Goal: Task Accomplishment & Management: Manage account settings

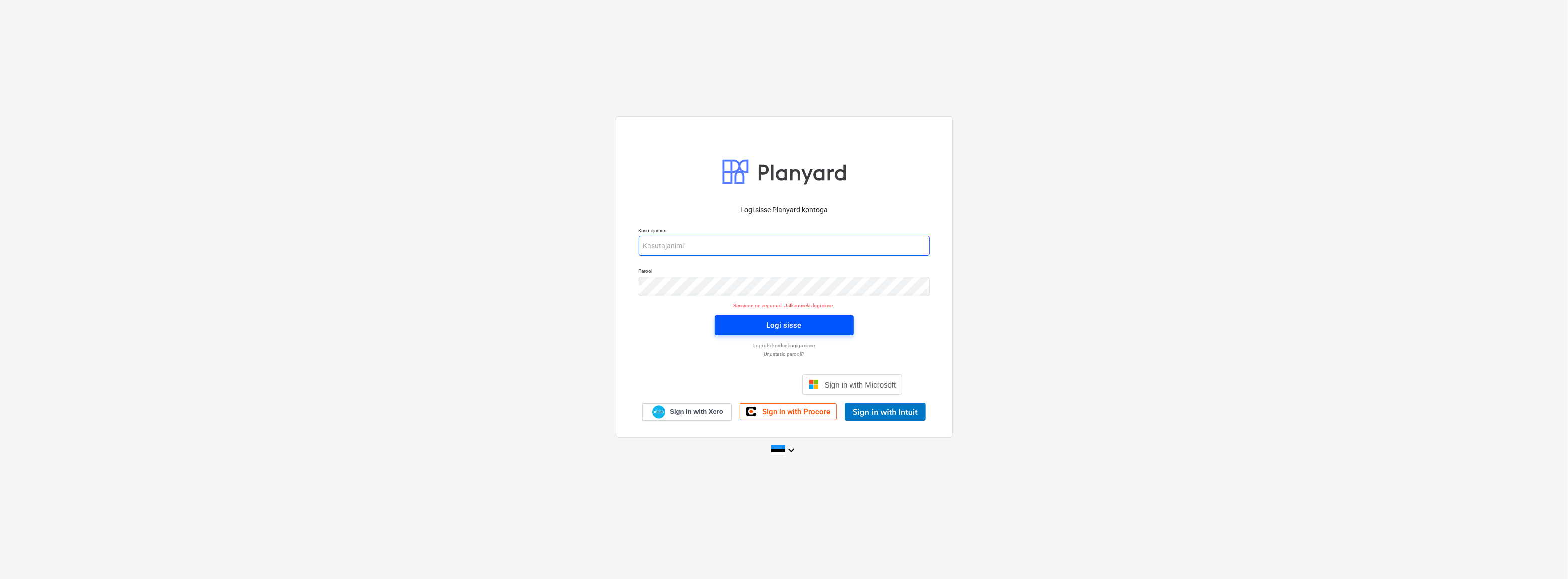
type input "[EMAIL_ADDRESS][DOMAIN_NAME]"
click at [751, 321] on span "Logi sisse" at bounding box center [784, 325] width 115 height 13
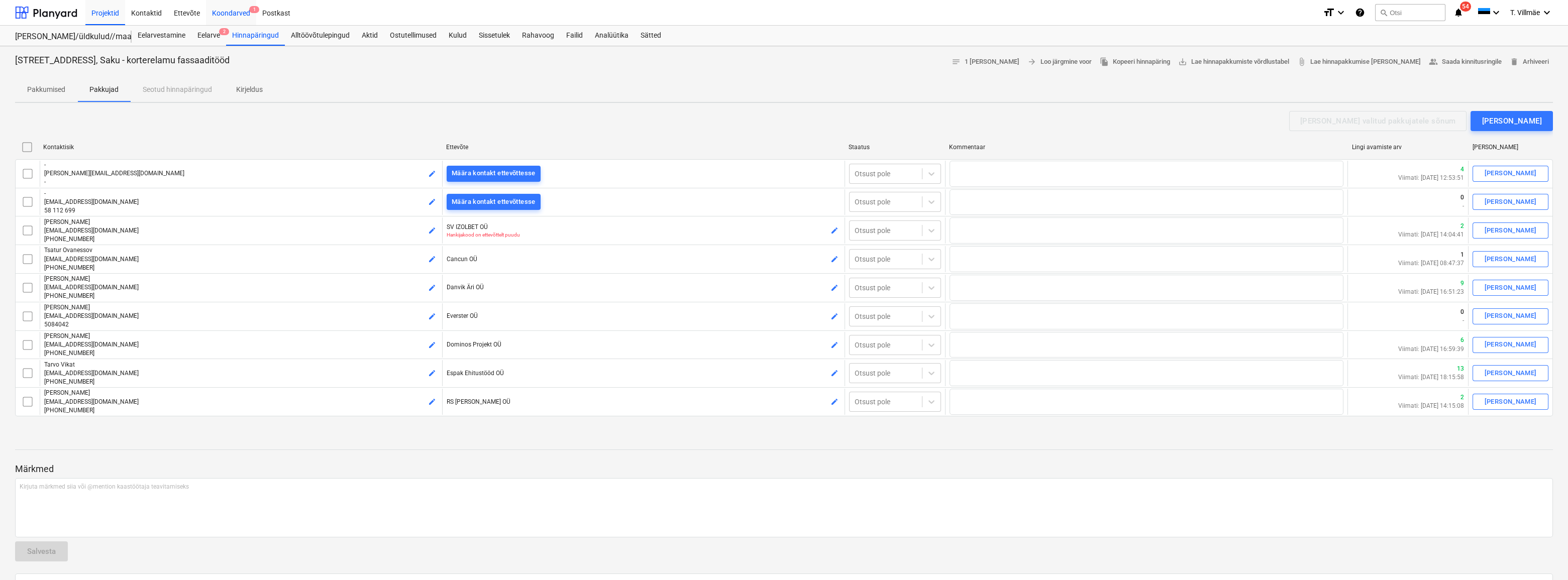
click at [230, 17] on div "Koondarved 1" at bounding box center [231, 12] width 50 height 25
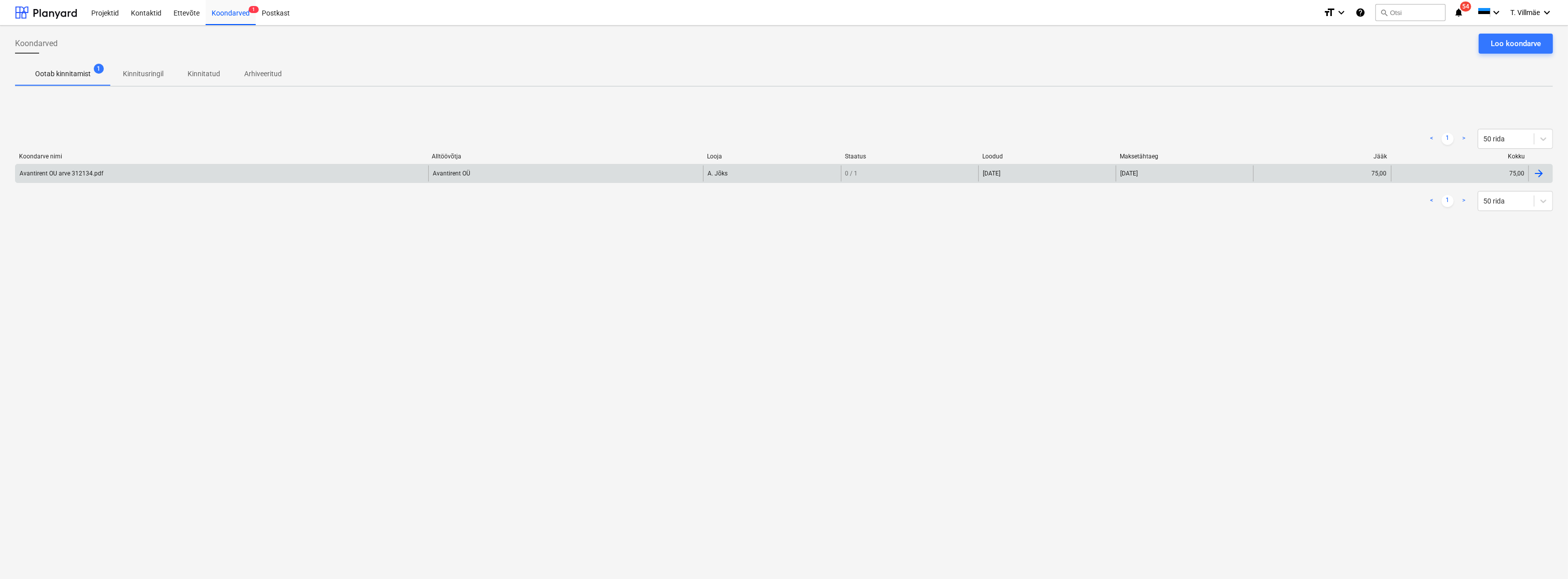
click at [82, 175] on div "Avantirent OU arve 312134.pdf" at bounding box center [61, 174] width 84 height 7
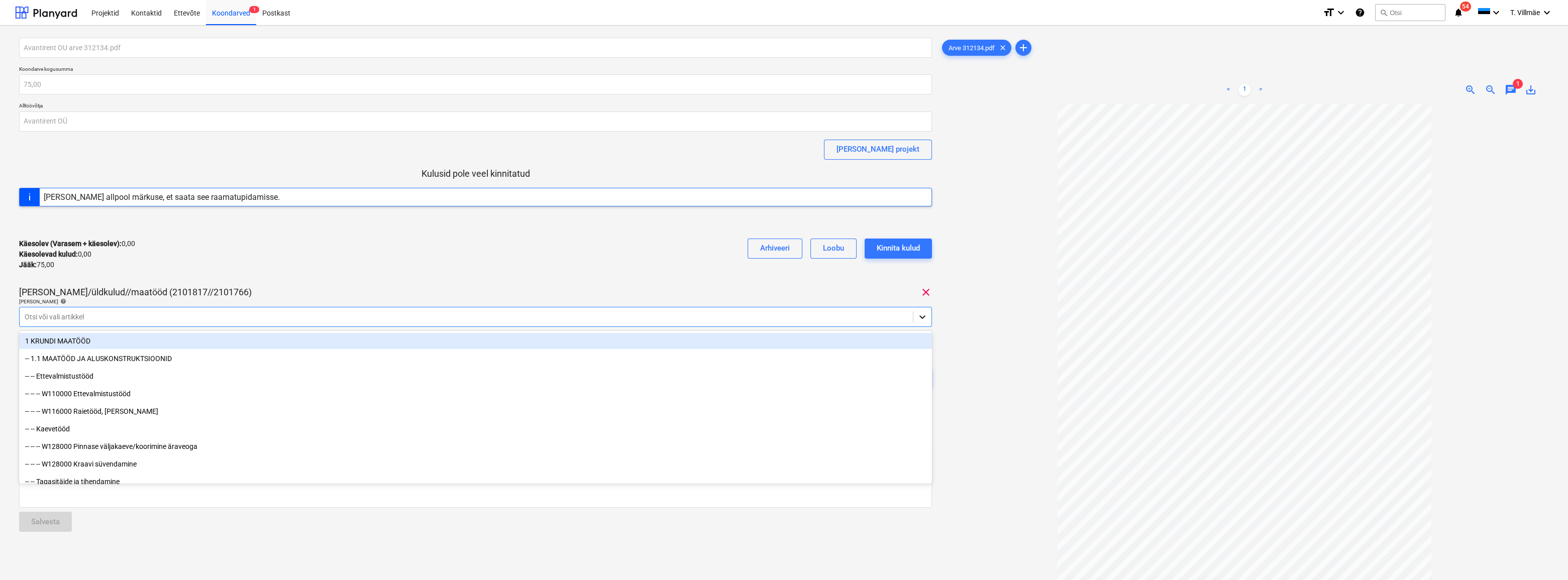
click at [920, 316] on icon at bounding box center [922, 317] width 10 height 10
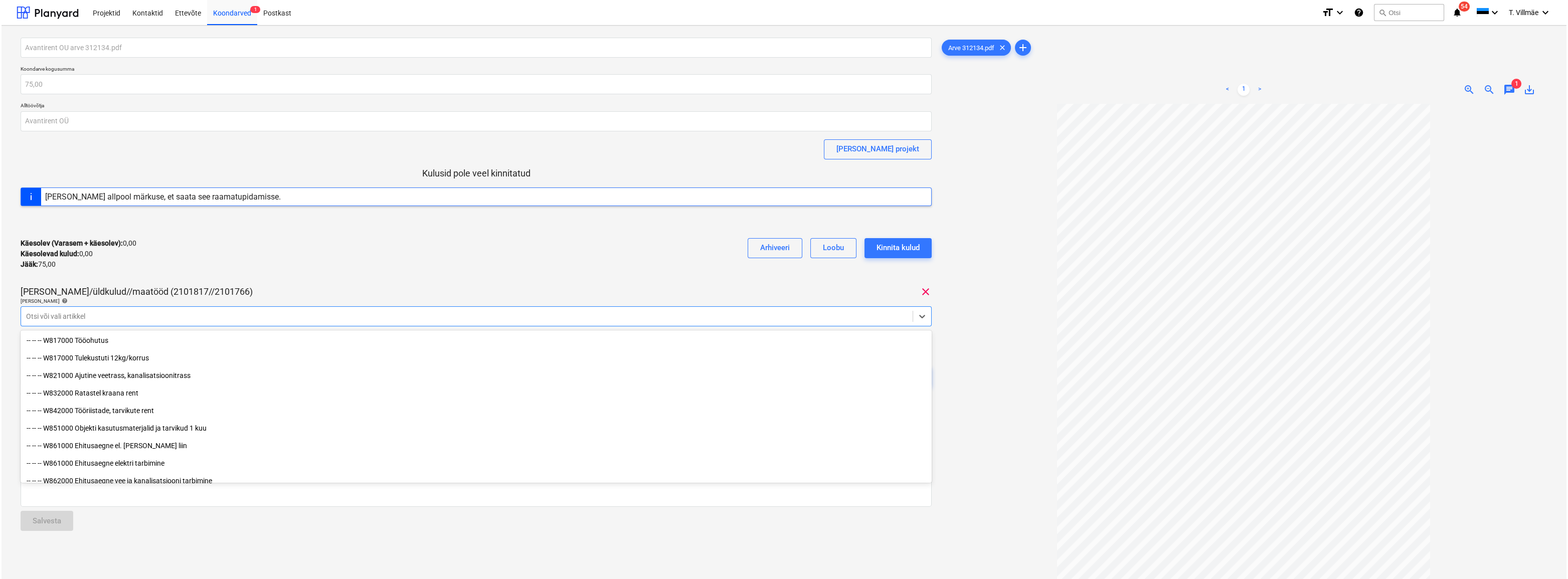
scroll to position [5330, 0]
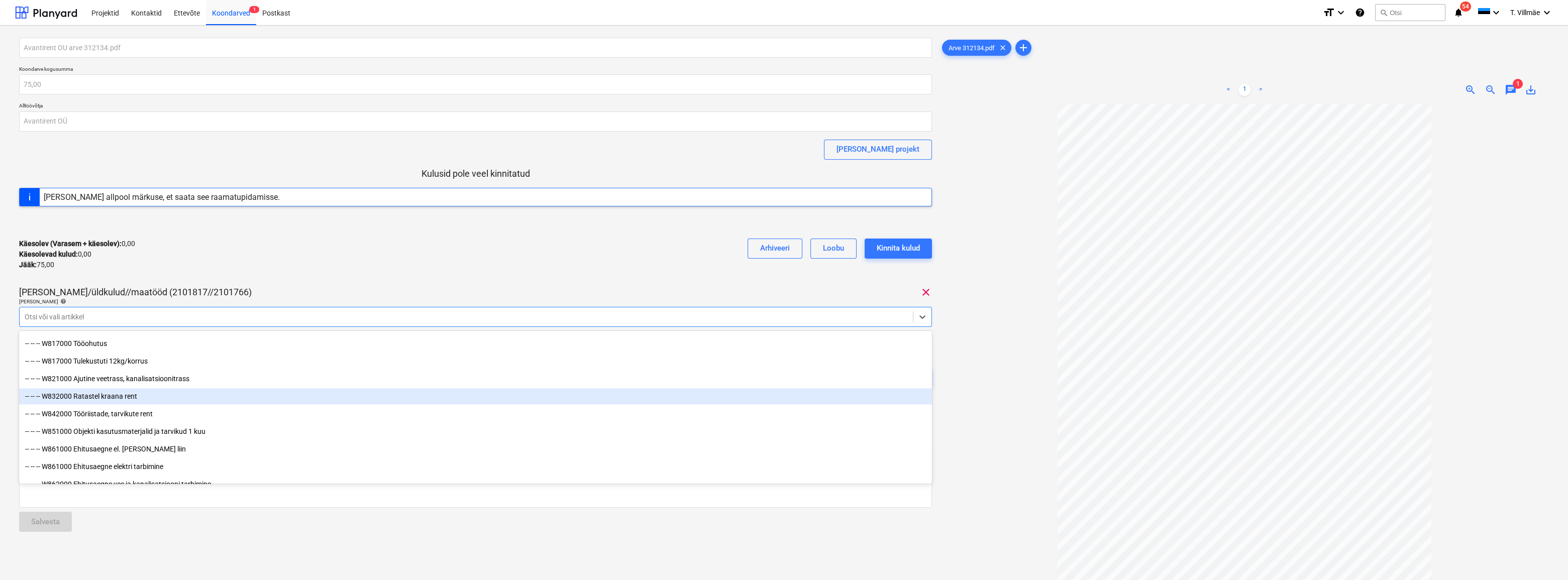
click at [110, 395] on div "-- -- -- W832000 Ratastel kraana rent" at bounding box center [476, 396] width 913 height 16
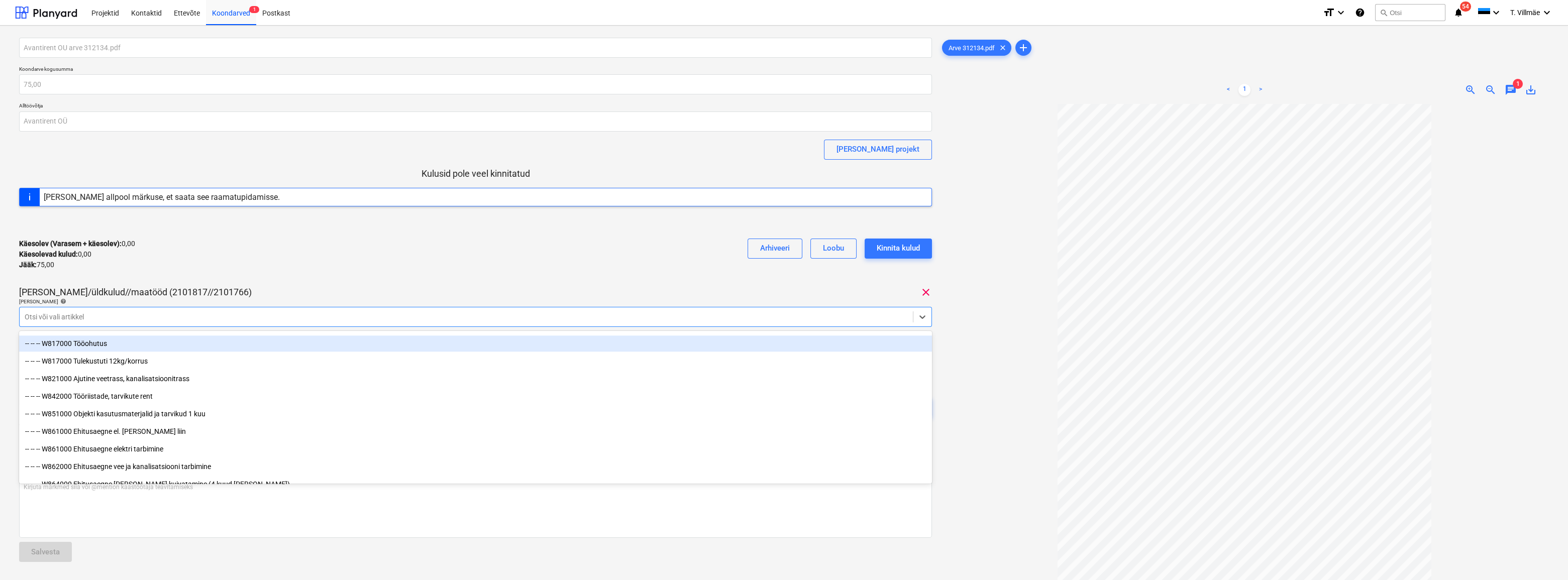
click at [505, 284] on div "Avantirent OU arve 312134.pdf Koondarve kogusumma 75,00 Alltöövõtja Avantirent …" at bounding box center [476, 237] width 913 height 399
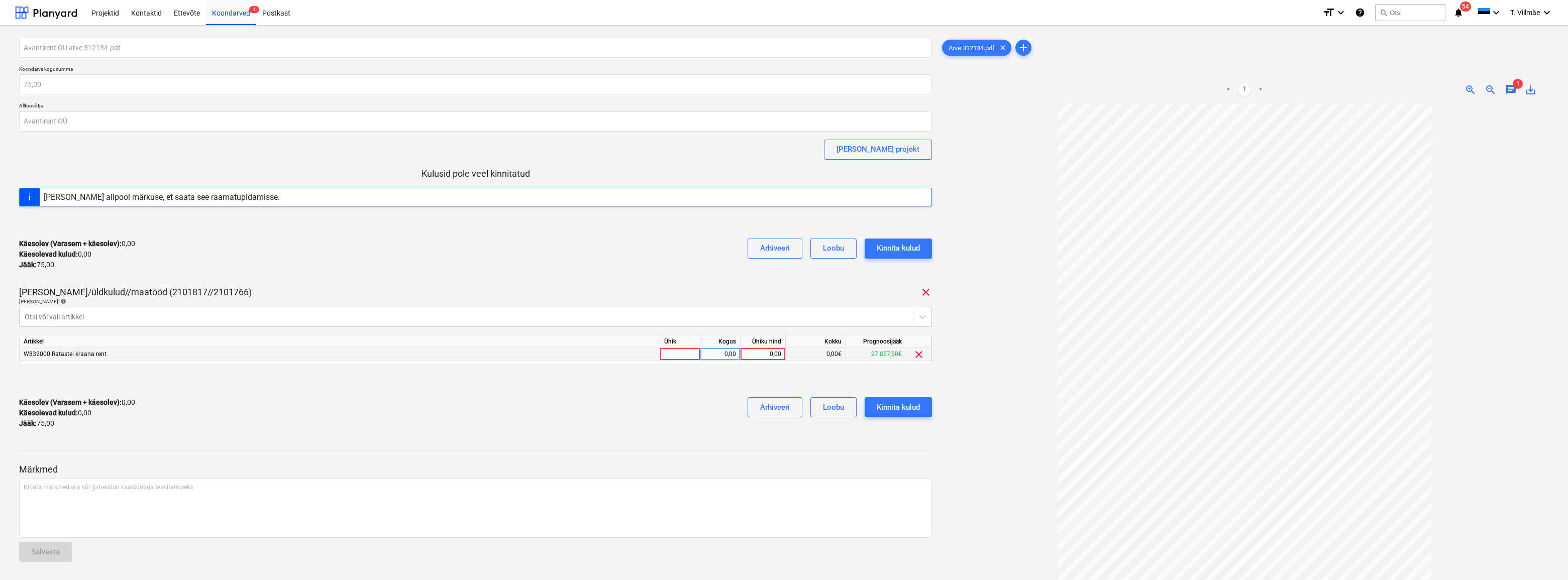
click at [692, 357] on div at bounding box center [680, 354] width 40 height 13
type input "kmpl"
click at [731, 356] on div "0,00" at bounding box center [720, 354] width 32 height 13
type input "1"
click at [769, 354] on div "0,00" at bounding box center [763, 354] width 37 height 13
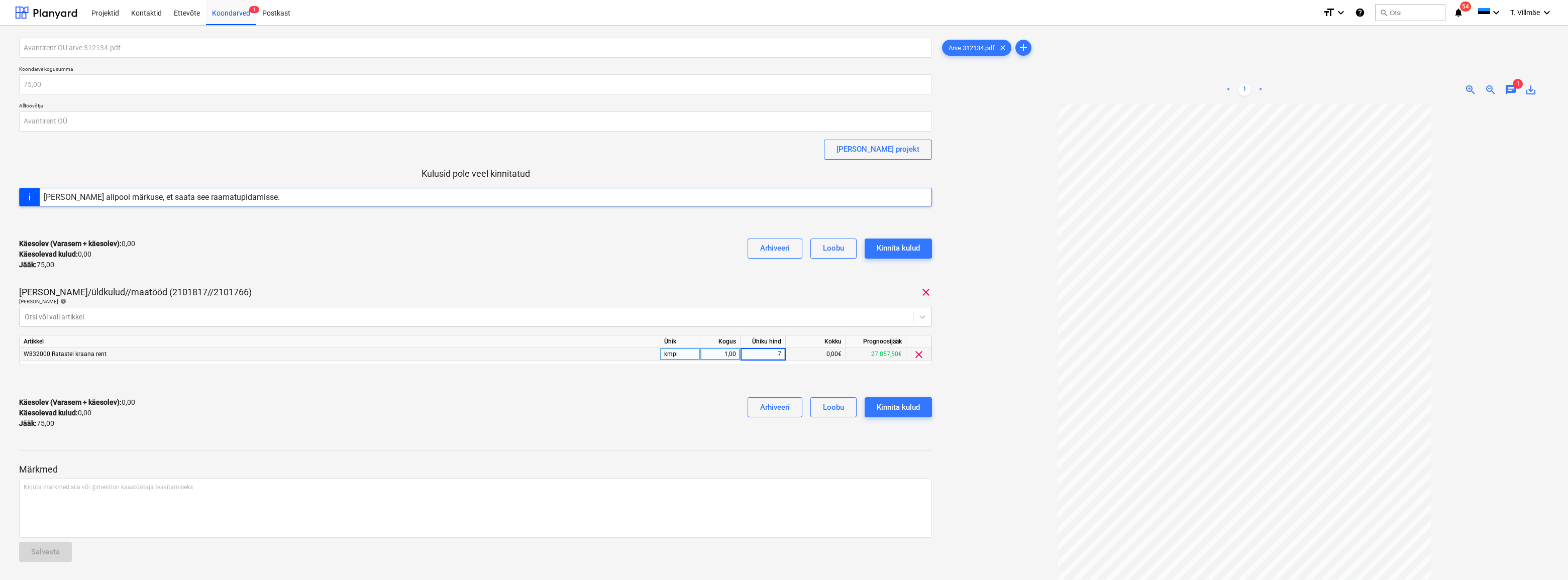
type input "75"
click at [676, 400] on div "Käesolev (Varasem + käesolev) : 0,00 Käesolevad kulud : 0,00 Jääk : 75,00 Arhiv…" at bounding box center [476, 412] width 913 height 47
click at [893, 406] on div "Kinnita kulud" at bounding box center [898, 407] width 43 height 13
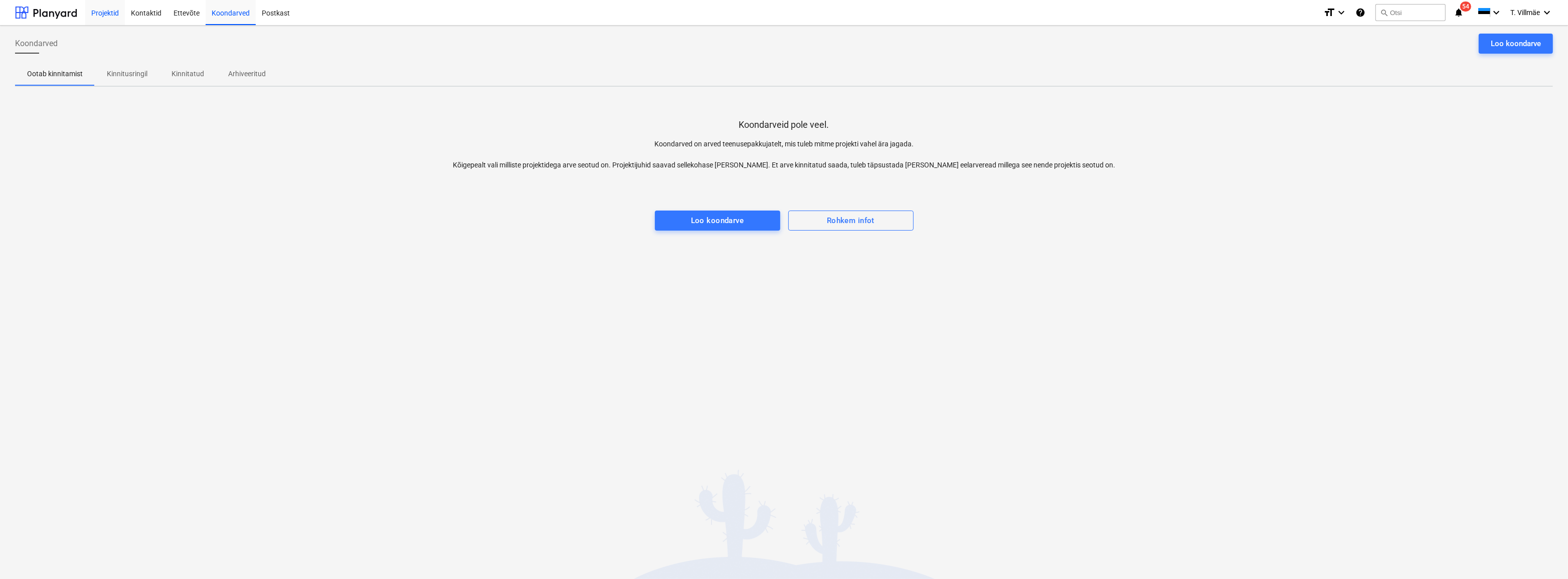
click at [102, 10] on div "Projektid" at bounding box center [105, 12] width 40 height 25
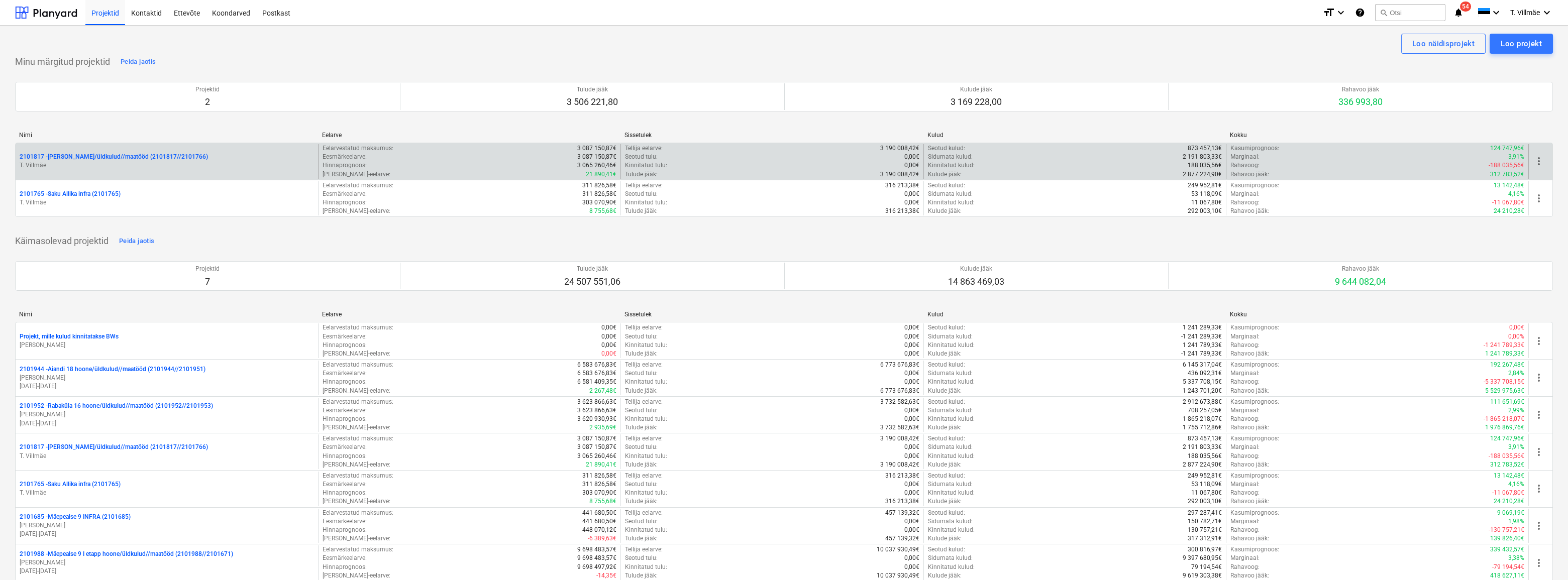
click at [129, 156] on p "2101817 - [PERSON_NAME]/üldkulud//maatööd (2101817//2101766)" at bounding box center [114, 157] width 188 height 8
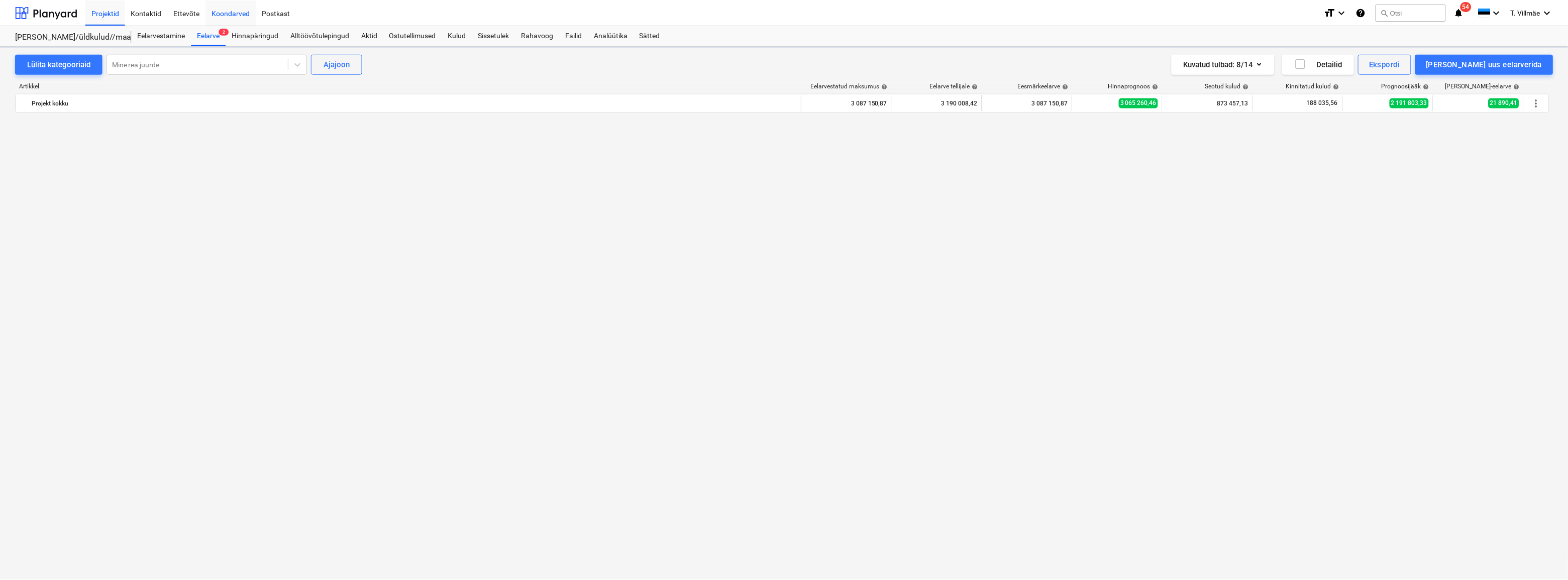
scroll to position [1826, 0]
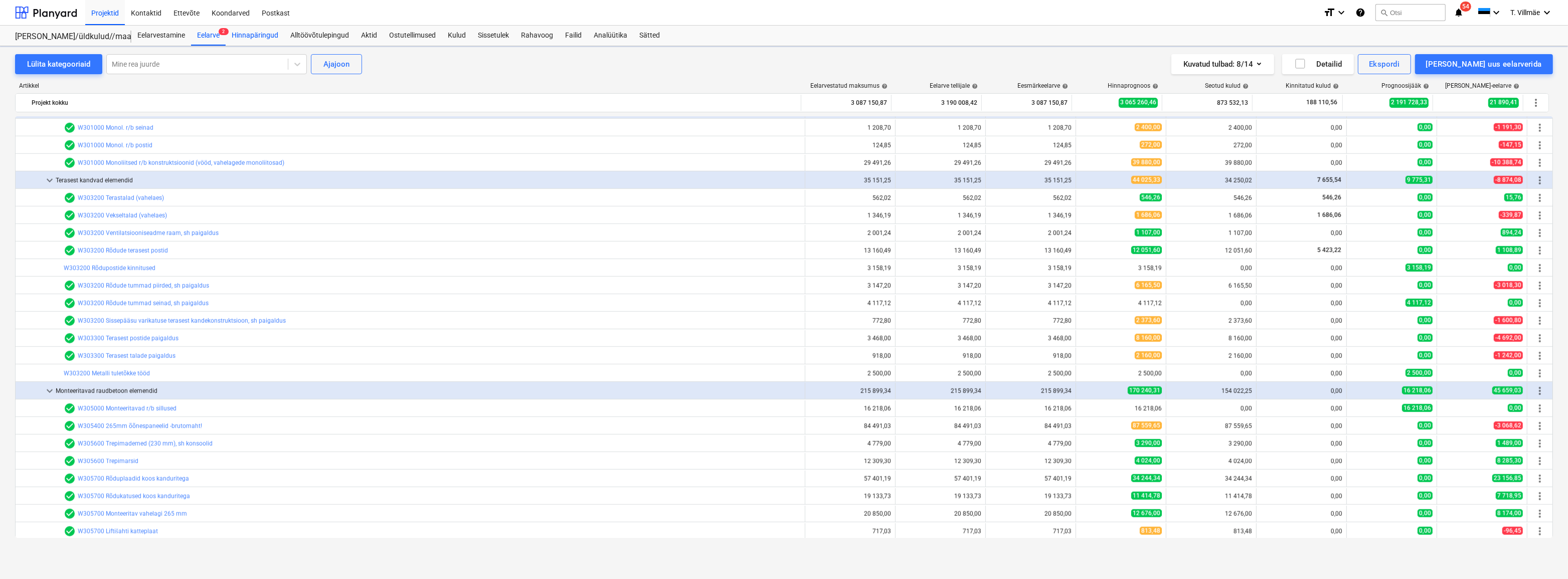
click at [245, 35] on div "Hinnapäringud" at bounding box center [254, 35] width 59 height 20
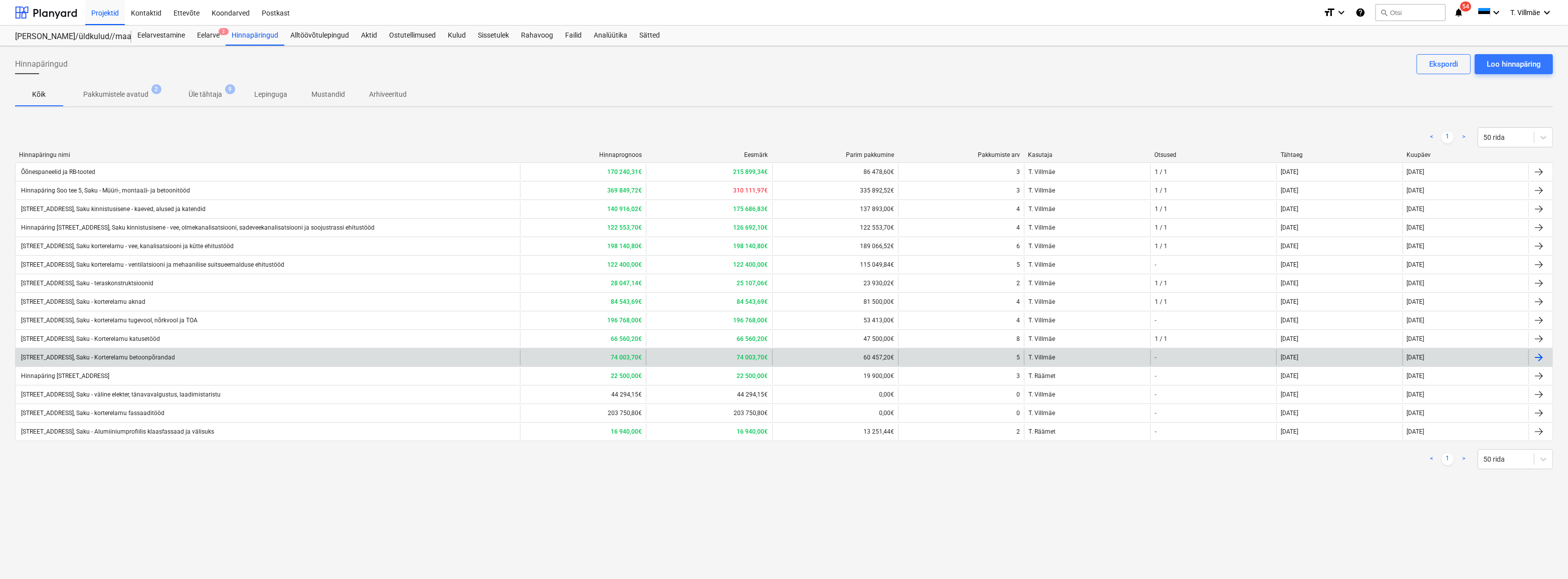
click at [112, 354] on div "[STREET_ADDRESS], Saku - Korterelamu betoonpõrandad" at bounding box center [97, 357] width 155 height 7
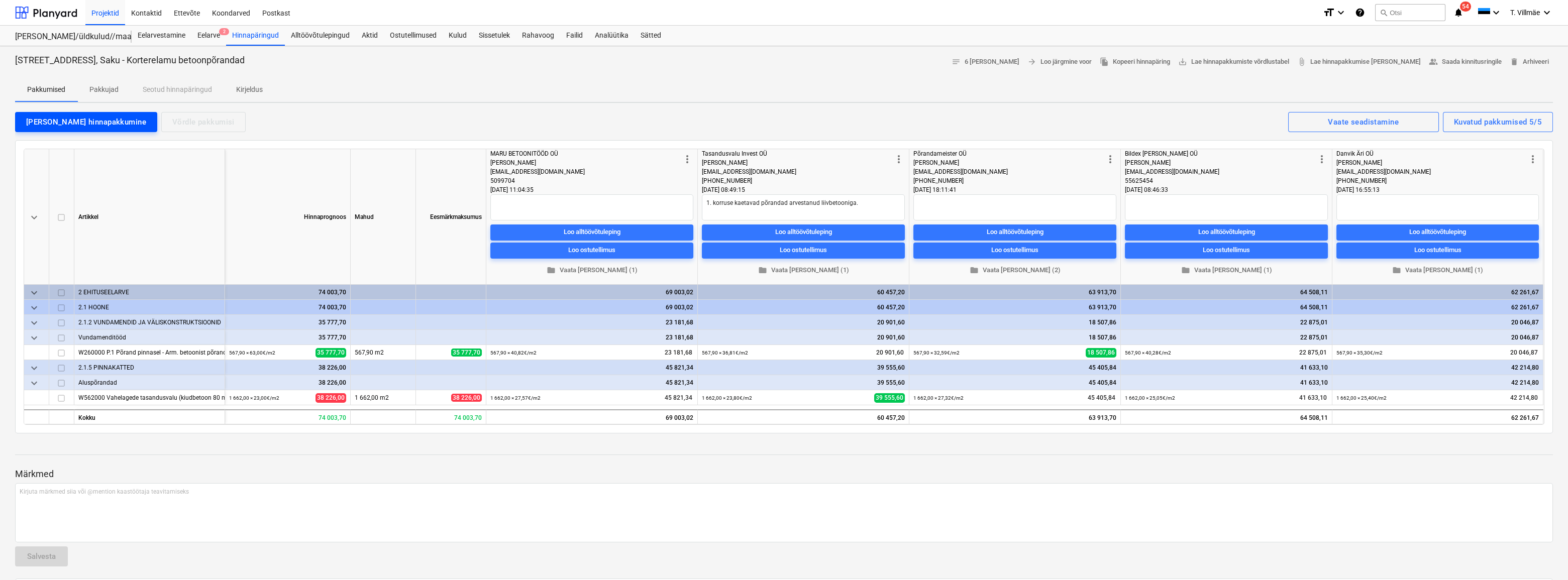
click at [69, 117] on div "[PERSON_NAME] hinnapakkumine" at bounding box center [86, 122] width 120 height 13
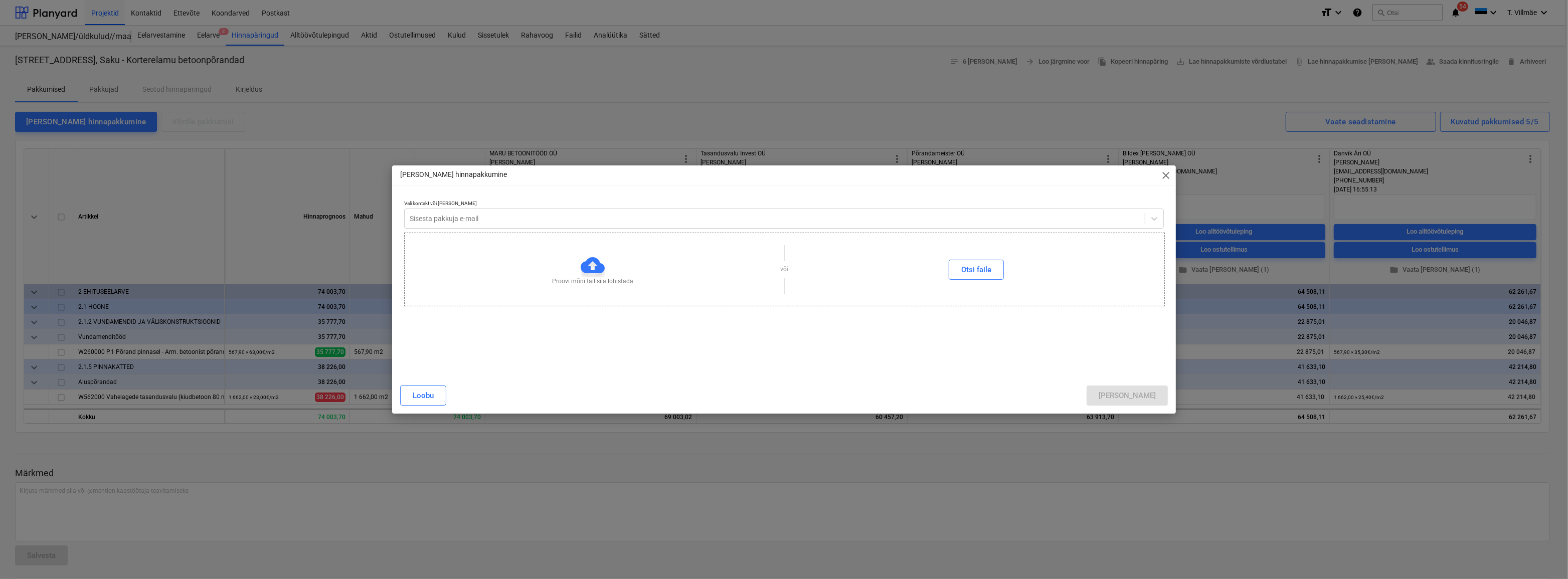
type textarea "x"
click at [525, 220] on div at bounding box center [775, 218] width 730 height 10
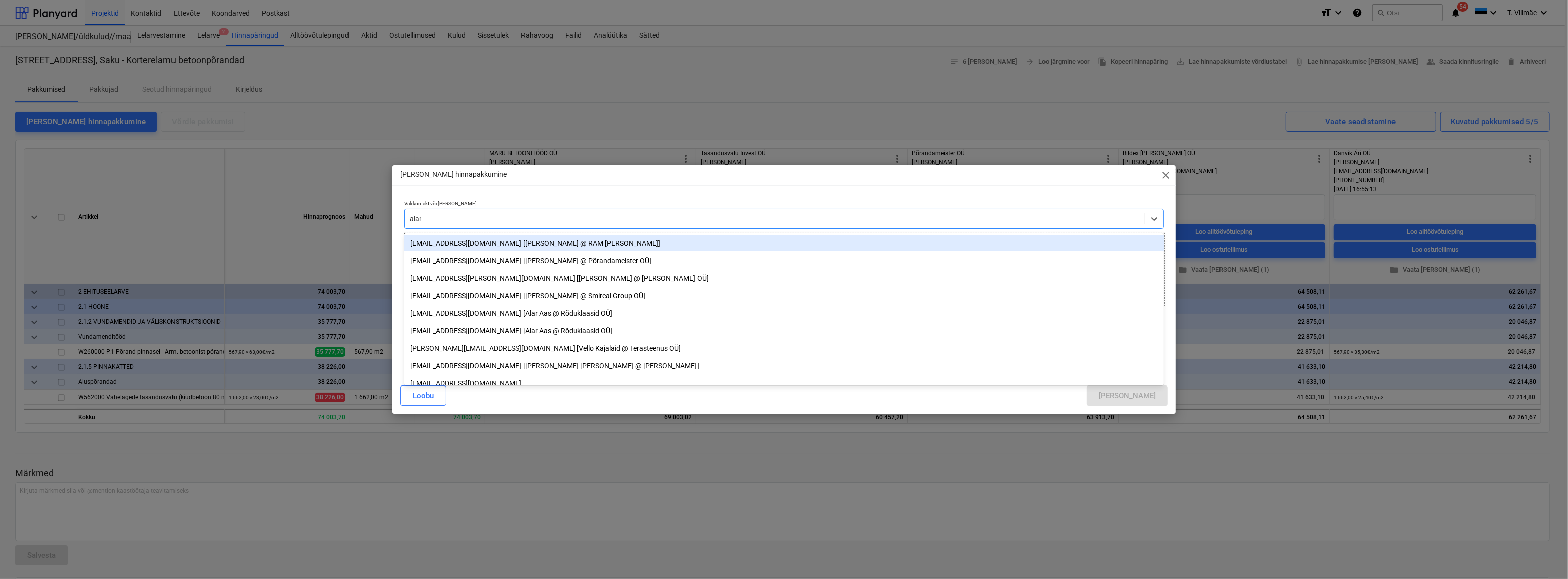
type input "alari"
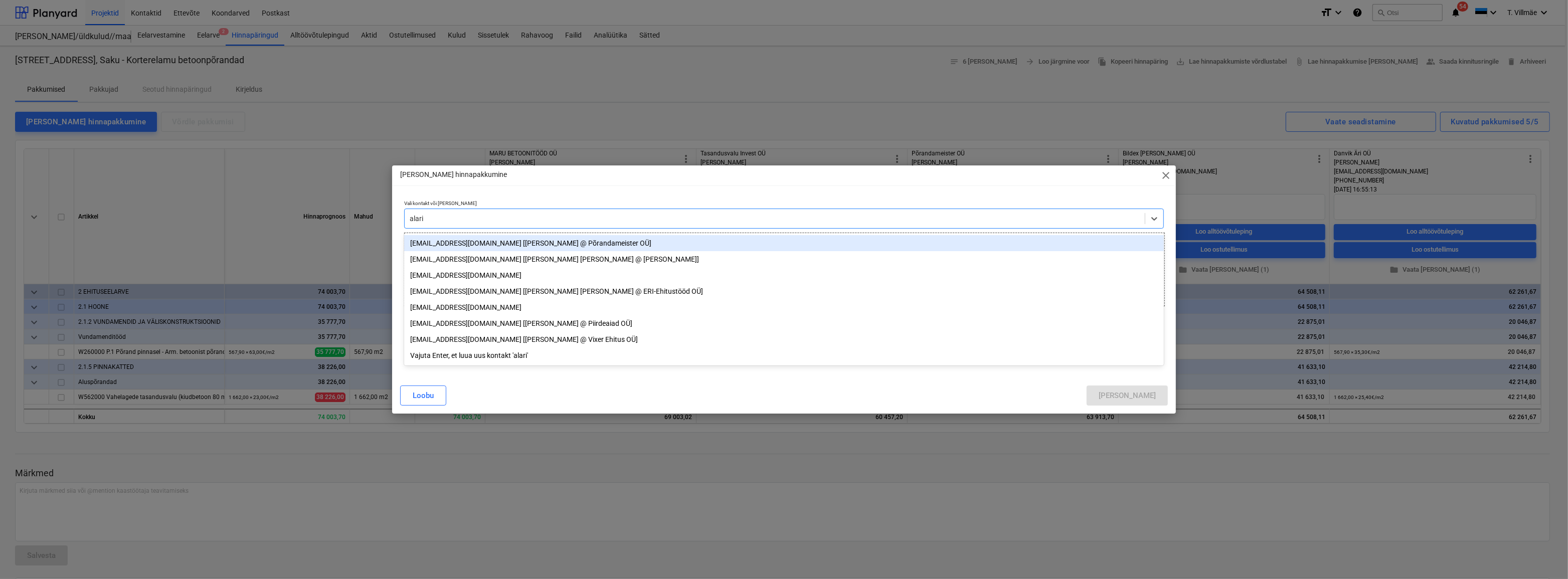
click at [474, 245] on div "[EMAIL_ADDRESS][DOMAIN_NAME] [[PERSON_NAME] @ Põrandameister OÜ]" at bounding box center [784, 243] width 760 height 16
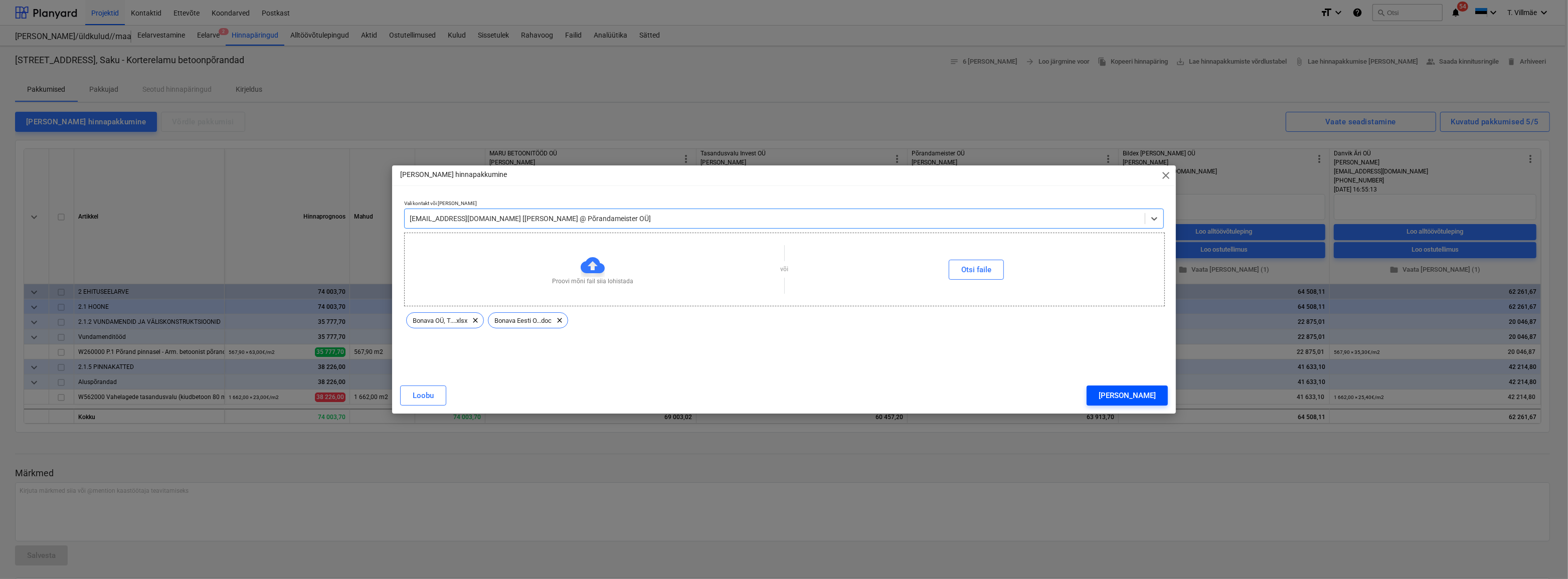
click at [1148, 396] on div "[PERSON_NAME]" at bounding box center [1127, 395] width 57 height 13
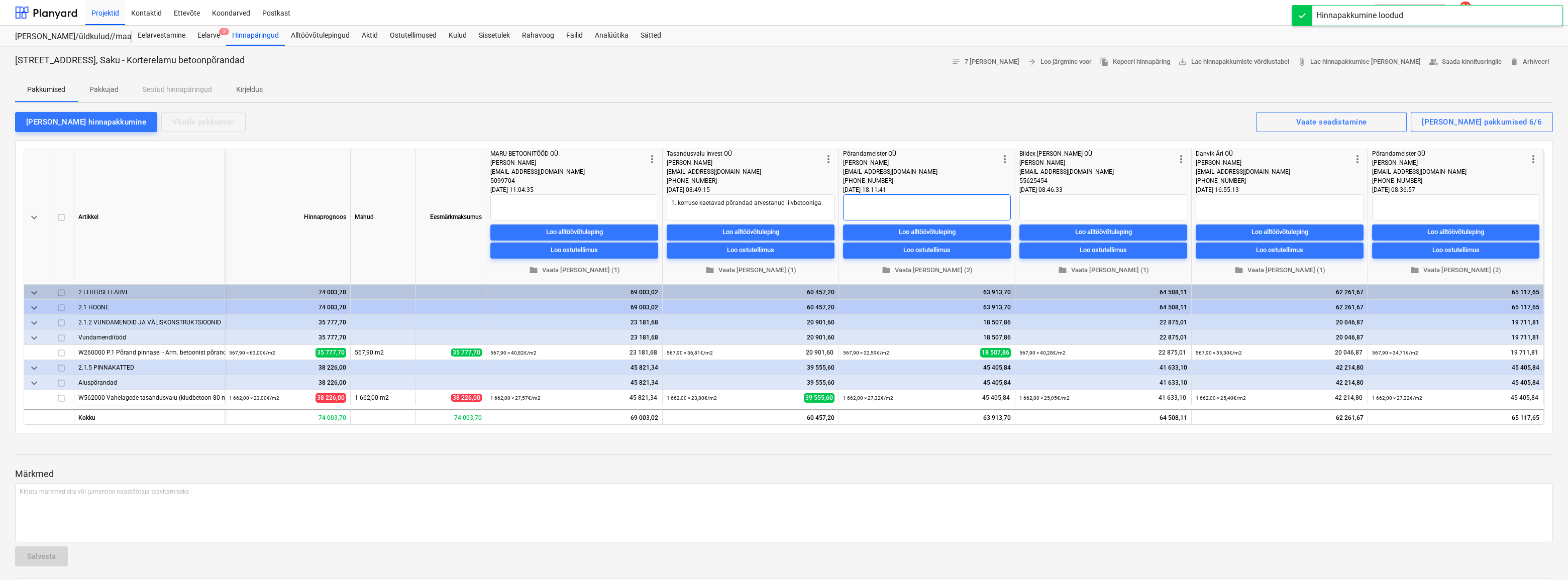
click at [912, 197] on textarea at bounding box center [927, 207] width 168 height 26
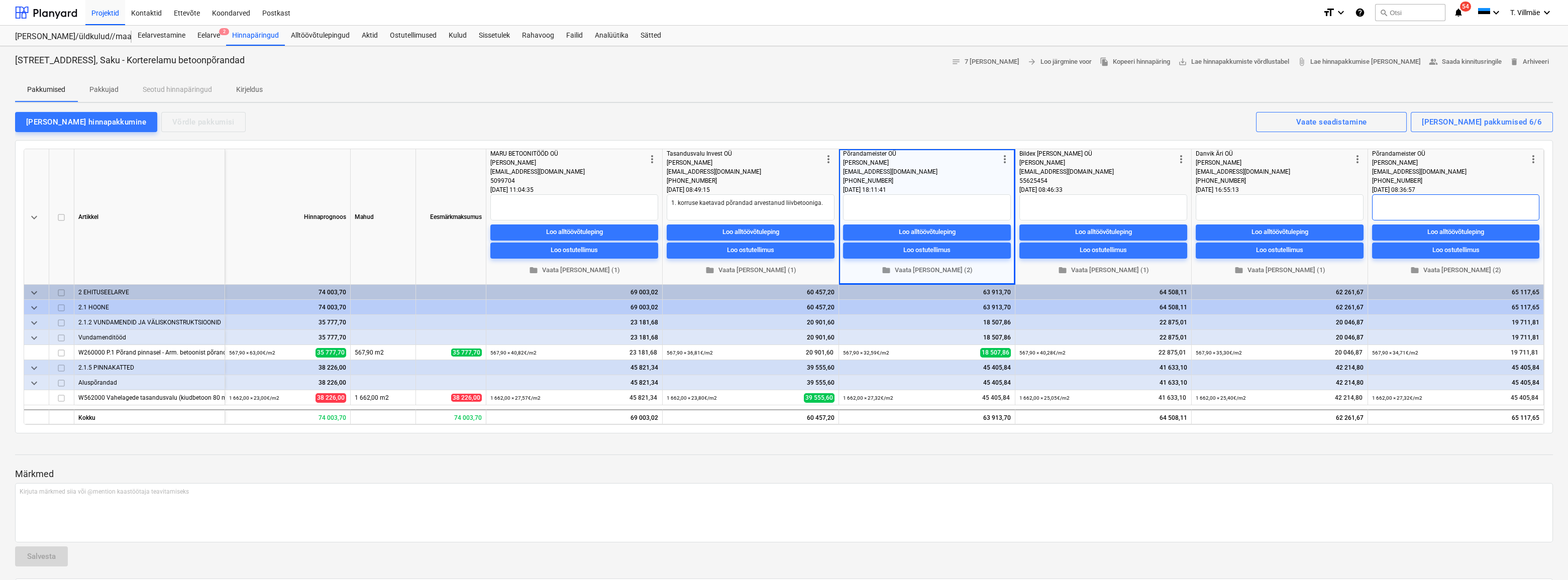
click at [1393, 204] on textarea at bounding box center [1456, 207] width 167 height 26
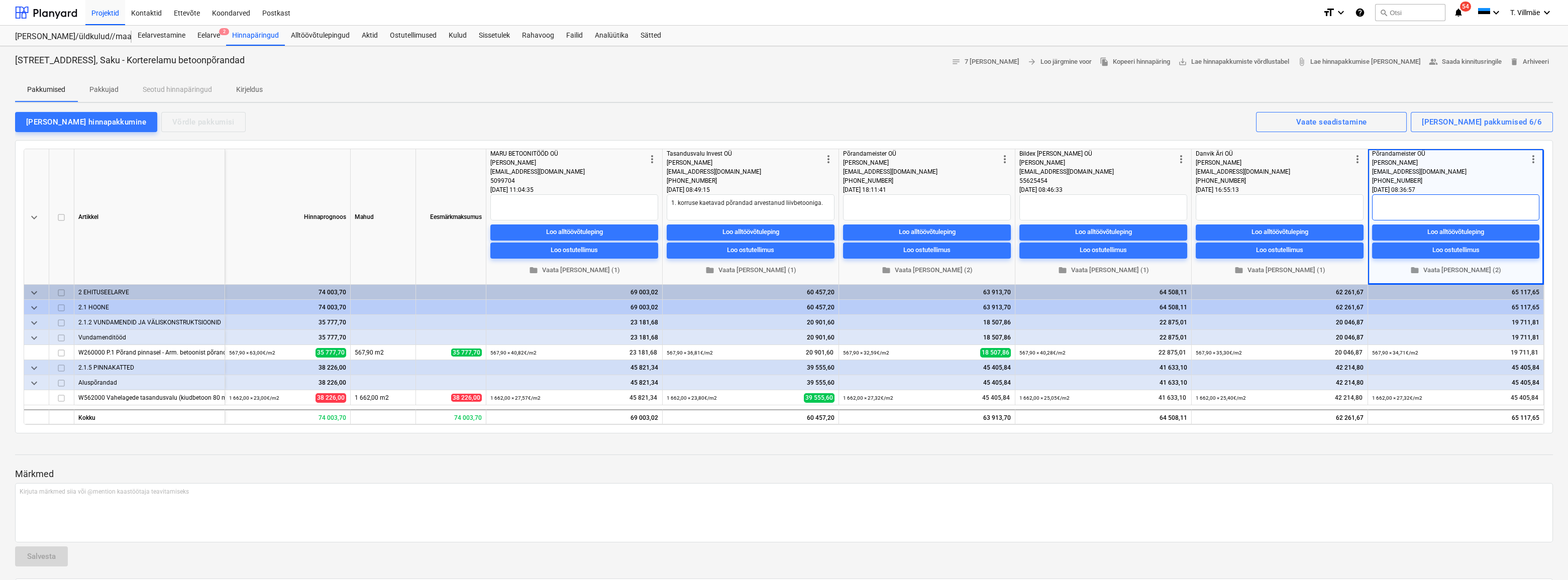
type textarea "x"
type textarea "E"
type textarea "x"
type textarea "Es"
type textarea "x"
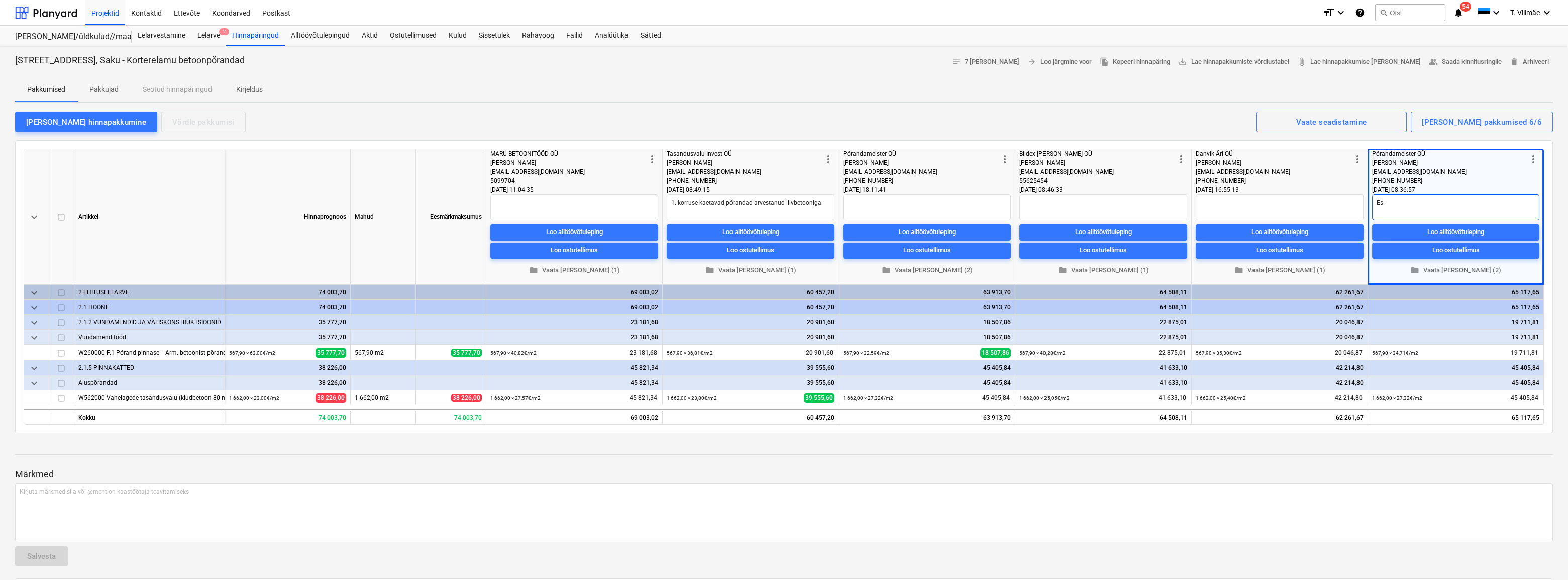
type textarea "Esi"
type textarea "x"
type textarea "[DEMOGRAPHIC_DATA]"
type textarea "x"
type textarea "Esime"
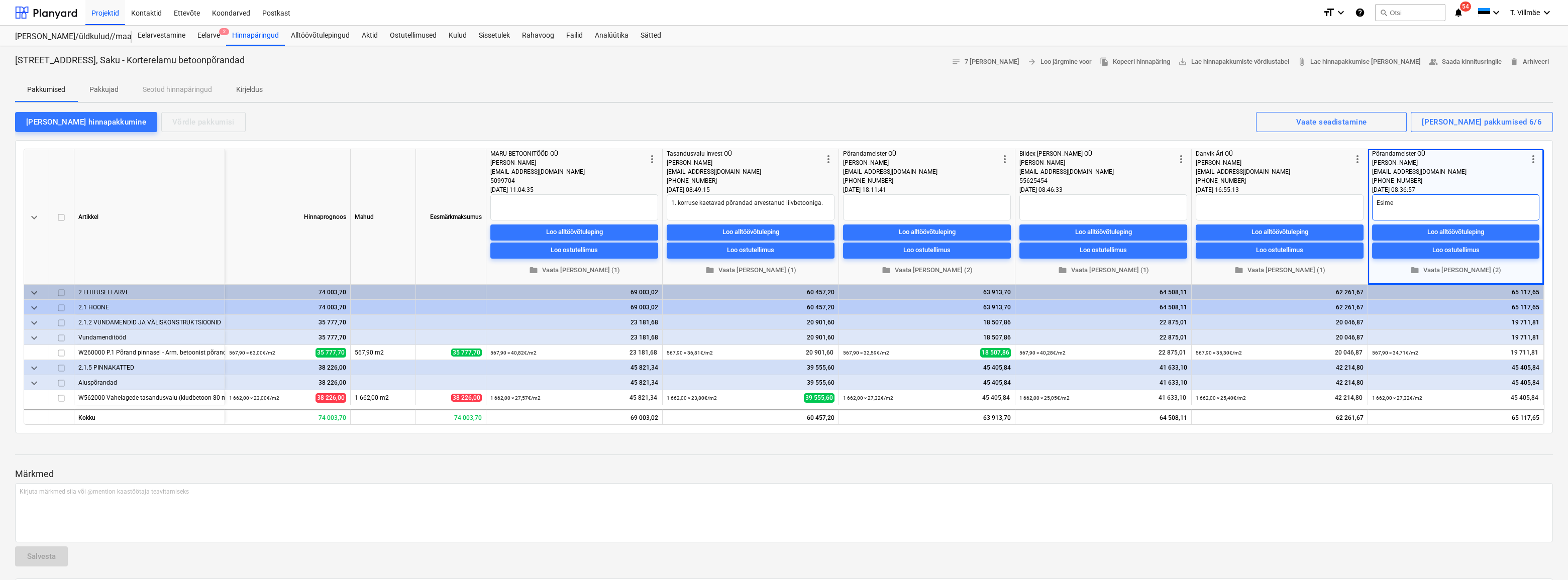
type textarea "x"
type textarea "Esimes"
type textarea "x"
type textarea "Esimese"
type textarea "x"
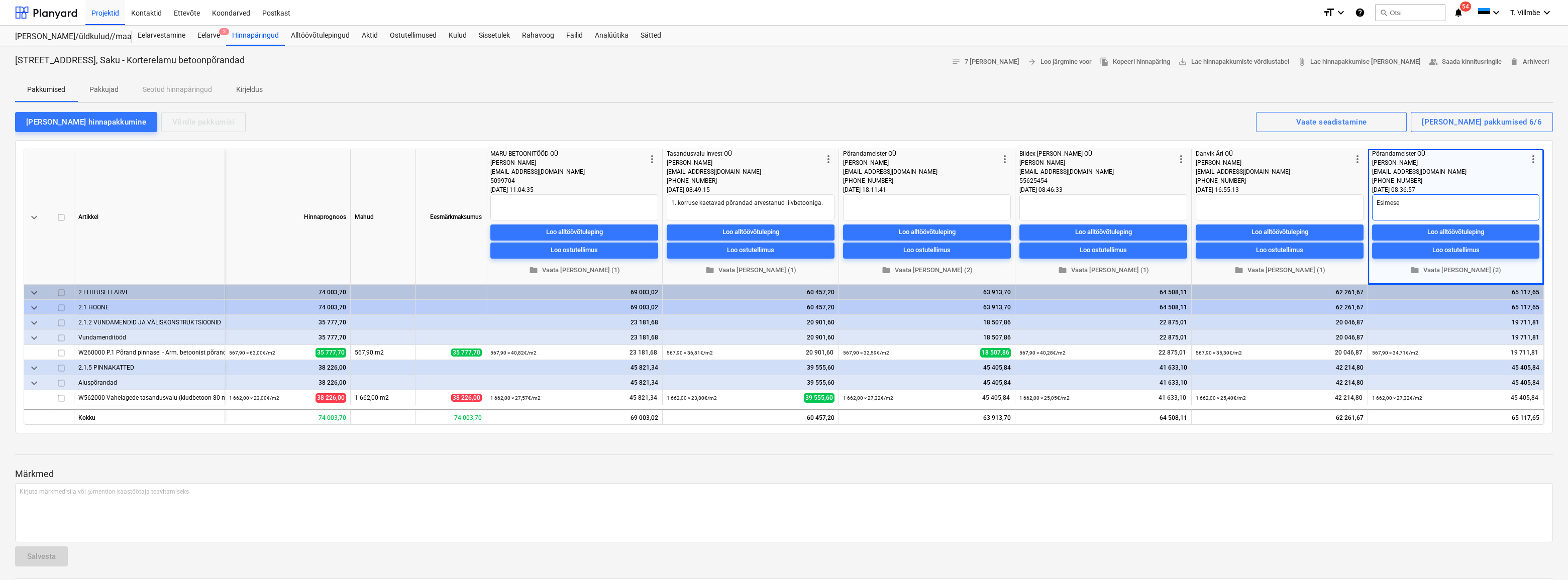
type textarea "Esimese"
type textarea "x"
type textarea "Esimese p"
type textarea "x"
type textarea "Esimese pa"
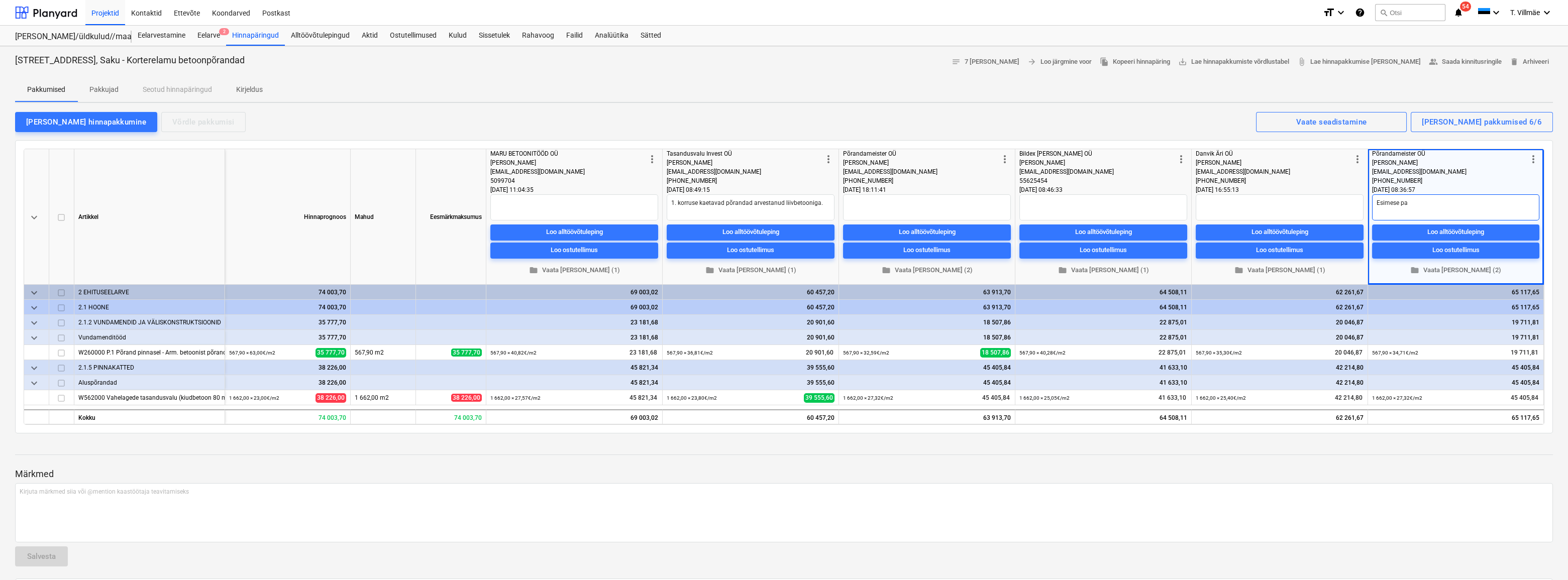
type textarea "x"
type textarea "Esimese pak"
type textarea "x"
type textarea "Esimese pakk"
type textarea "x"
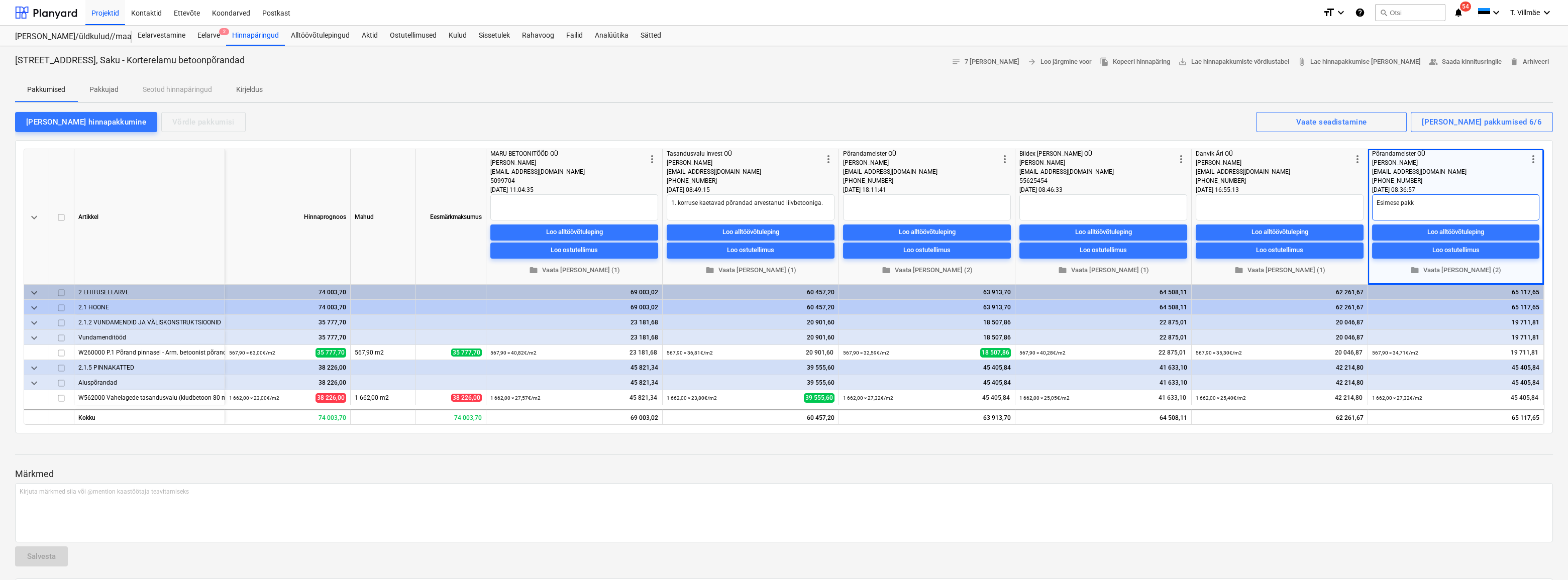
type textarea "Esimese pakku"
type textarea "x"
type textarea "Esimese pakkum"
type textarea "x"
type textarea "Esimese pakkumi"
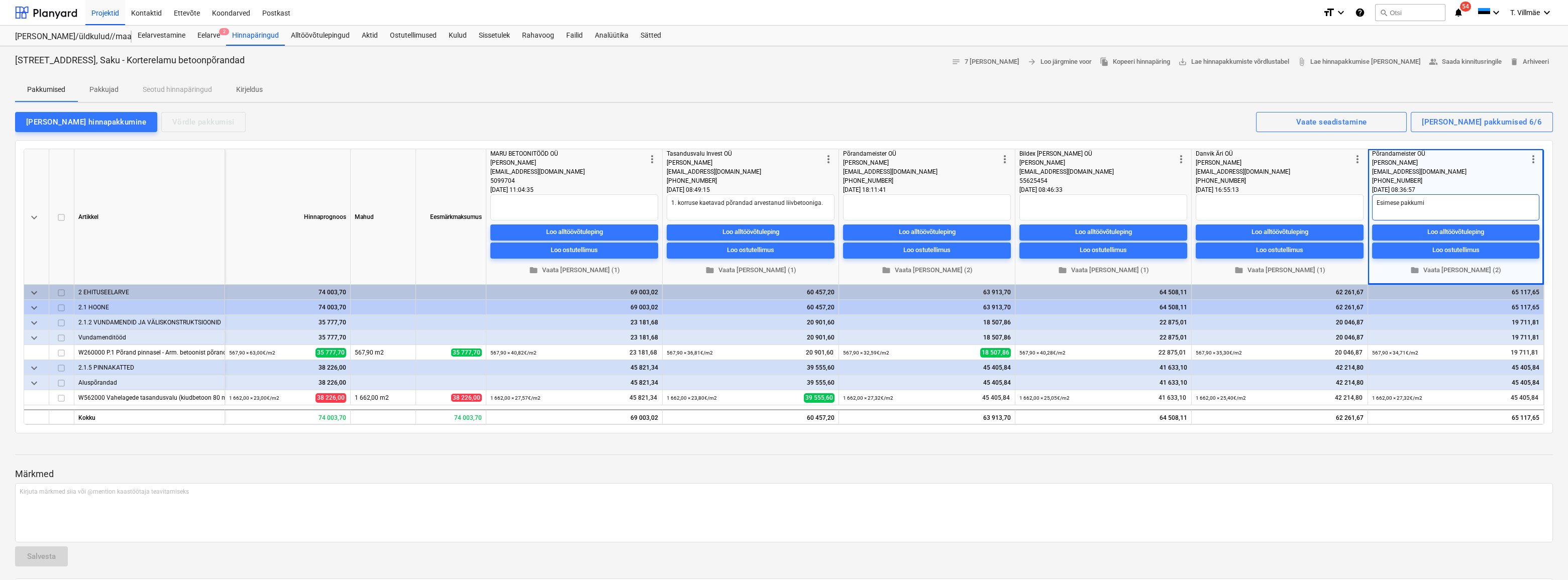
type textarea "x"
type textarea "Esimese pakkumis"
type textarea "x"
type textarea "Esimese pakkumise"
type textarea "x"
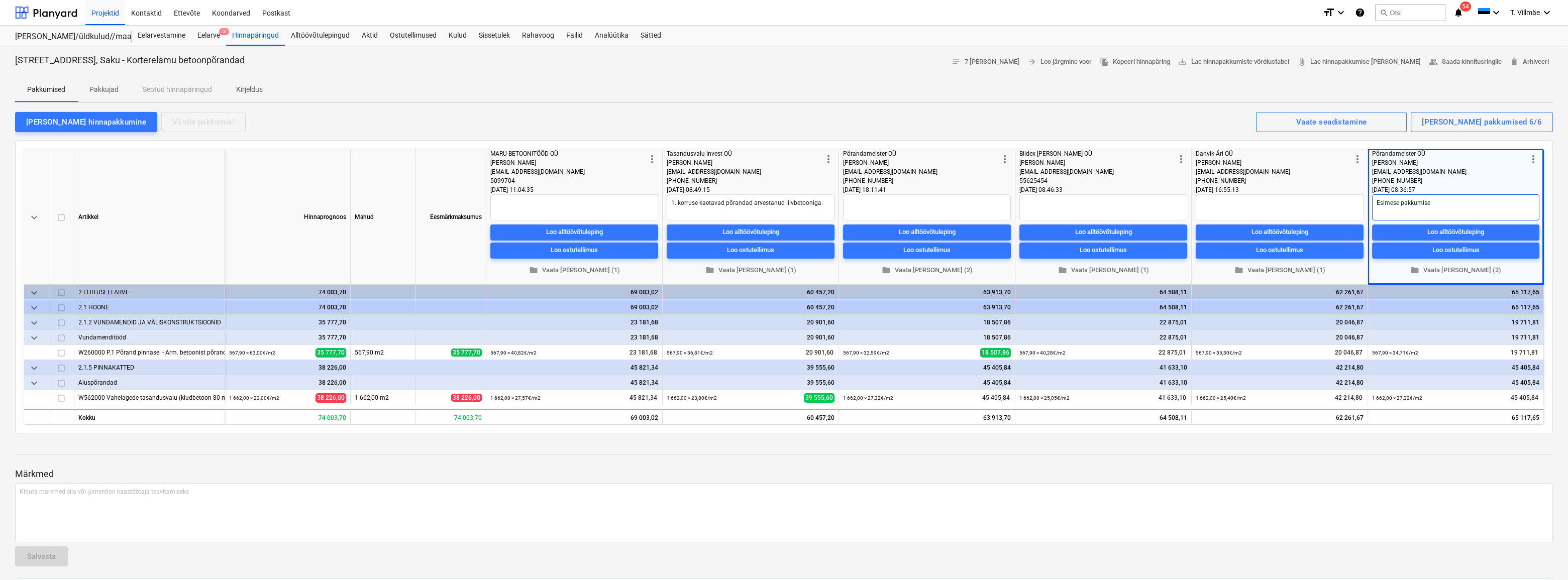
type textarea "Esimese pakkumises"
type textarea "x"
type textarea "Esimese pakkumises"
type textarea "x"
type textarea "Esimese pakkumises p"
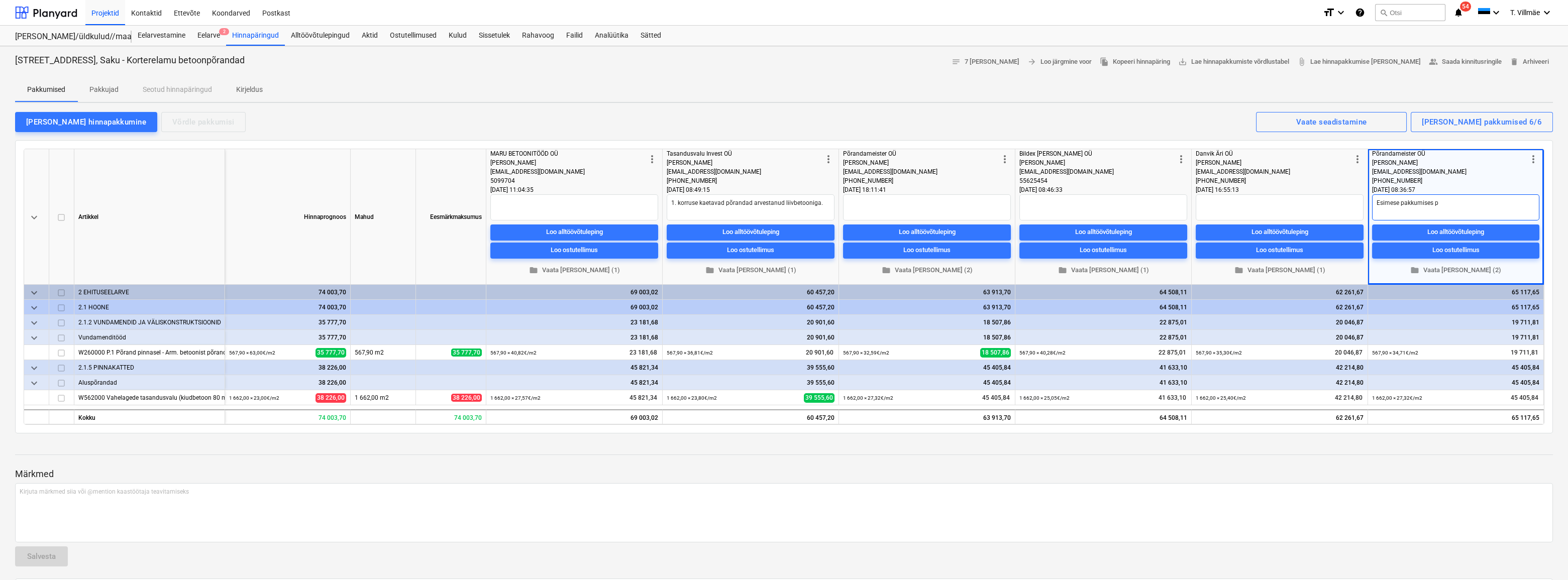
type textarea "x"
type textarea "Esimese pakkumises po"
type textarea "x"
type textarea "Esimese pakkumises pol"
type textarea "x"
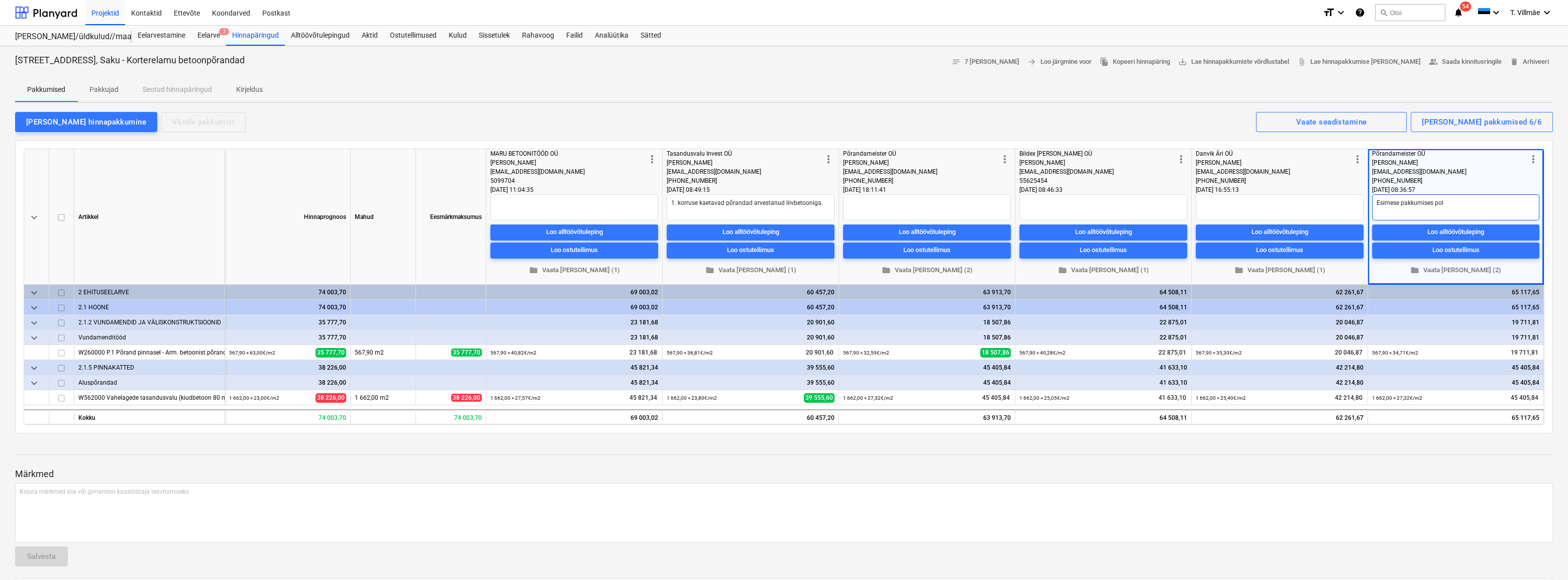
type textarea "Esimese pakkumises poln"
type textarea "x"
type textarea "Esimese pakkumises polnu"
type textarea "x"
type textarea "Esimese pakkumises polnud"
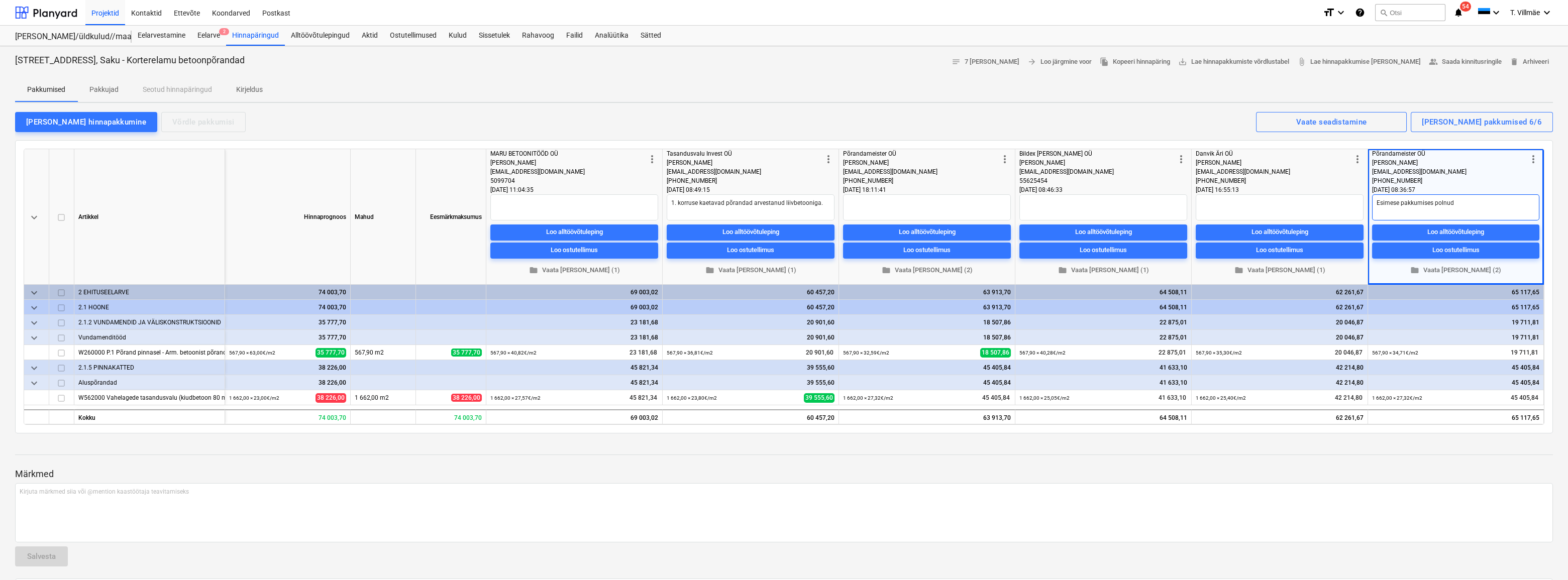
type textarea "x"
type textarea "Esimese pakkumises polnud"
type textarea "x"
type textarea "Esimese pakkumises polnud a"
type textarea "x"
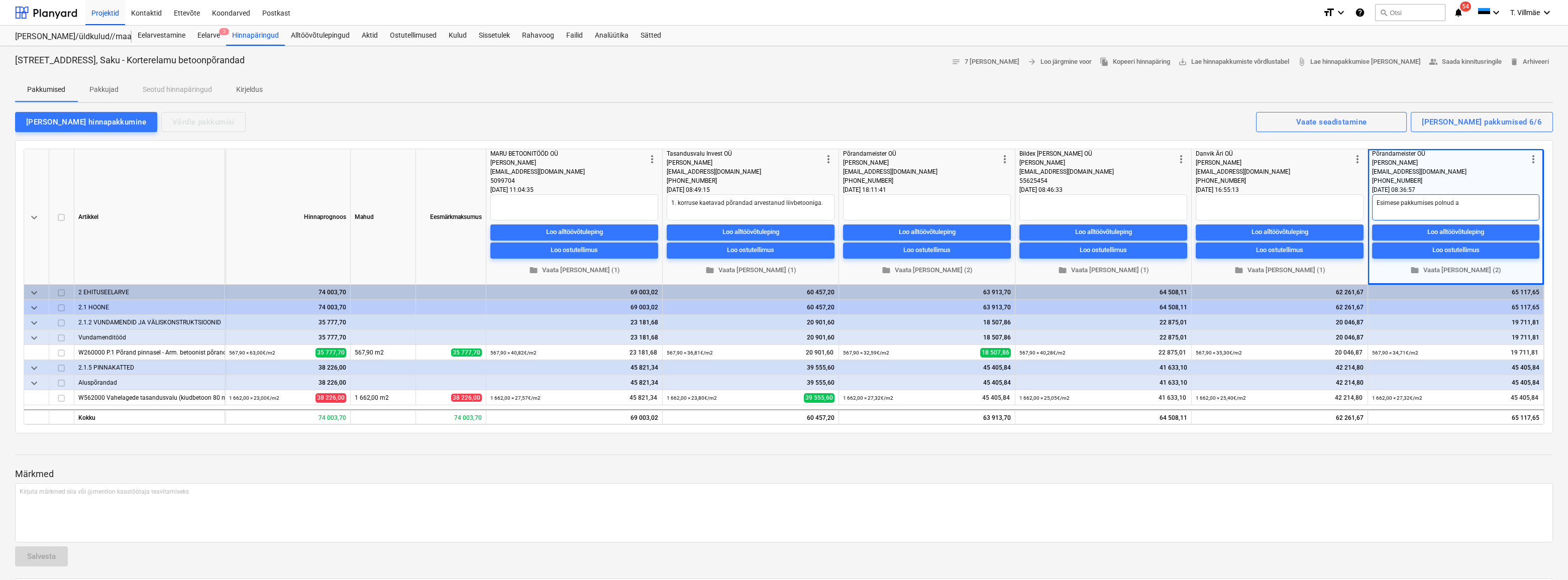
type textarea "Esimese pakkumises polnud ar"
type textarea "x"
type textarea "Esimese pakkumises polnud arv"
type textarea "x"
type textarea "Esimese pakkumises polnud arve"
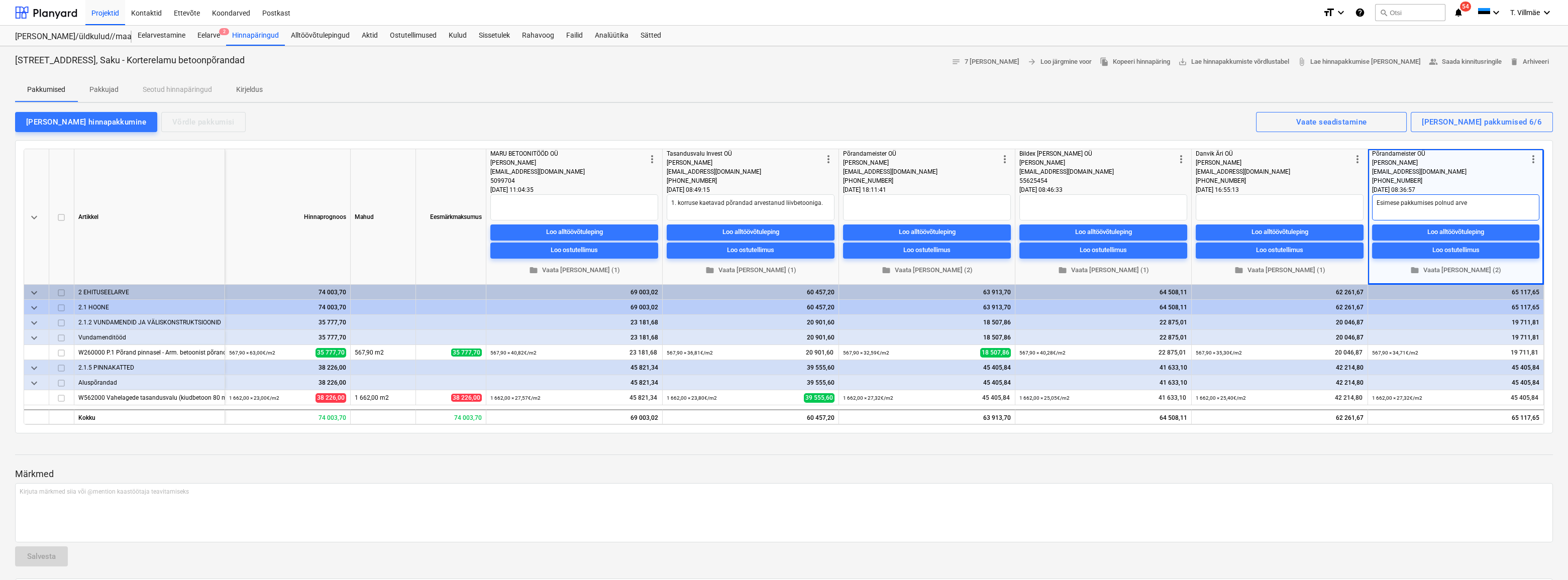
type textarea "x"
type textarea "Esimese pakkumises polnud arves"
type textarea "x"
type textarea "Esimese pakkumises polnud arvest"
type textarea "x"
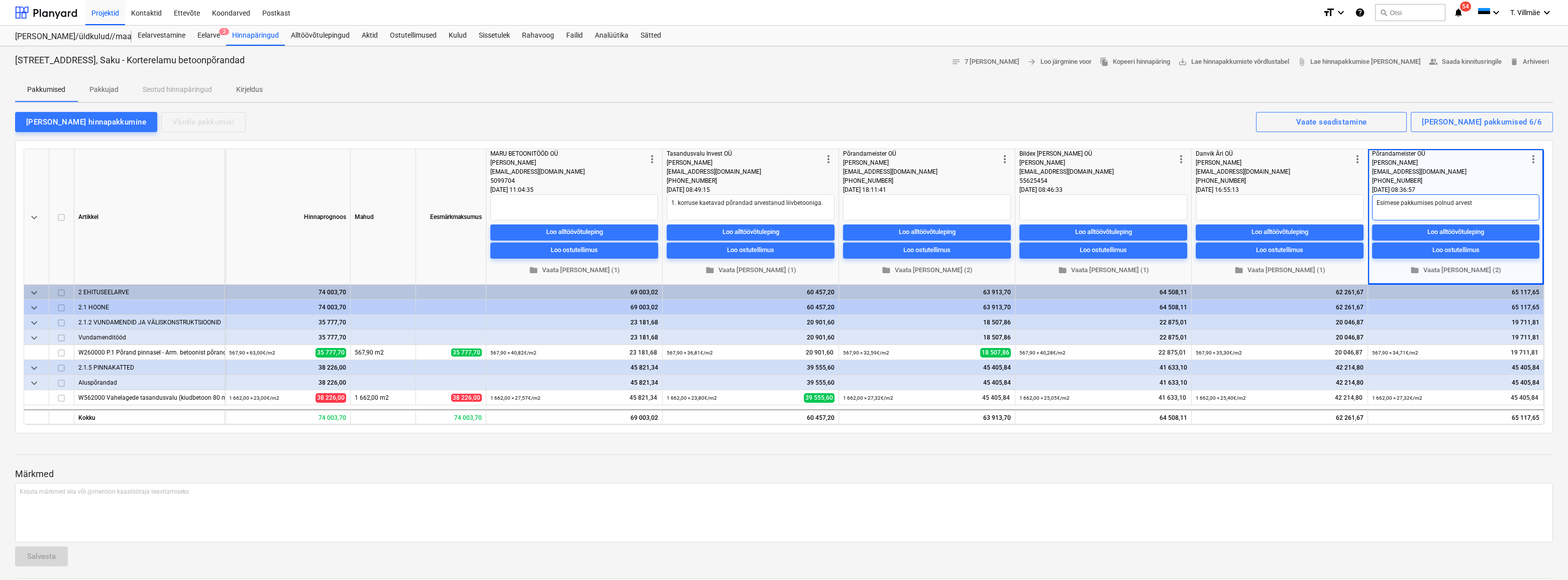
type textarea "Esimese pakkumises polnud arvesta"
type textarea "x"
type textarea "Esimese pakkumises polnud arvestan"
type textarea "x"
type textarea "Esimese pakkumises polnud arvestanu"
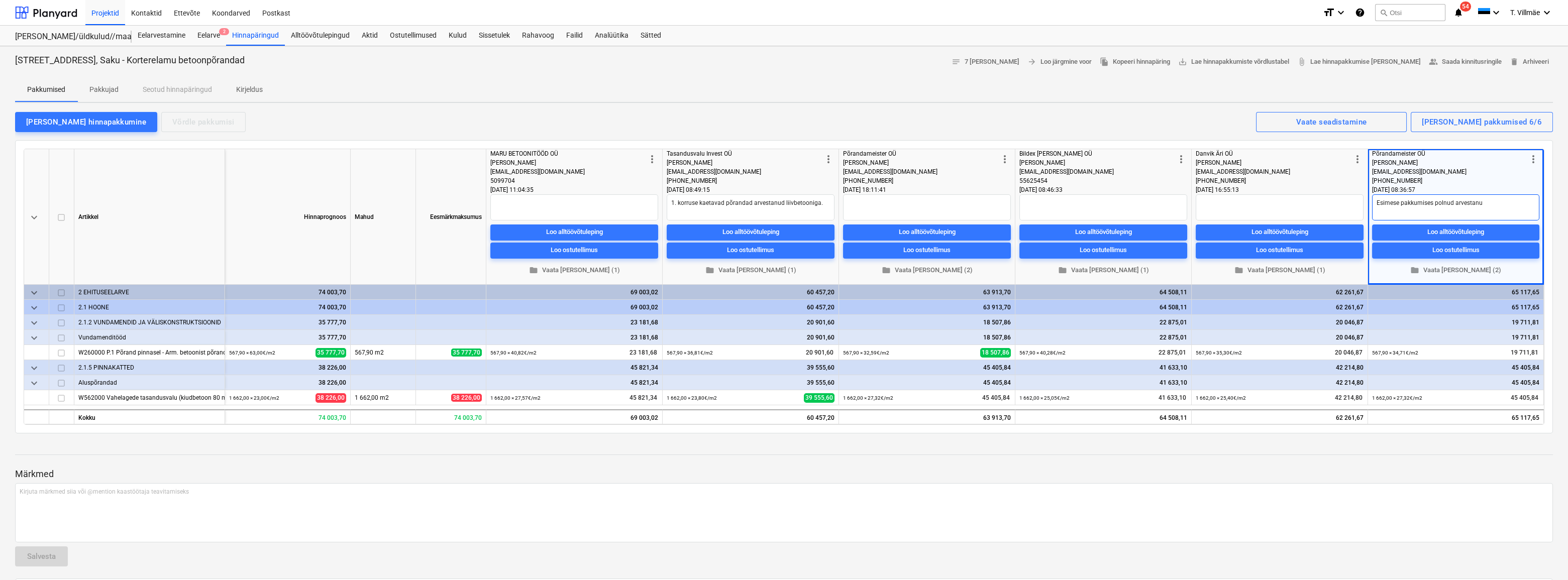
type textarea "x"
type textarea "Esimese pakkumises polnud arvestanud"
type textarea "x"
type textarea "Esimese pakkumises polnud arvestanud"
type textarea "x"
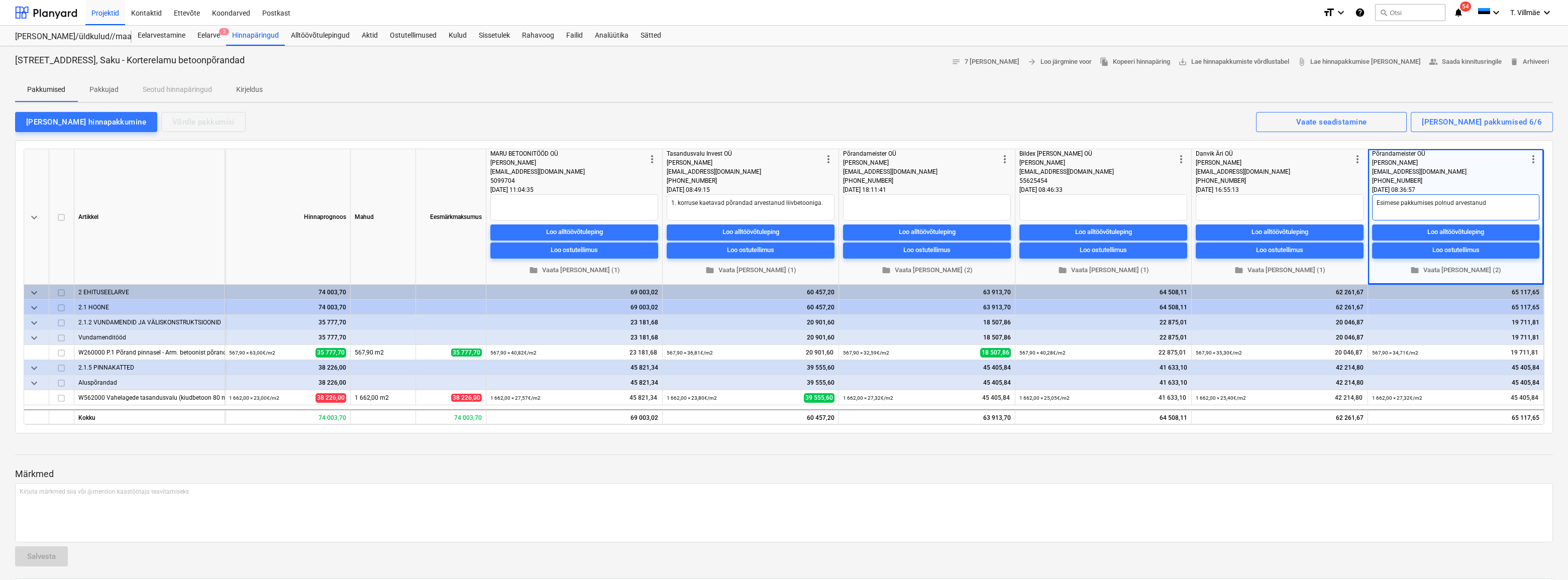
type textarea "Esimese pakkumises polnud arvestanud"
type textarea "x"
type textarea "Esimese pakkumises polnud arvestanud,"
type textarea "x"
type textarea "Esimese pakkumises polnud arvestanud,"
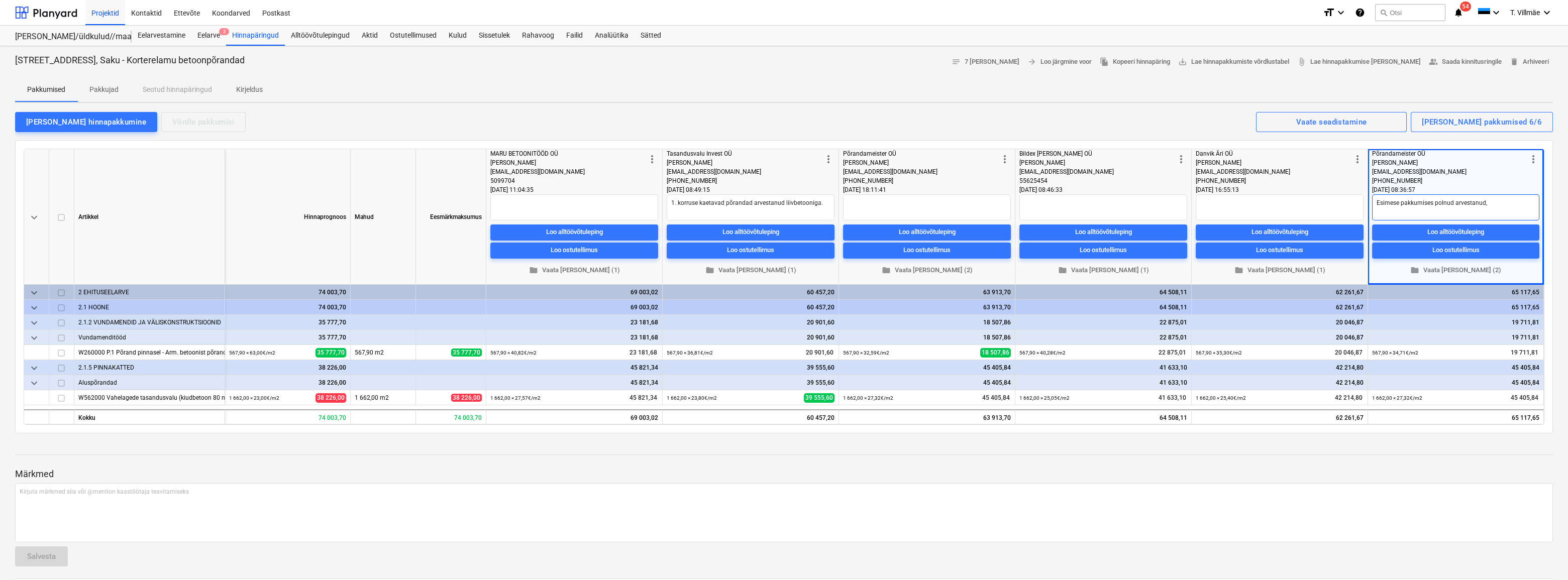
type textarea "x"
type textarea "Esimese pakkumises polnud arvestanud, e"
type textarea "x"
type textarea "Esimese pakkumises polnud arvestanud, et"
type textarea "x"
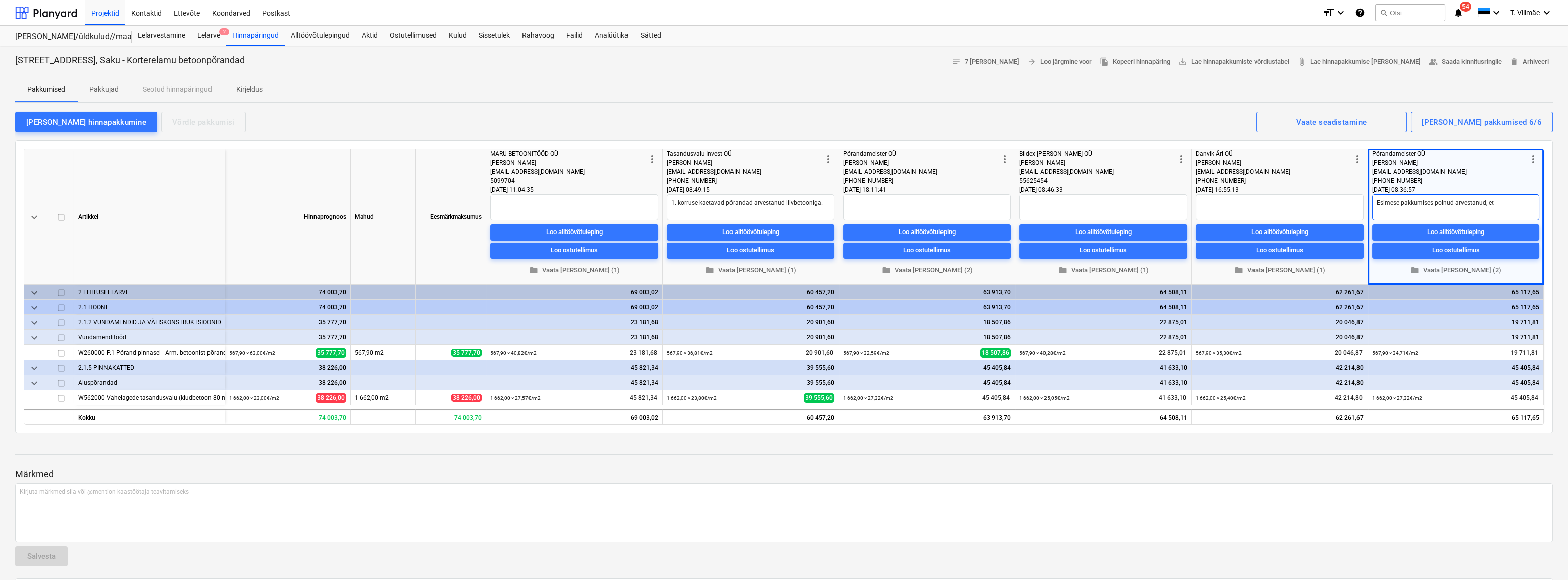
type textarea "Esimese pakkumises polnud arvestanud, et"
type textarea "x"
type textarea "Esimese pakkumises polnud arvestanud, et e"
type textarea "x"
type textarea "Esimese pakkumises polnud arvestanud, et es"
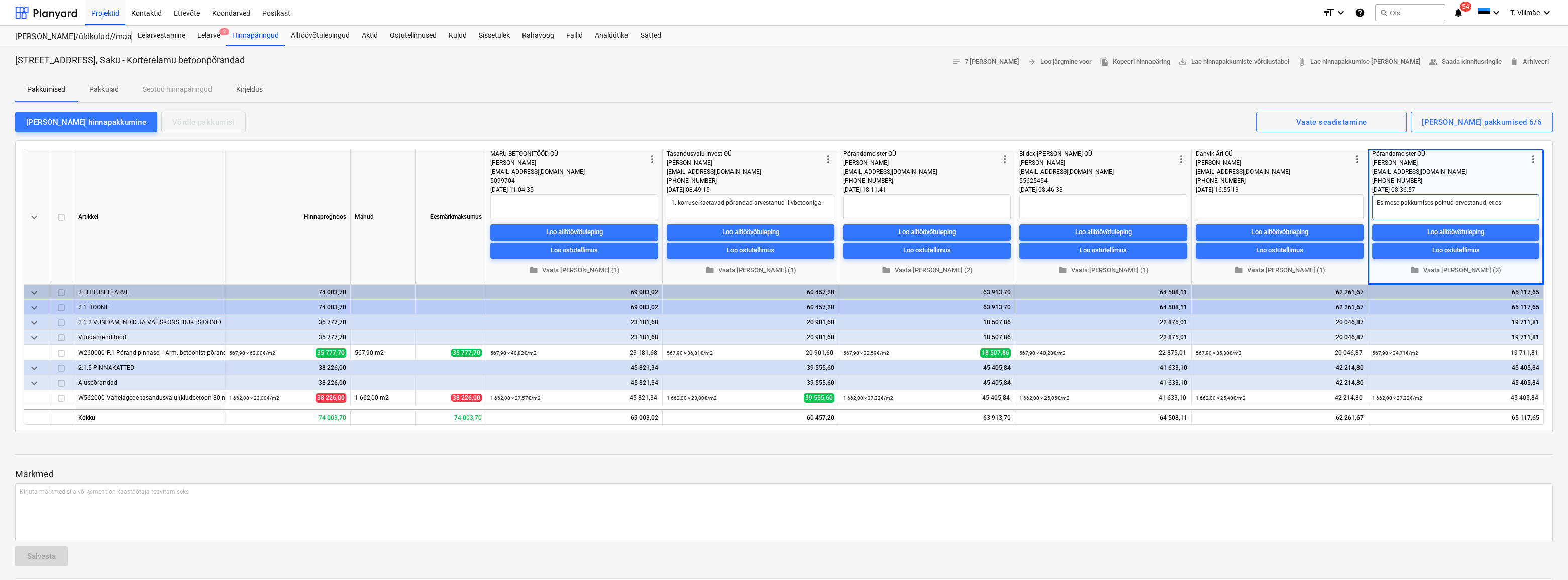
type textarea "x"
type textarea "Esimese pakkumises polnud arvestanud, et esi"
type textarea "x"
type textarea "Esimese pakkumises polnud arvestanud, et esim"
type textarea "x"
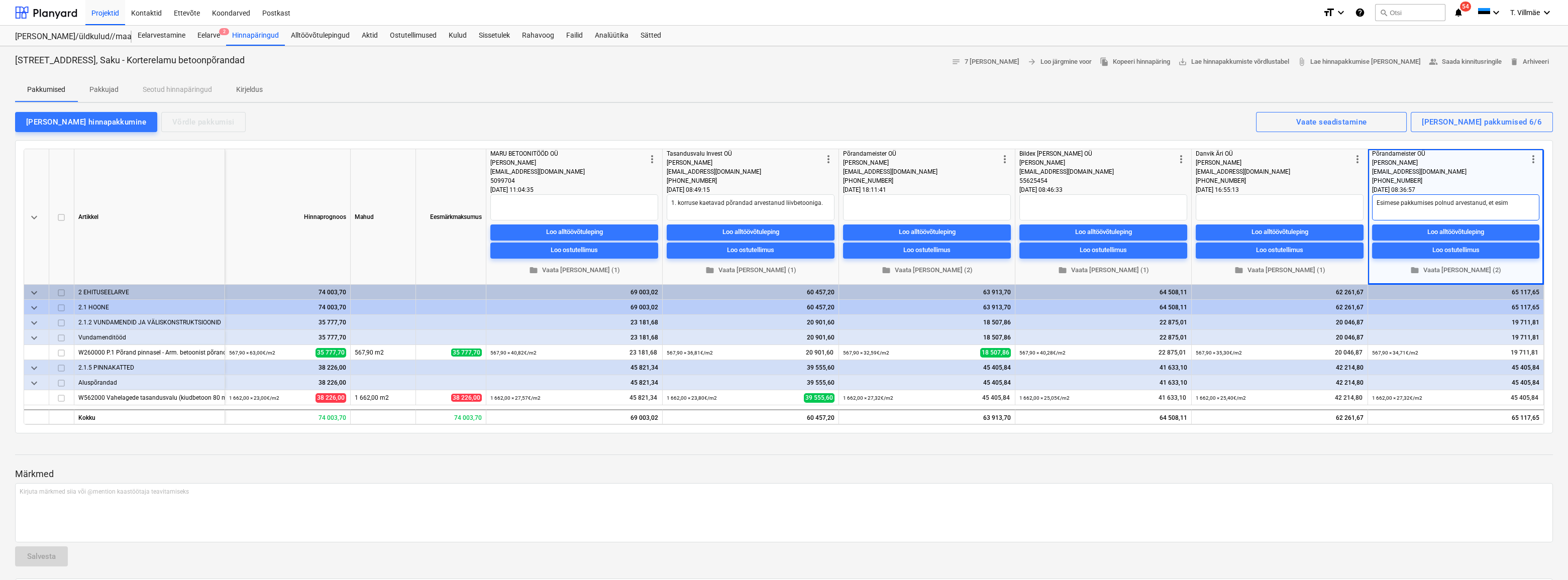
type textarea "Esimese pakkumises polnud arvestanud, et esime"
type textarea "x"
type textarea "Esimese pakkumises polnud arvestanud, et esimes"
type textarea "x"
type textarea "Esimese pakkumises polnud arvestanud, et esimese"
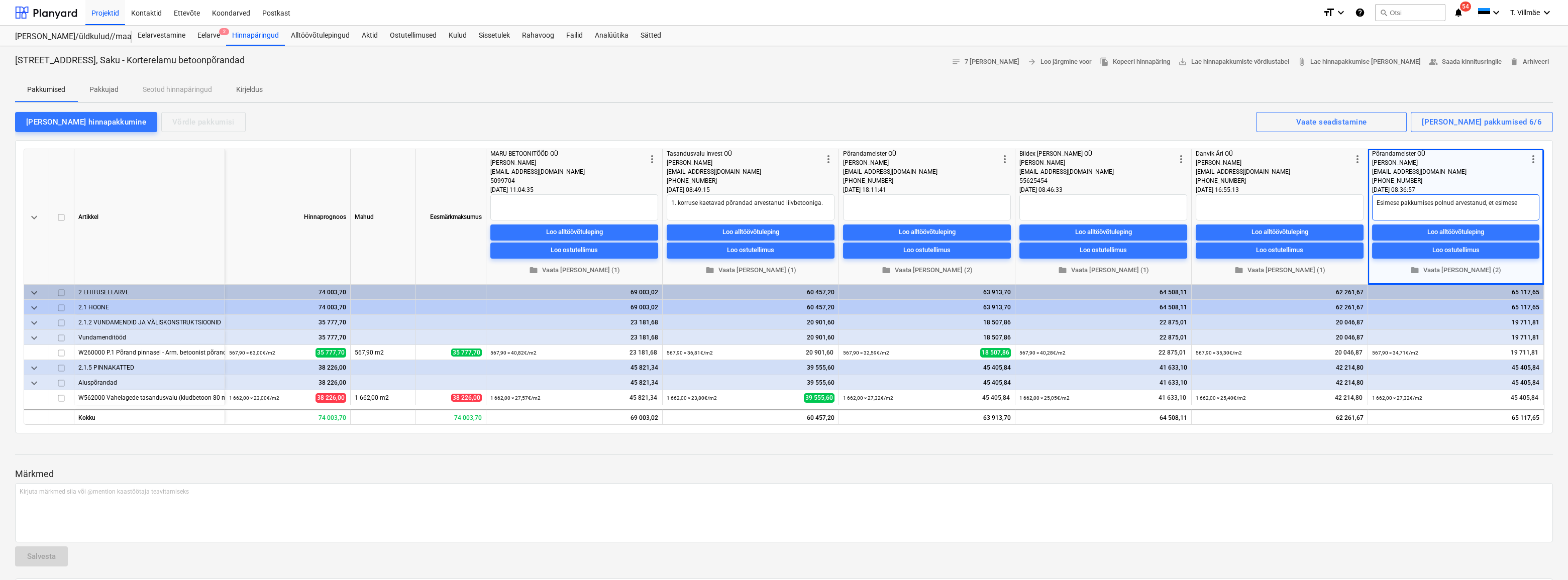
type textarea "x"
type textarea "Esimese pakkumises polnud arvestanud, et esimesel"
type textarea "x"
type textarea "Esimese pakkumises polnud arvestanud, et esimesel"
type textarea "x"
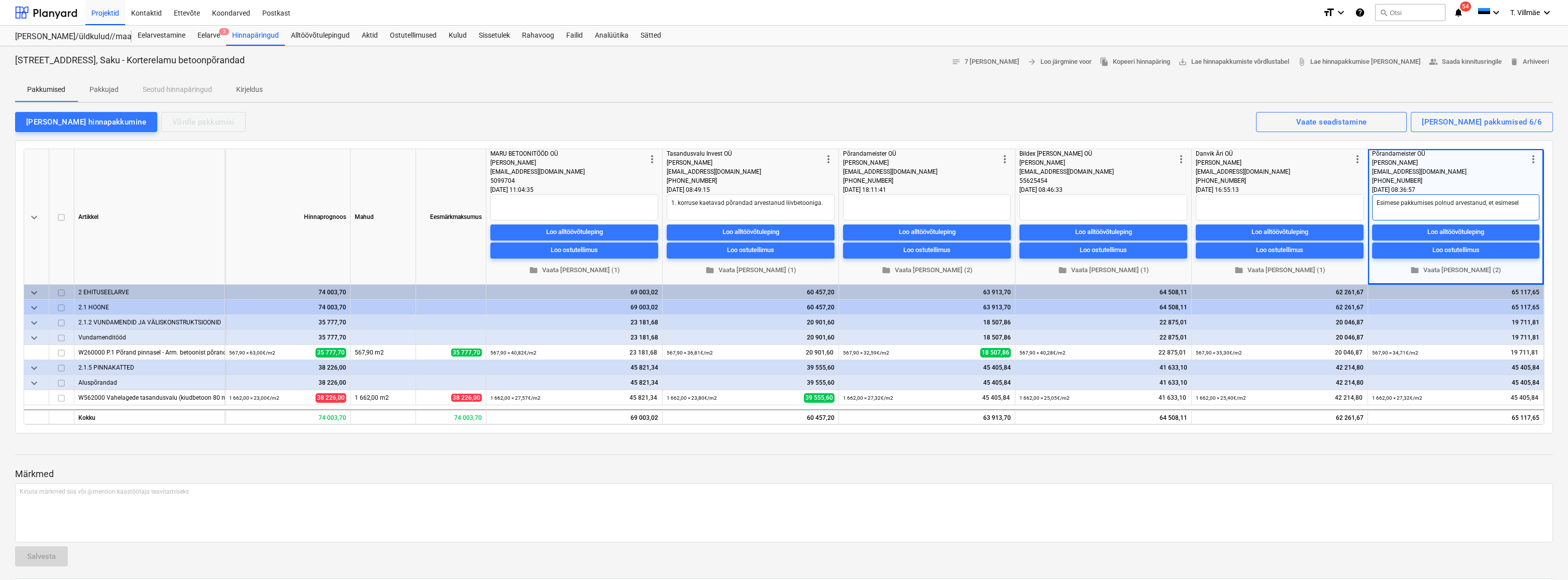
type textarea "Esimese pakkumises polnud arvestanud, et esimesel k"
type textarea "x"
type textarea "Esimese pakkumises polnud arvestanud, et esimesel ko"
type textarea "x"
type textarea "Esimese pakkumises polnud arvestanud, et esimesel kor"
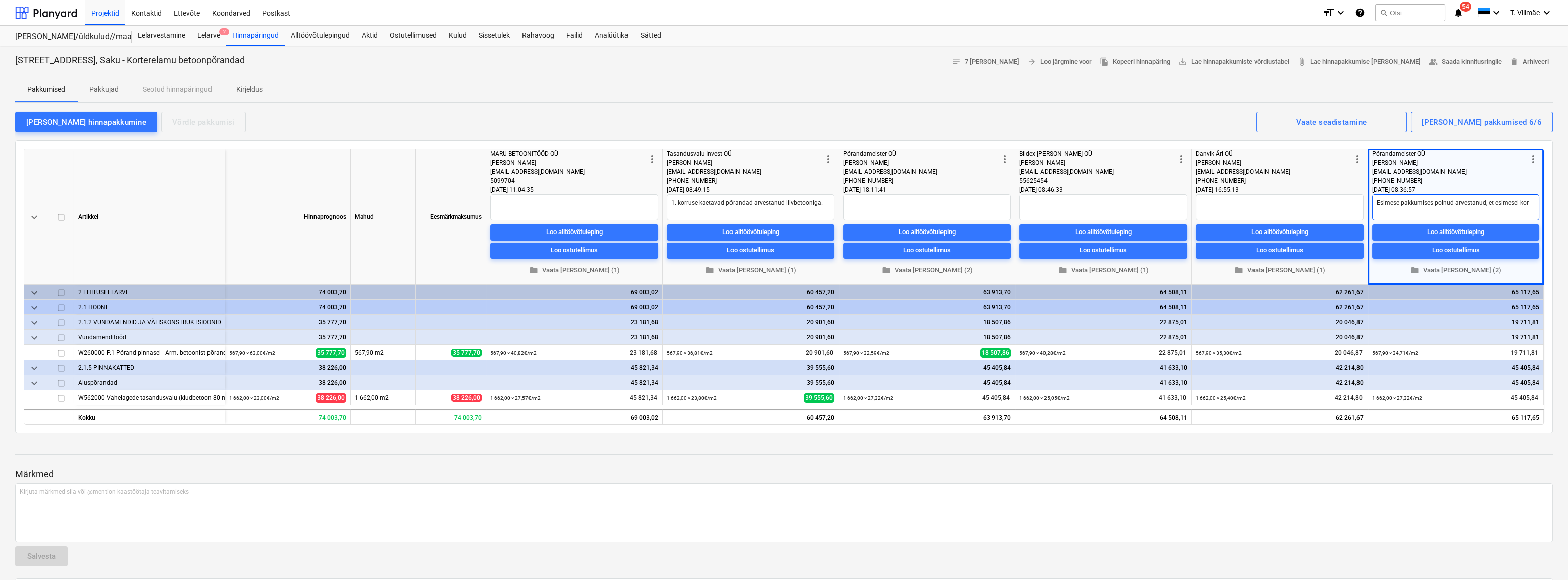
type textarea "x"
type textarea "Esimese pakkumises polnud arvestanud, et esimesel korr"
type textarea "x"
type textarea "Esimese pakkumises polnud arvestanud, et esimesel korru"
type textarea "x"
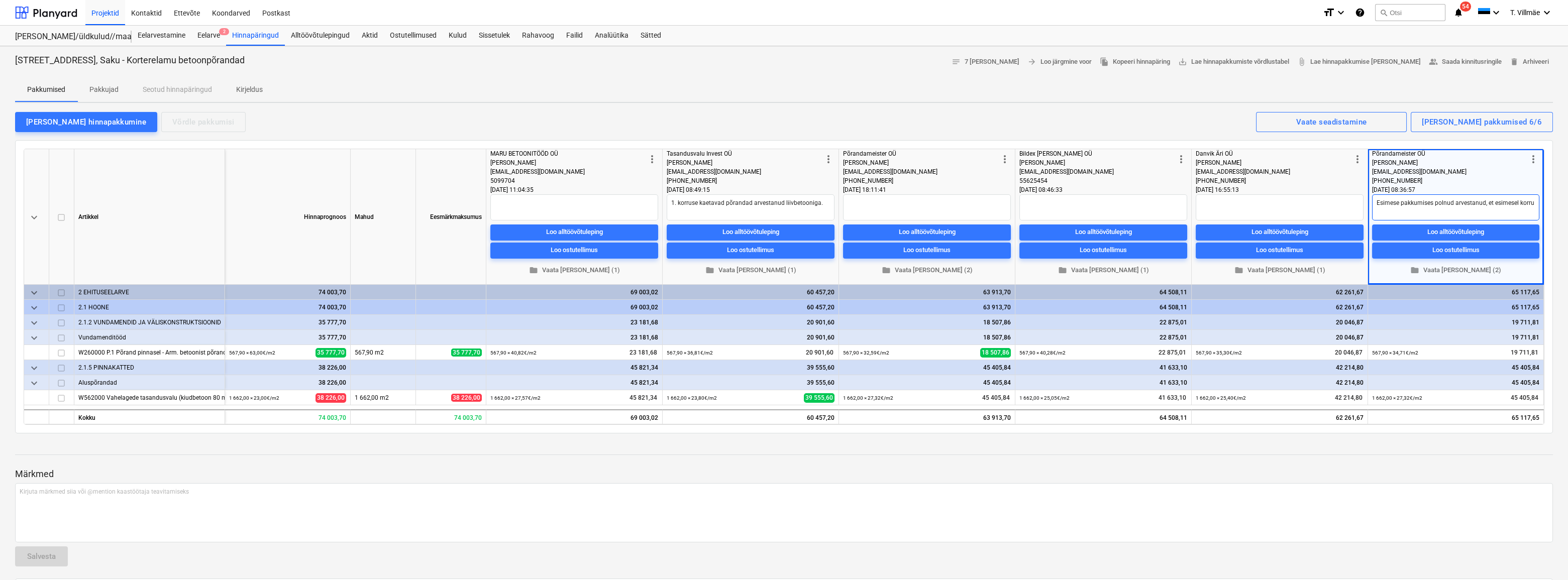
type textarea "Esimese pakkumises polnud arvestanud, et esimesel korrus"
type textarea "x"
type textarea "Esimese pakkumises polnud arvestanud, et esimesel korruse"
type textarea "x"
type textarea "Esimese pakkumises polnud arvestanud, et esimesel korrusel"
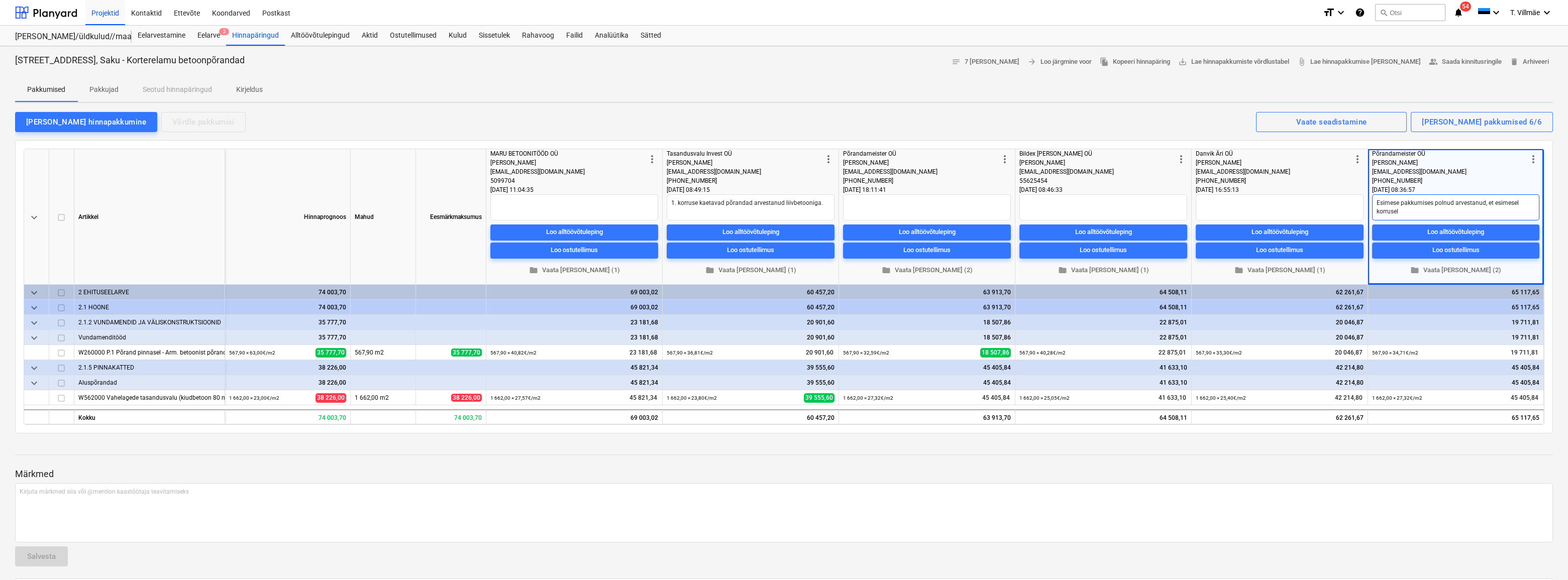
type textarea "x"
type textarea "Esimese pakkumises polnud arvestanud, et esimesel korrusel"
type textarea "x"
type textarea "Esimese pakkumises polnud arvestanud, et esimesel korrusel o"
type textarea "x"
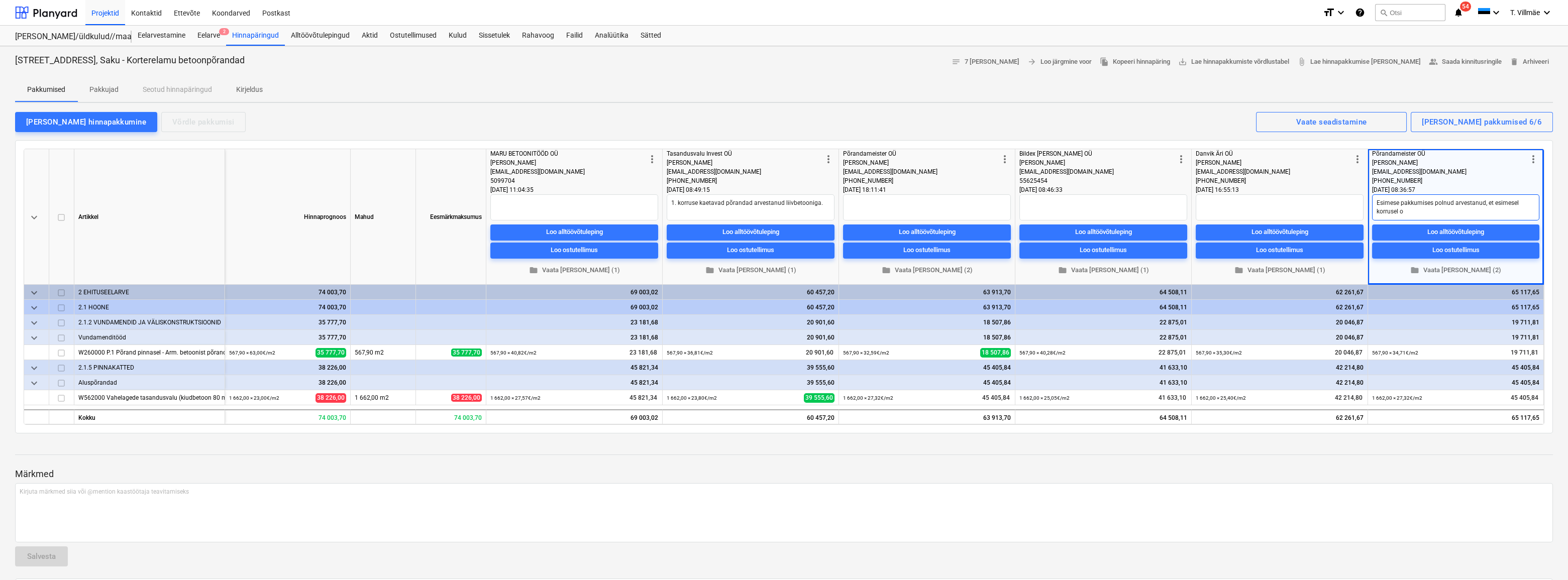
type textarea "Esimese pakkumises polnud arvestanud, et esimesel korrusel on"
type textarea "x"
type textarea "Esimese pakkumises polnud arvestanud, et esimesel korrusel on"
type textarea "x"
type textarea "Esimese pakkumises polnud arvestanud, et esimesel korrusel on 5"
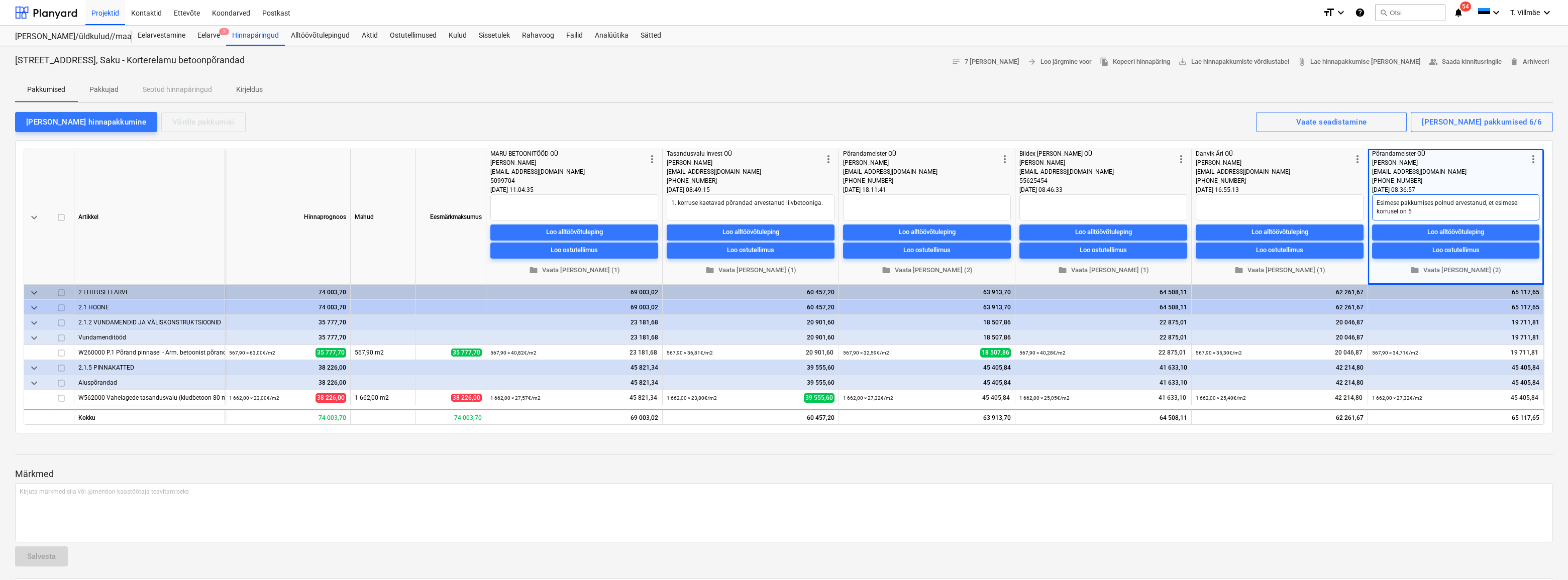
type textarea "x"
type textarea "Esimese pakkumises polnud arvestanud, et esimesel korrusel on 5"
type textarea "x"
type textarea "Esimese pakkumises polnud arvestanud, et esimesel korrusel on 5 k"
type textarea "x"
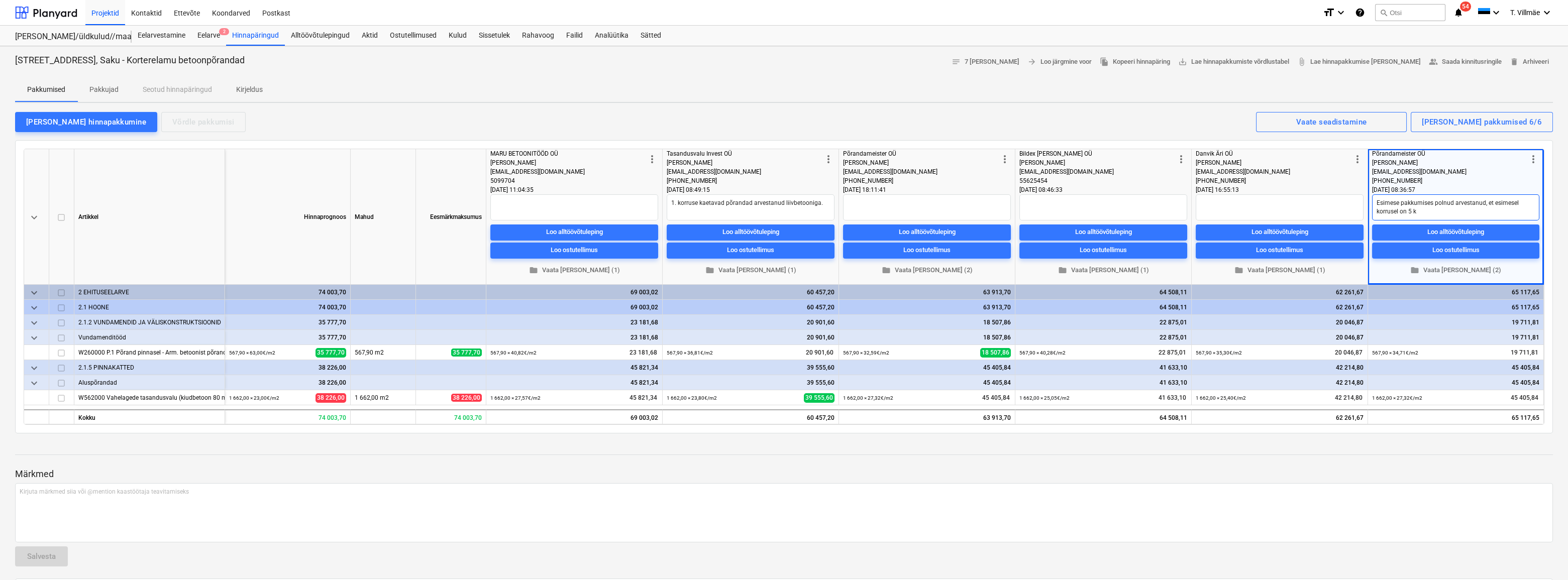
type textarea "Esimese pakkumises polnud arvestanud, et esimesel korrusel on 5 ko"
type textarea "x"
type textarea "Esimese pakkumises polnud arvestanud, et esimesel korrusel on 5 kor"
type textarea "x"
type textarea "Esimese pakkumises polnud arvestanud, et esimesel korrusel on 5 kort"
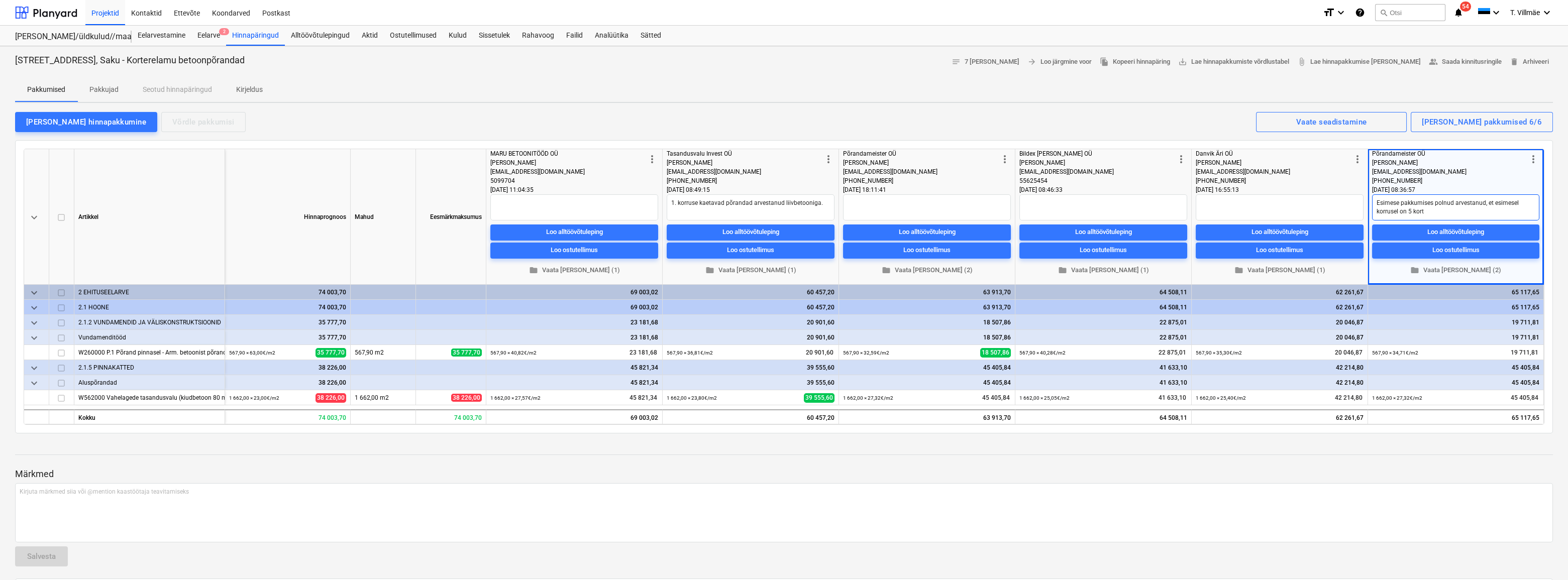
type textarea "x"
type textarea "Esimese pakkumises polnud arvestanud, et esimesel korrusel on 5 [PERSON_NAME]"
type textarea "x"
type textarea "Esimese pakkumises polnud arvestanud, et esimesel korrusel on 5 korter"
type textarea "x"
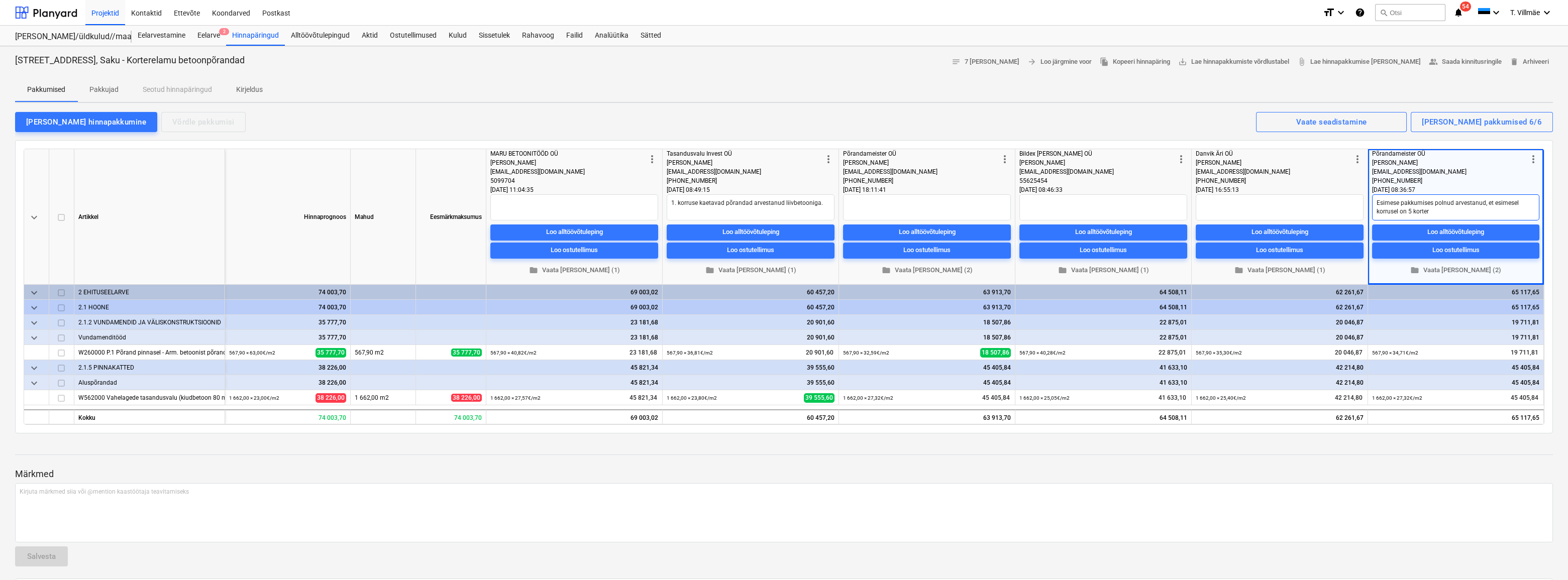
type textarea "Esimese pakkumises polnud arvestanud, et esimesel korrusel on 5 korteri"
type textarea "x"
type textarea "Esimese pakkumises polnud arvestanud, et esimesel korrusel on 5 korterit"
type textarea "x"
type textarea "Esimese pakkumises polnud arvestanud, et esimesel korrusel on 5 korterit"
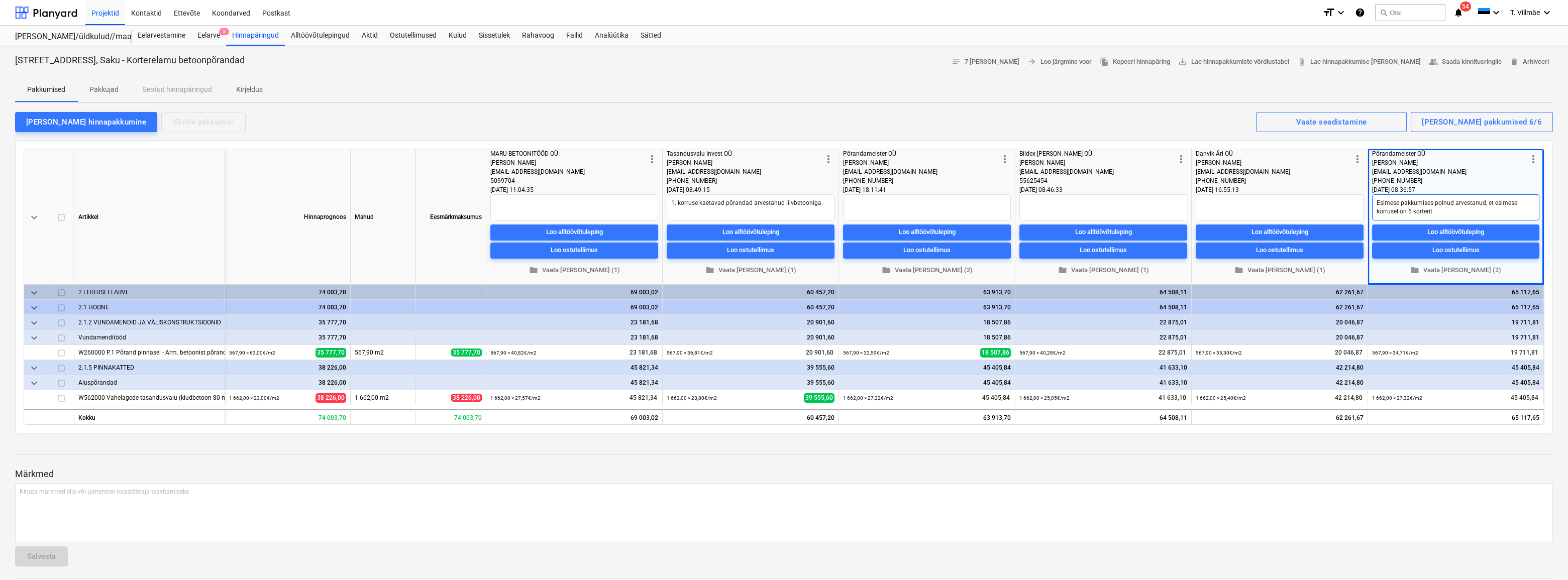
type textarea "x"
type textarea "Esimese pakkumises polnud arvestanud, et esimesel korrusel on 5 korterit k"
type textarea "x"
type textarea "Esimese pakkumises polnud arvestanud, et esimesel korrusel on 5 korterit ku"
type textarea "x"
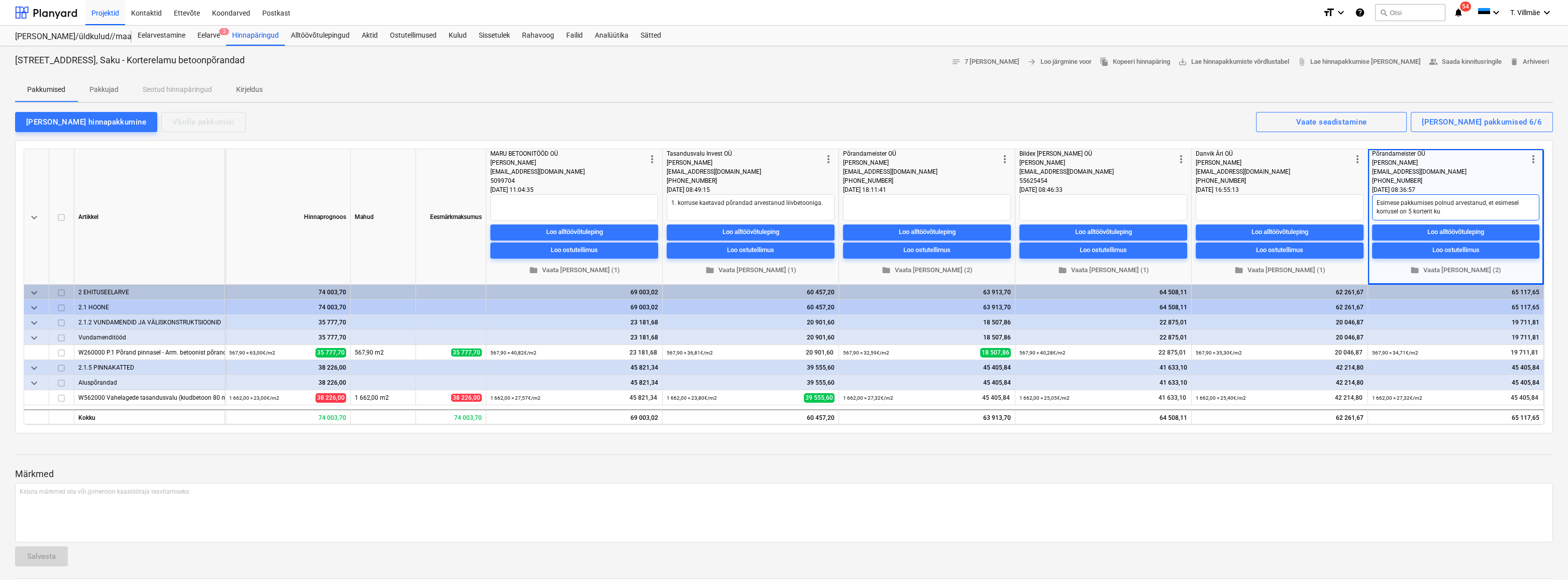
type textarea "Esimese pakkumises polnud arvestanud, et esimesel korrusel on 5 korterit kuh"
type textarea "x"
type textarea "Esimese pakkumises polnud arvestanud, et esimesel korrusel on 5 korterit kuhu"
type textarea "x"
type textarea "Esimese pakkumises polnud arvestanud, et esimesel korrusel on 5 korterit kuhu"
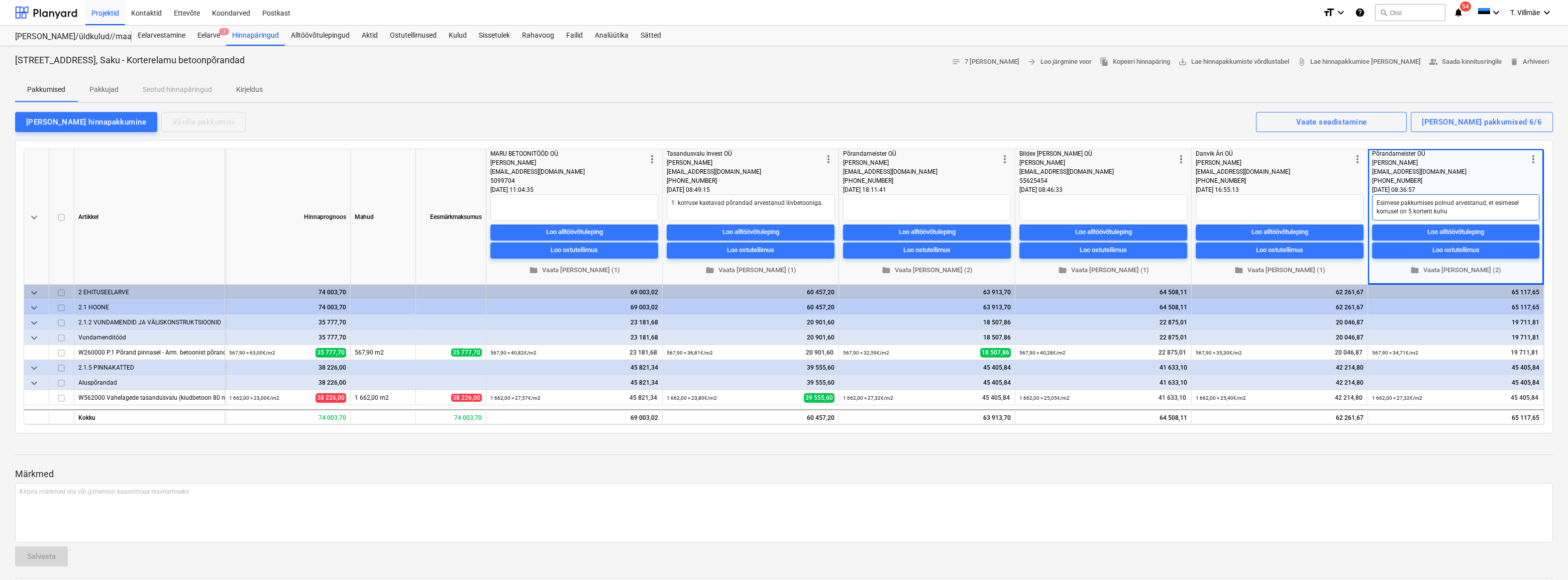
type textarea "x"
type textarea "Esimese pakkumises polnud arvestanud, et esimesel korrusel on 5 korterit kuhu v"
type textarea "x"
type textarea "Esimese pakkumises polnud arvestanud, et esimesel korrusel on 5 korterit kuhu va"
type textarea "x"
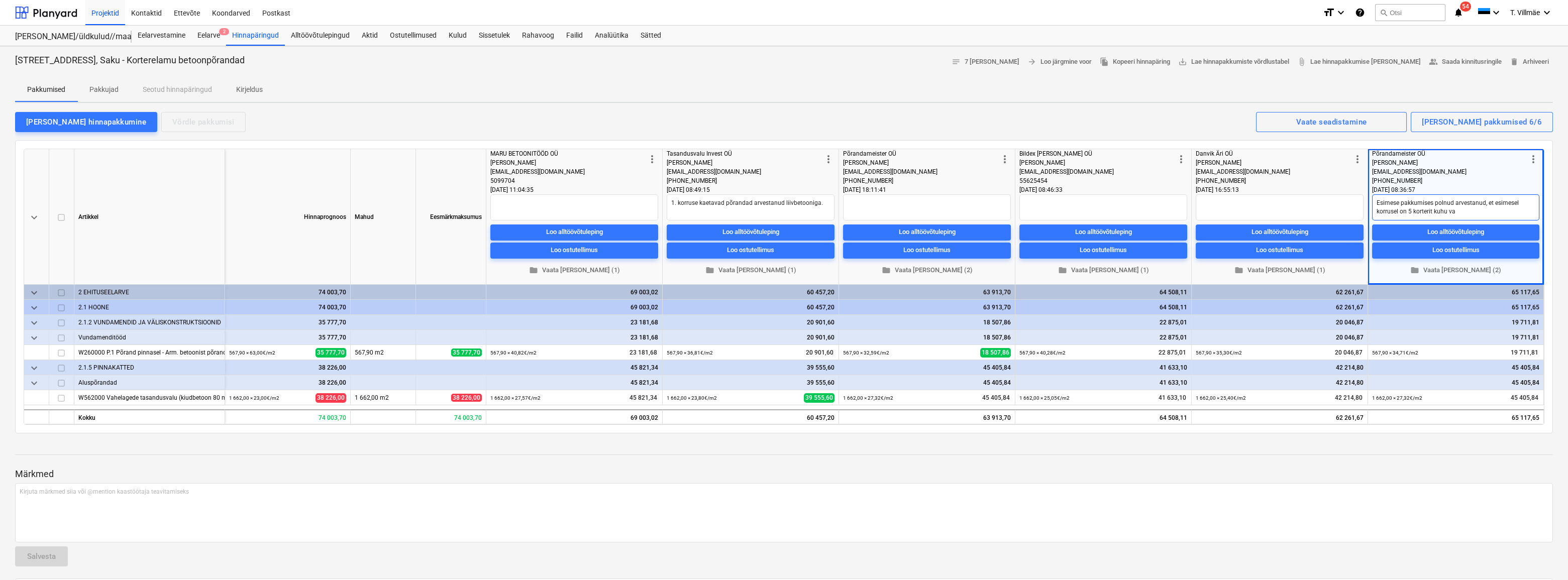
type textarea "Esimese pakkumises polnud arvestanud, et esimesel korrusel on 5 korterit kuhu v…"
type textarea "x"
type textarea "Esimese pakkumises polnud arvestanud, et esimesel korrusel on 5 korterit [PERSO…"
type textarea "x"
type textarea "Esimese pakkumises polnud arvestanud, et esimesel korrusel on 5 korterit [PERSO…"
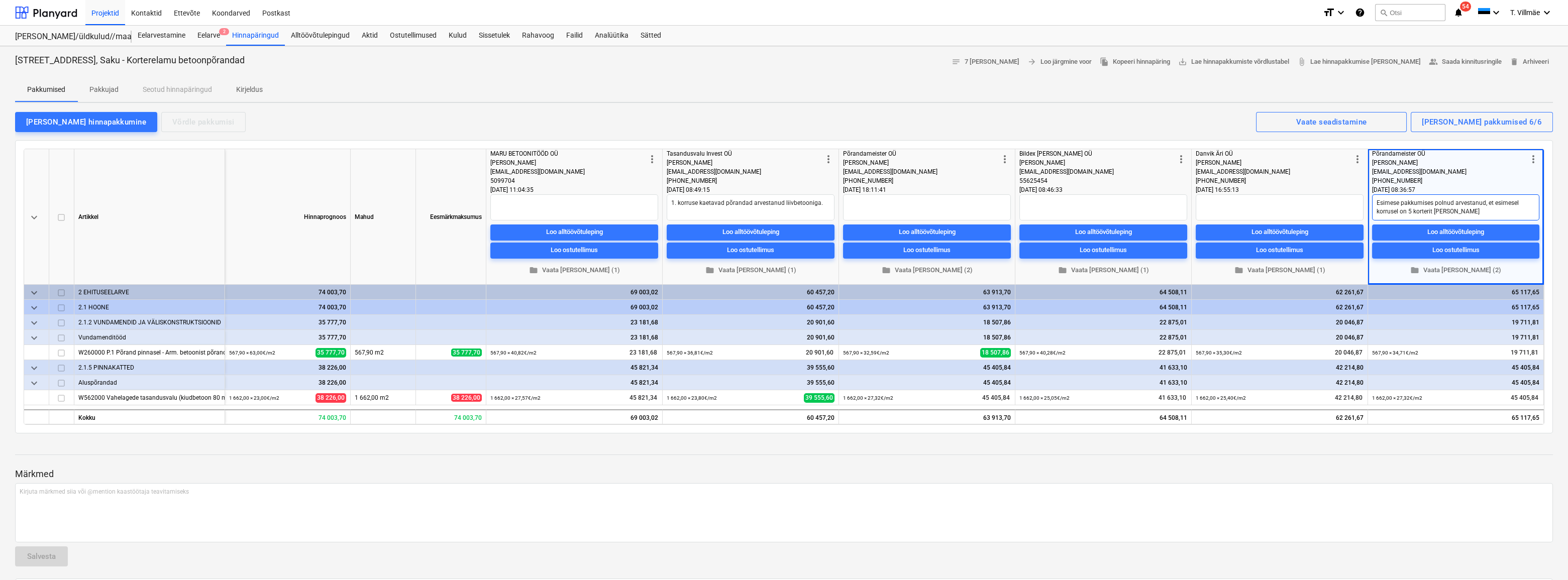
type textarea "x"
type textarea "Esimese pakkumises polnud arvestanud, et esimesel korrusel on 5 korterit [PERSO…"
type textarea "x"
type textarea "Esimese pakkumises polnud arvestanud, et esimesel korrusel on 5 korterit [PERSO…"
type textarea "x"
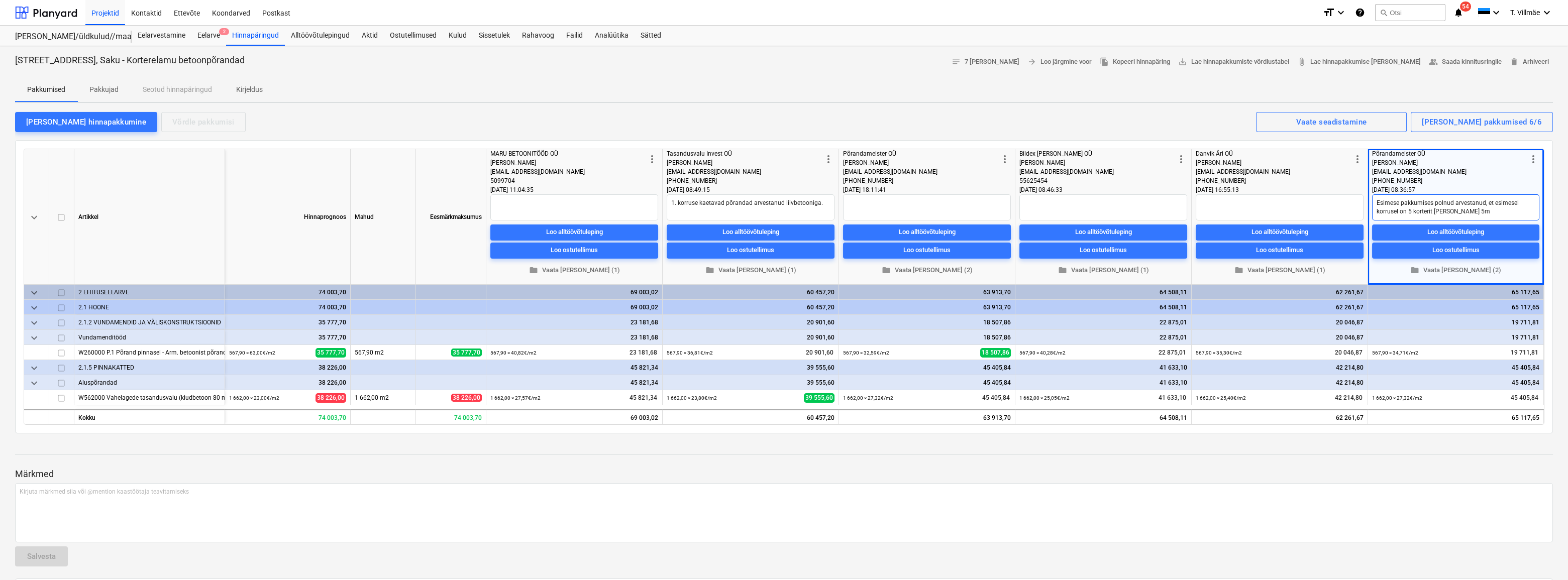
type textarea "Esimese pakkumises polnud arvestanud, et esimesel korrusel on 5 korterit [PERSO…"
type textarea "x"
type textarea "Esimese pakkumises polnud arvestanud, et esimesel korrusel on 5 korterit [PERSO…"
type textarea "x"
type textarea "Esimese pakkumises polnud arvestanud, et esimesel korrusel on 5 korterit [PERSO…"
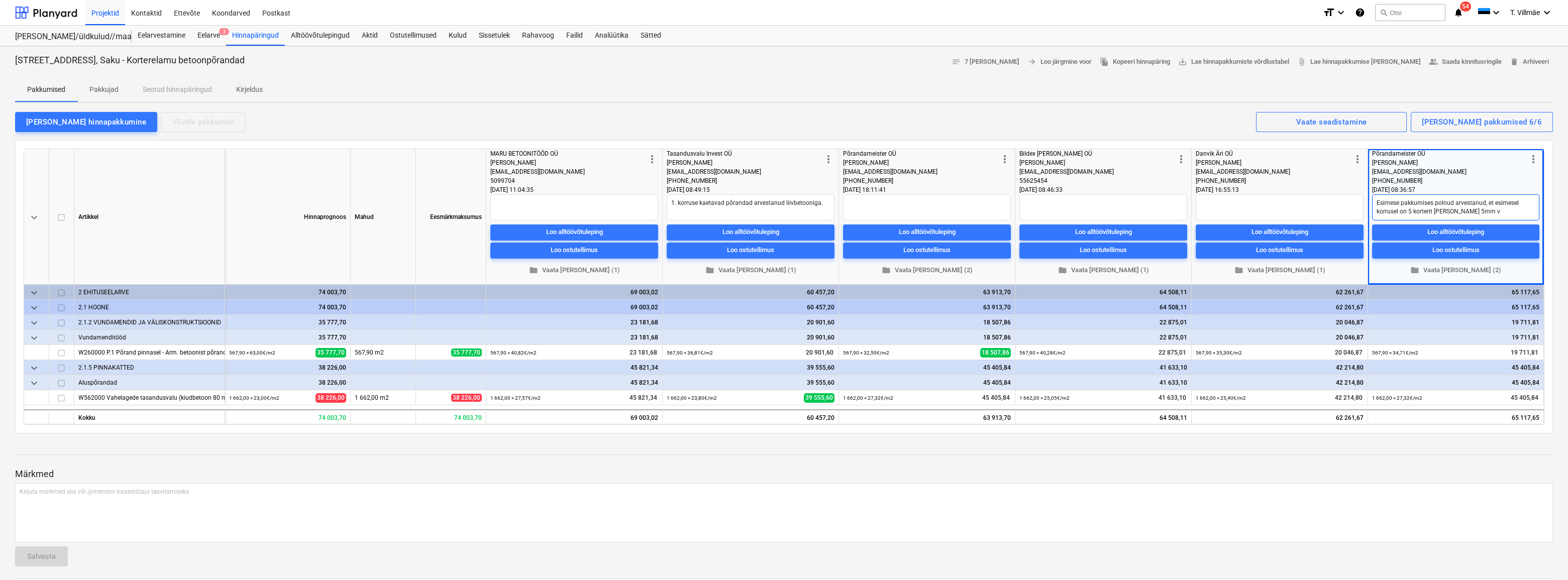
type textarea "x"
type textarea "Esimese pakkumises polnud arvestanud, et esimesel korrusel on 5 korterit [PERSO…"
type textarea "x"
type textarea "Esimese pakkumises polnud arvestanud, et esimesel korrusel on 5 korterit [PERSO…"
type textarea "x"
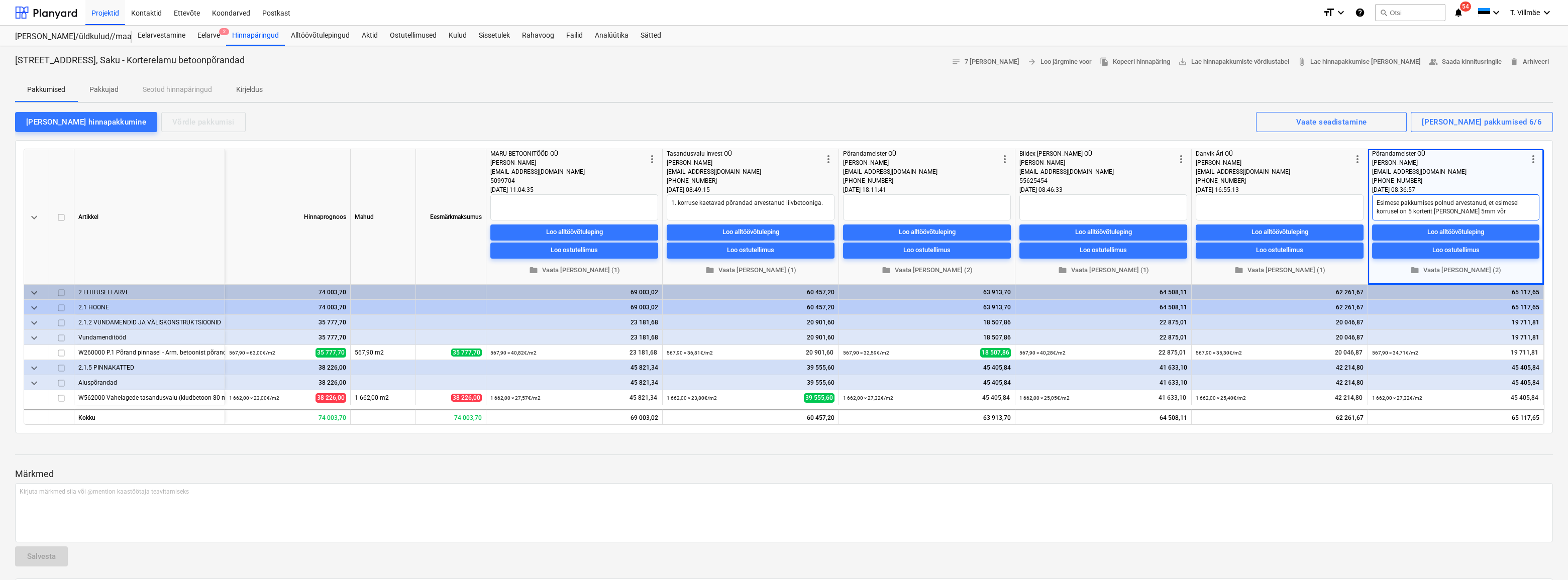
type textarea "Esimese pakkumises polnud arvestanud, et esimesel korrusel on 5 korterit [PERSO…"
type textarea "x"
type textarea "Esimese pakkumises polnud arvestanud, et esimesel korrusel on 5 korterit [PERSO…"
type textarea "x"
type textarea "Esimese pakkumises polnud arvestanud, et esimesel korrusel on 5 korterit [PERSO…"
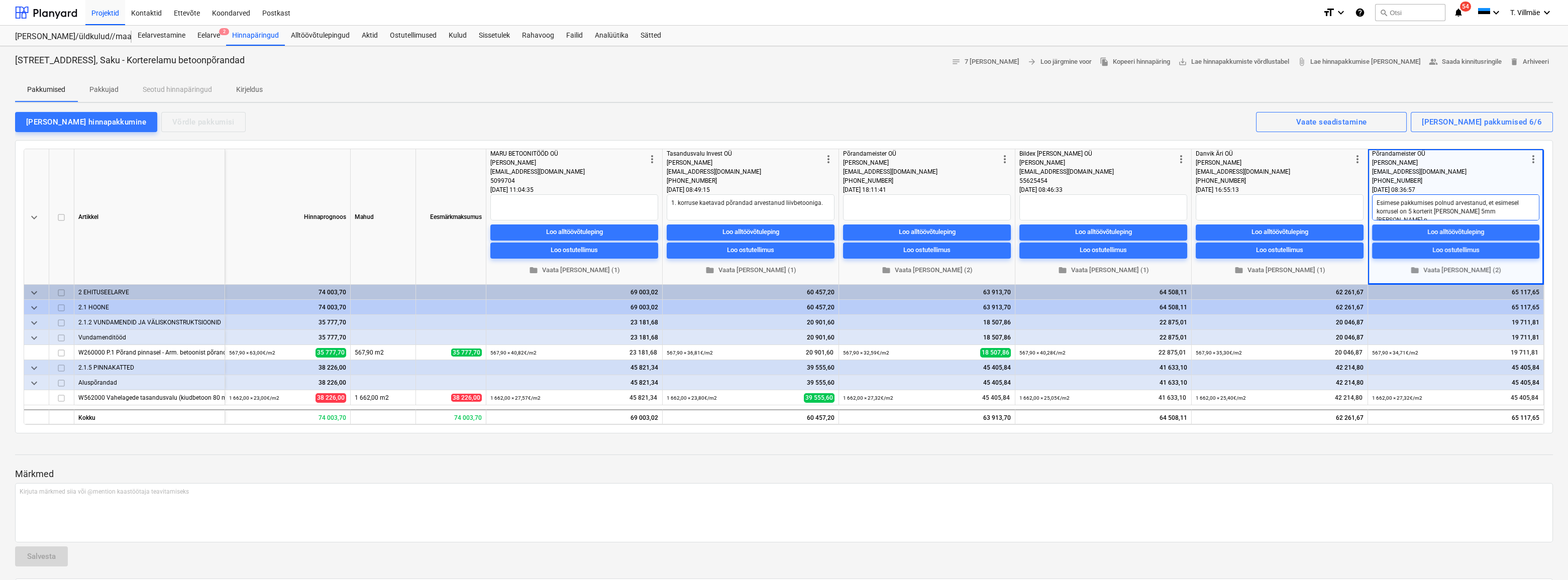
type textarea "x"
type textarea "Esimese pakkumises polnud arvestanud, et esimesel korrusel on 5 korterit [PERSO…"
type textarea "x"
click at [1359, 472] on p "Märkmed" at bounding box center [784, 474] width 1538 height 12
click at [73, 120] on div "[PERSON_NAME] hinnapakkumine" at bounding box center [86, 122] width 120 height 13
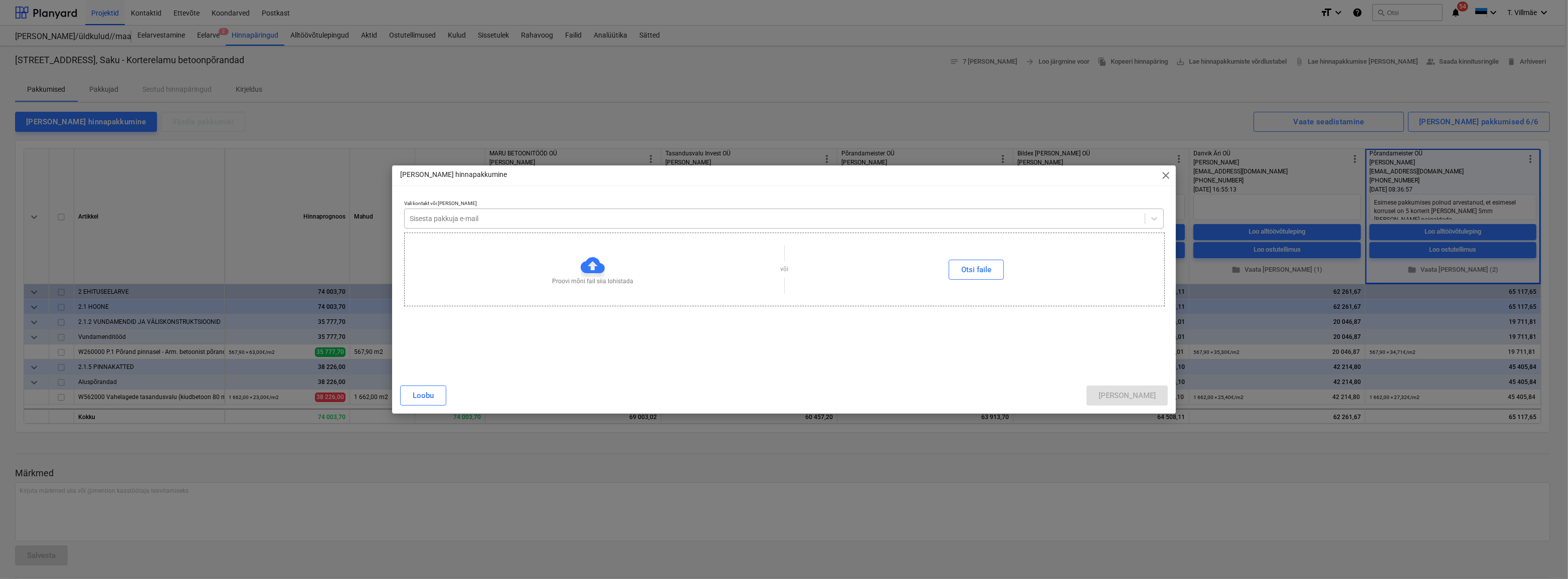
click at [550, 220] on div at bounding box center [775, 218] width 730 height 10
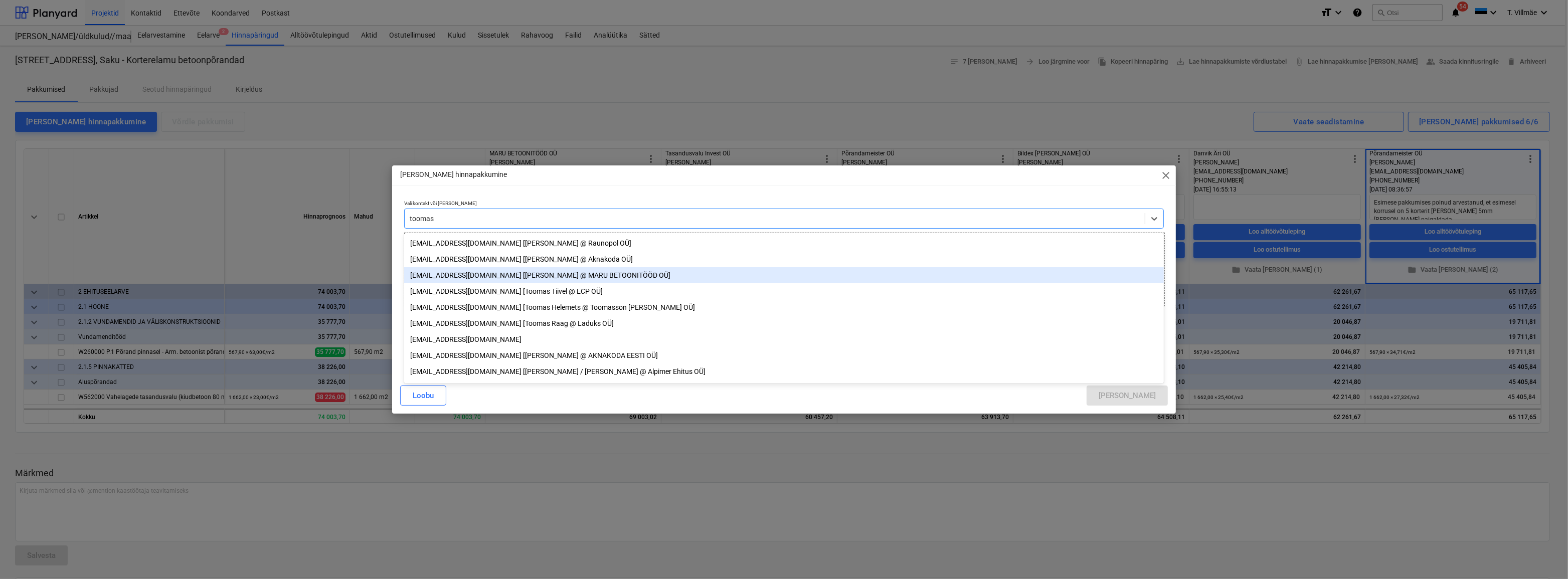
click at [472, 276] on div "[EMAIL_ADDRESS][DOMAIN_NAME] [[PERSON_NAME] @ MARU BETOONITÖÖD OÜ]" at bounding box center [784, 275] width 760 height 16
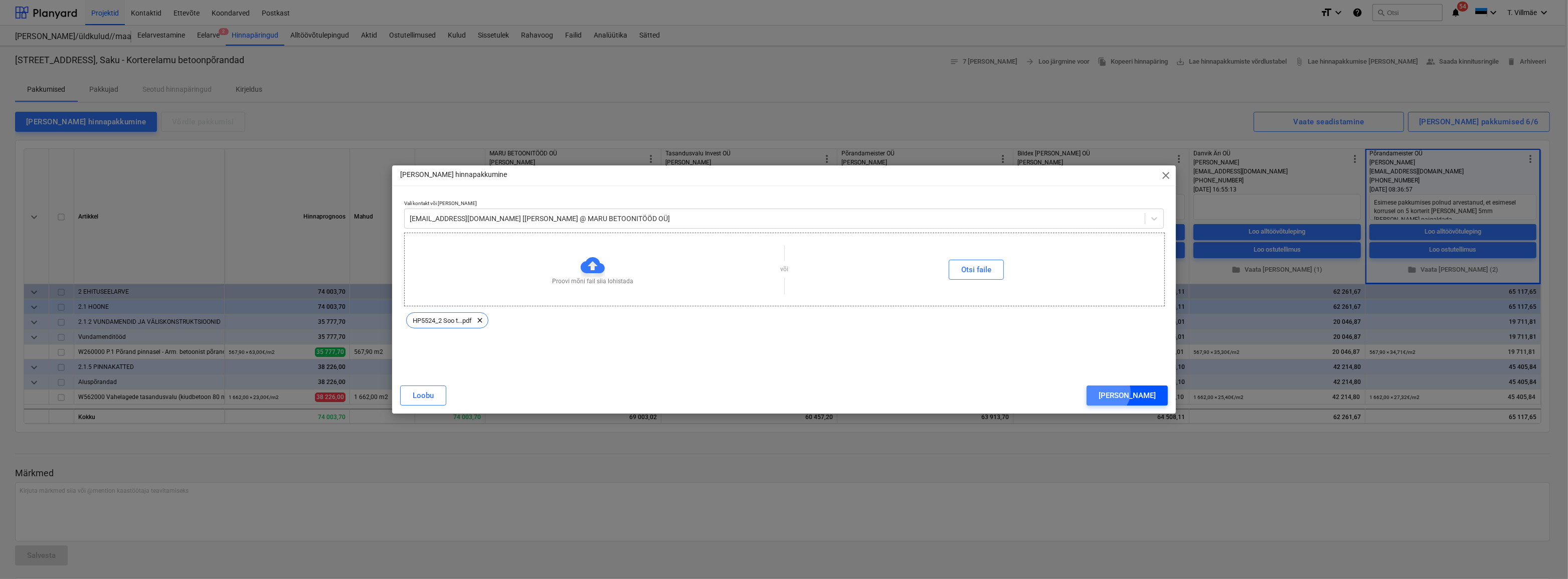
click at [1150, 392] on div "[PERSON_NAME]" at bounding box center [1127, 395] width 57 height 13
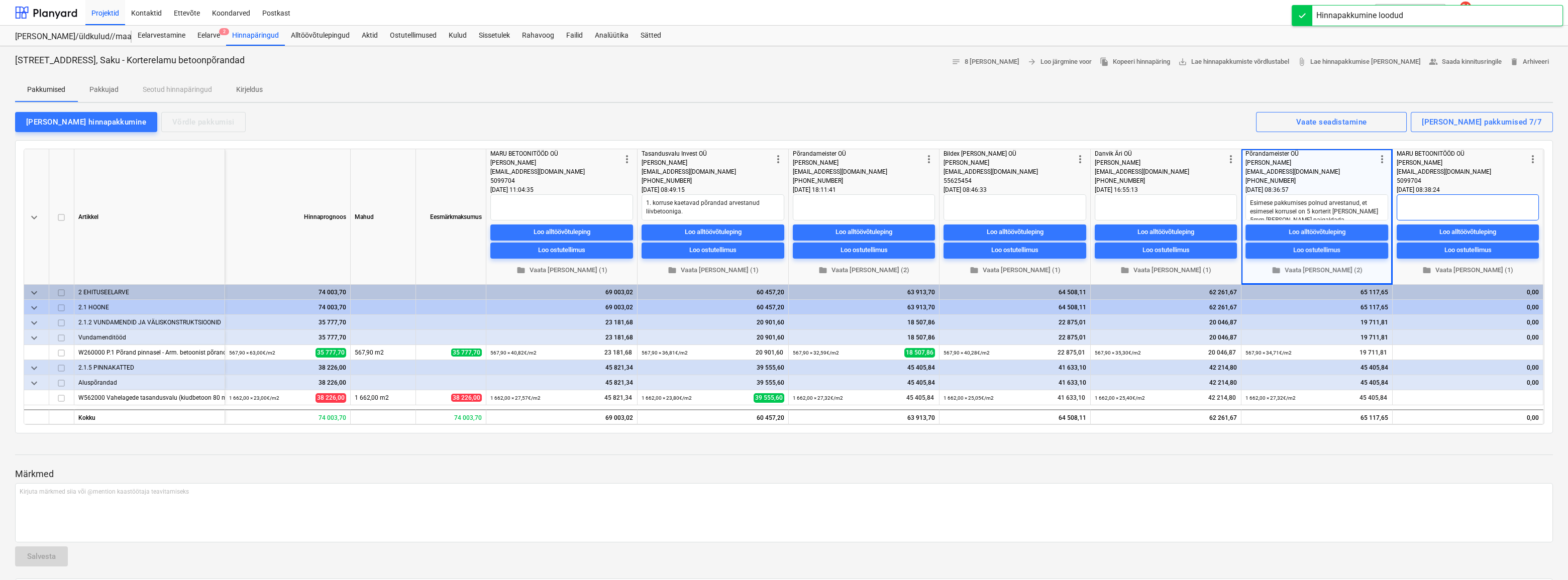
click at [1415, 204] on textarea at bounding box center [1467, 207] width 142 height 26
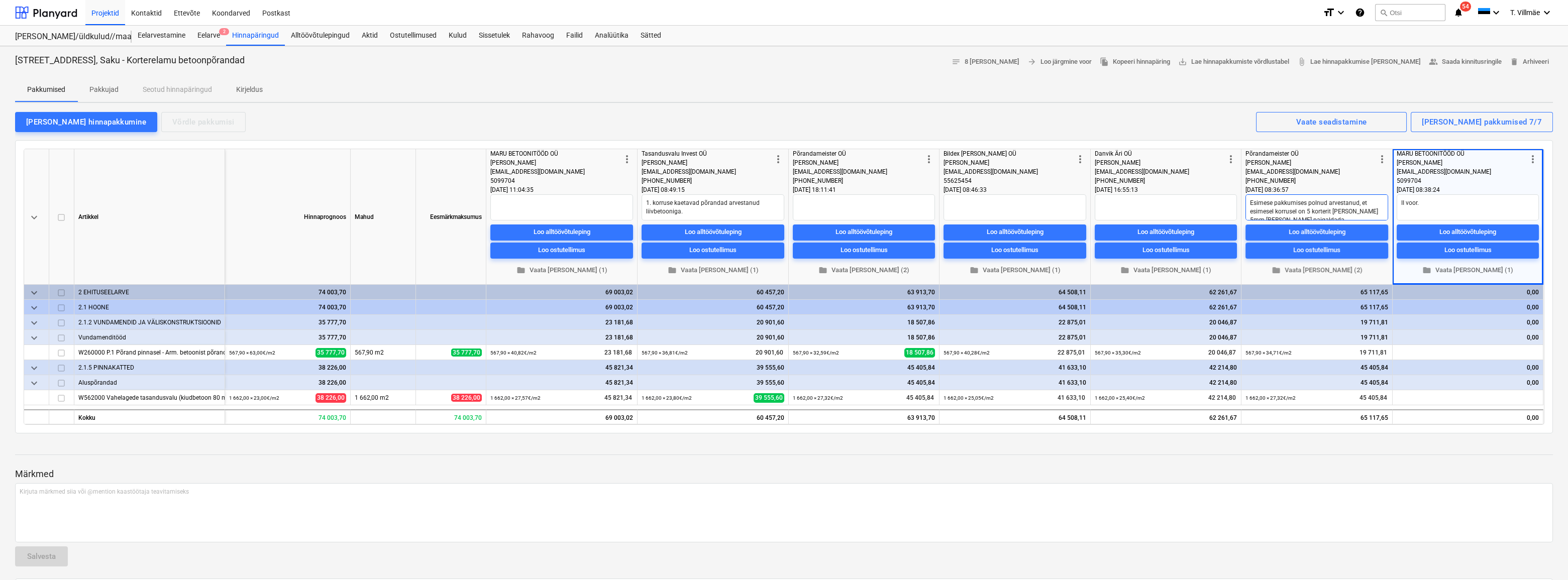
click at [1247, 202] on textarea "Esimese pakkumises polnud arvestanud, et esimesel korrusel on 5 korterit [PERSO…" at bounding box center [1317, 207] width 143 height 26
click at [1362, 471] on p "Märkmed" at bounding box center [784, 474] width 1538 height 12
click at [1235, 127] on div "[PERSON_NAME] hinnapakkumine Võrdle pakkumisi Kuvatud pakkumised 7/7 Vaate sead…" at bounding box center [784, 122] width 1538 height 21
click at [1424, 202] on textarea "II voor." at bounding box center [1467, 207] width 142 height 26
click at [1286, 465] on div at bounding box center [784, 463] width 1538 height 8
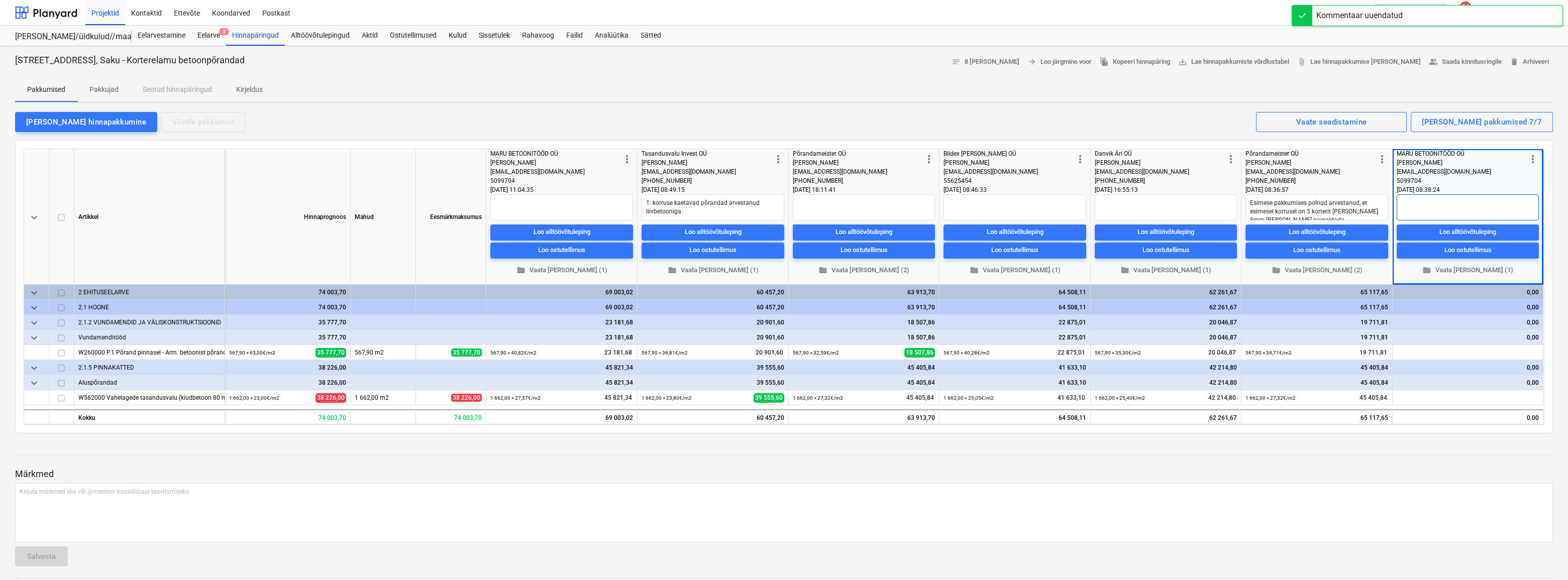
click at [1433, 207] on textarea at bounding box center [1467, 207] width 142 height 26
click at [1472, 210] on textarea "korrigeeritud hind. Sisaldab vajadusel betooni soojendamise [PERSON_NAME] ja ja…" at bounding box center [1467, 207] width 142 height 26
drag, startPoint x: 1482, startPoint y: 209, endPoint x: 1492, endPoint y: 211, distance: 10.2
click at [1482, 209] on textarea "korrigeeritud hind. Sisaldab vajadusel betooni soojendamise [PERSON_NAME] ja ja…" at bounding box center [1467, 207] width 142 height 26
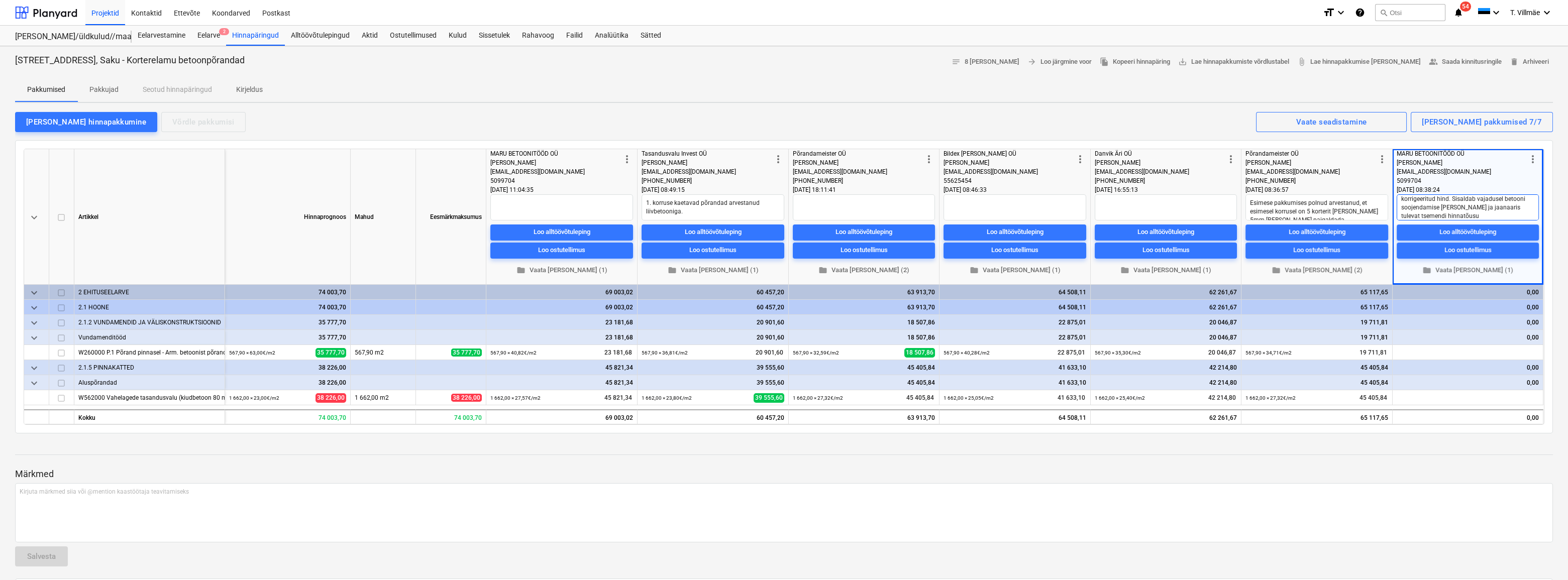
click at [1472, 209] on textarea "korrigeeritud hind. Sisaldab vajadusel betooni soojendamise [PERSON_NAME] ja ja…" at bounding box center [1467, 207] width 142 height 26
click at [1437, 216] on textarea "korrigeeritud hind. Sisaldab vajadusel betooni soojendamise [PERSON_NAME] ja ja…" at bounding box center [1467, 207] width 142 height 26
click at [1482, 206] on textarea "korrigeeritud hind. Sisaldab vajadusel betooni soojendamise [PERSON_NAME] ja ja…" at bounding box center [1467, 207] width 142 height 26
click at [1458, 215] on textarea "korrigeeritud hind. Sisaldab vajadusel betooni soojendamise [PERSON_NAME] ja ja…" at bounding box center [1467, 207] width 142 height 26
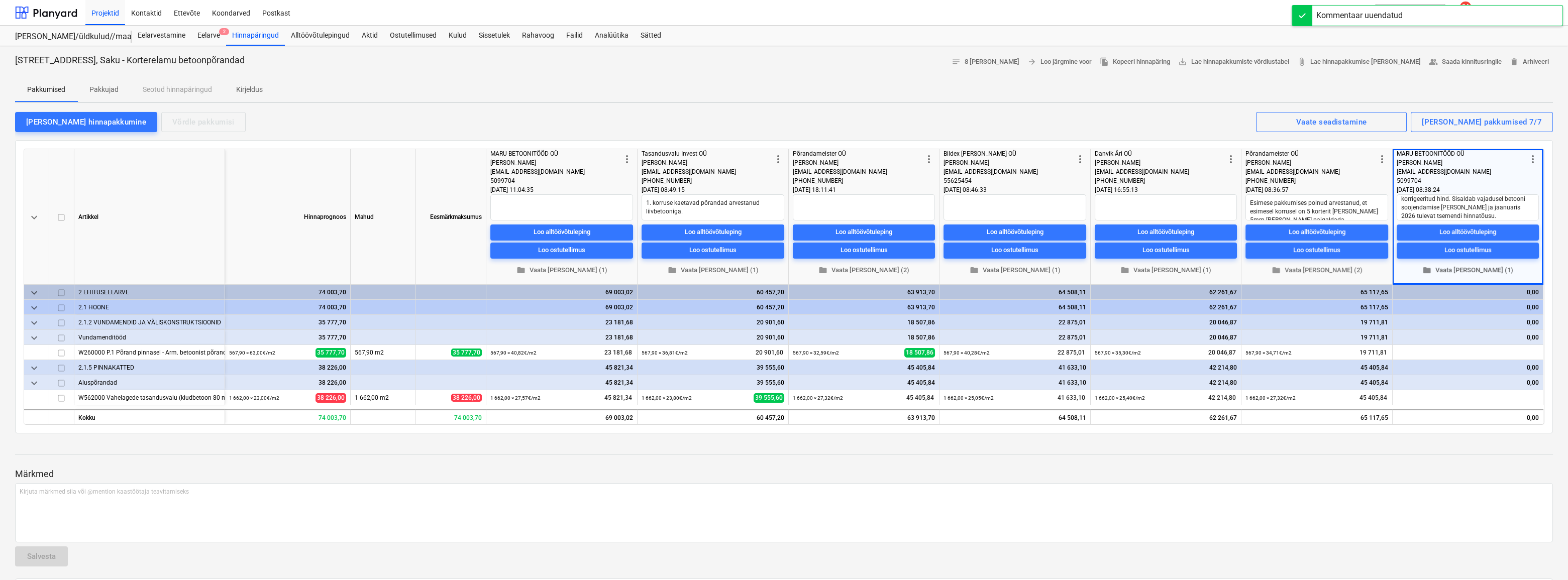
click at [1470, 267] on span "folder Vaata [PERSON_NAME] (1)" at bounding box center [1468, 270] width 135 height 11
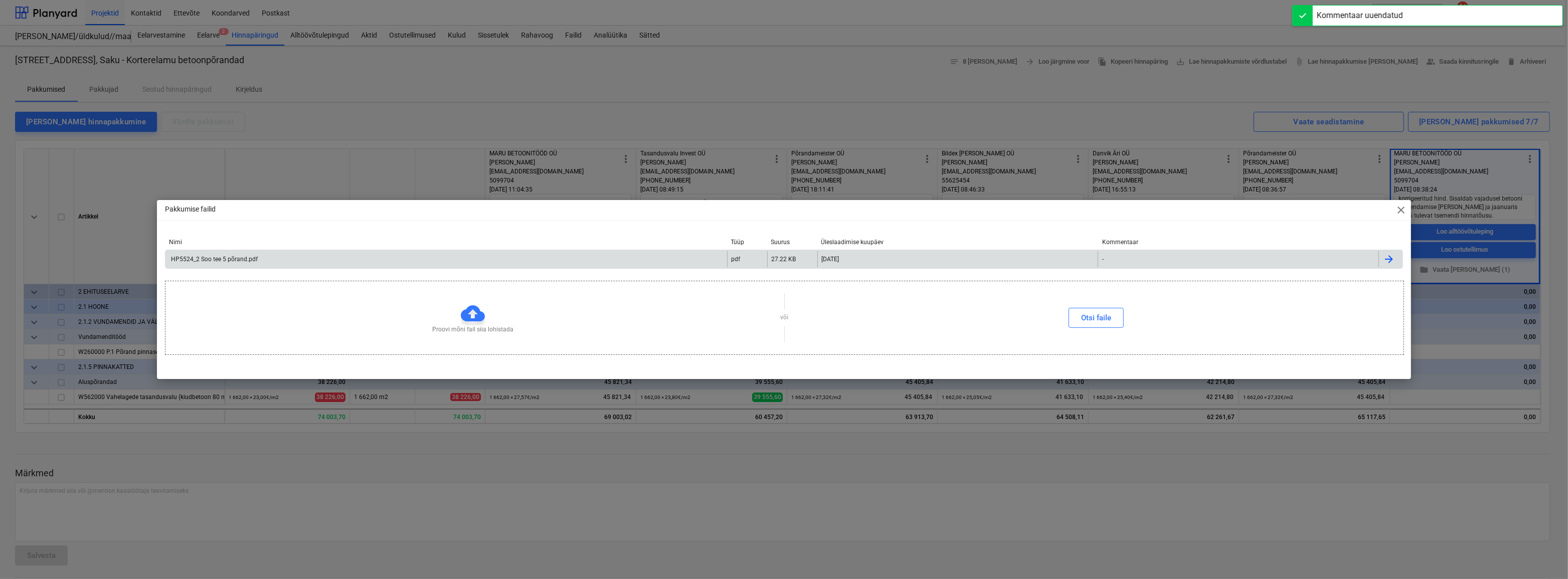
click at [240, 257] on div "HP5524_2 Soo tee 5 põrand.pdf" at bounding box center [213, 259] width 88 height 7
click at [1403, 208] on span "close" at bounding box center [1401, 210] width 12 height 12
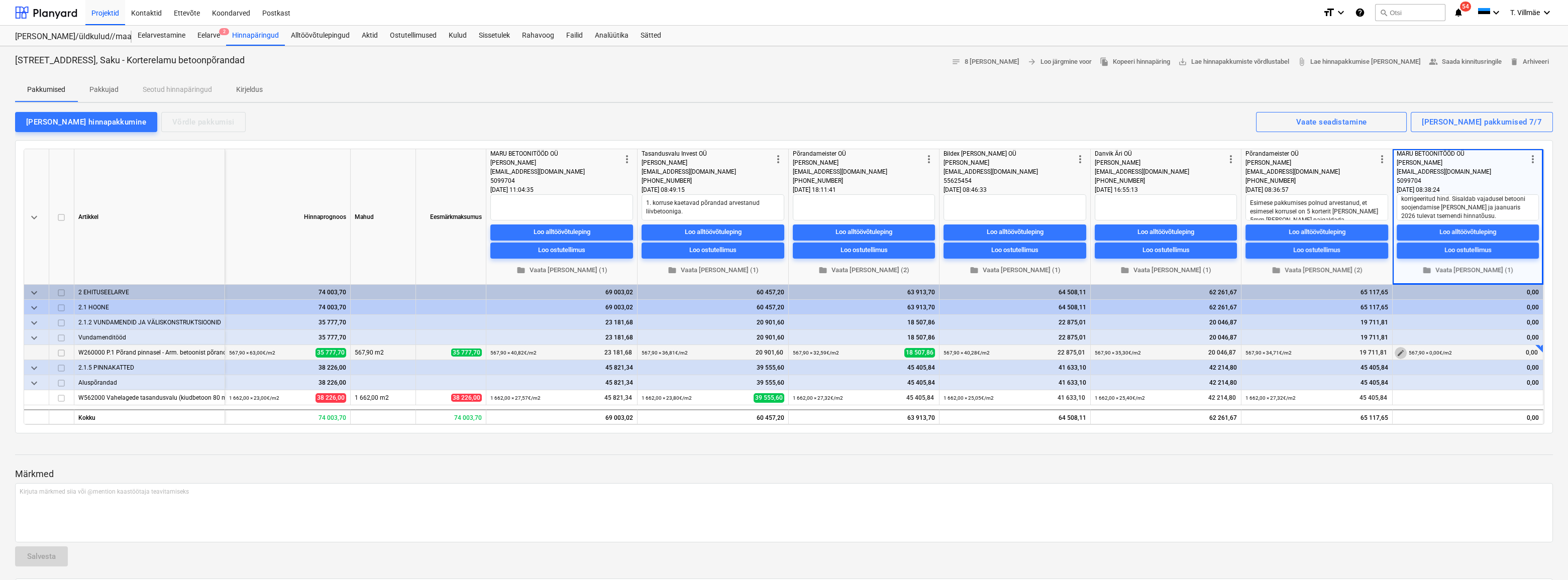
click at [1398, 350] on span "edit" at bounding box center [1400, 352] width 8 height 8
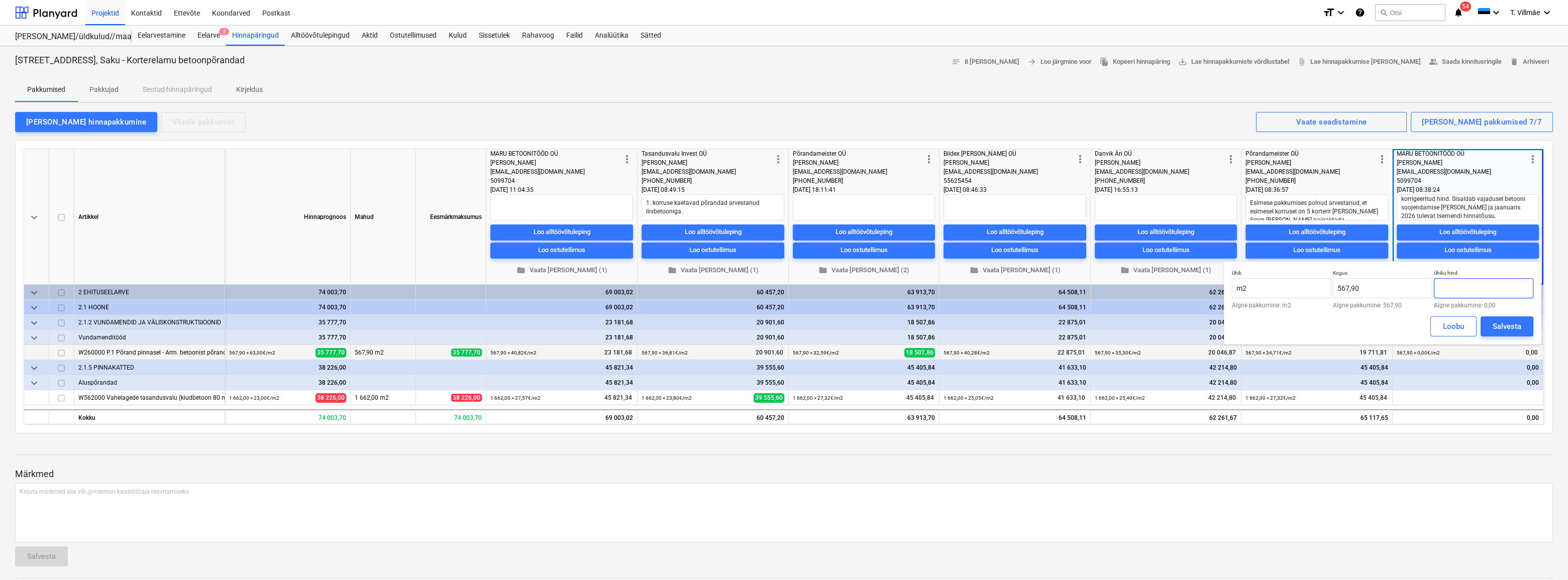
click at [1459, 290] on input "text" at bounding box center [1484, 288] width 100 height 20
click at [1494, 326] on div "Salvesta" at bounding box center [1507, 326] width 28 height 13
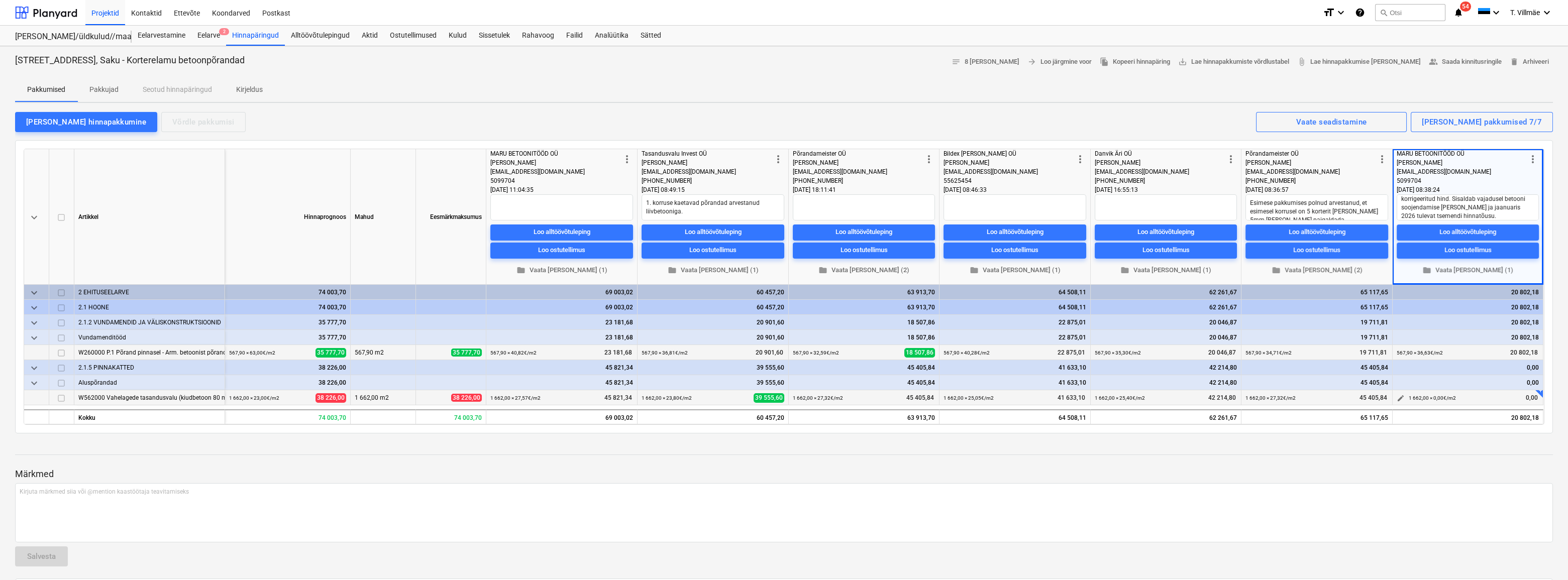
click at [1403, 397] on span "edit" at bounding box center [1400, 398] width 8 height 8
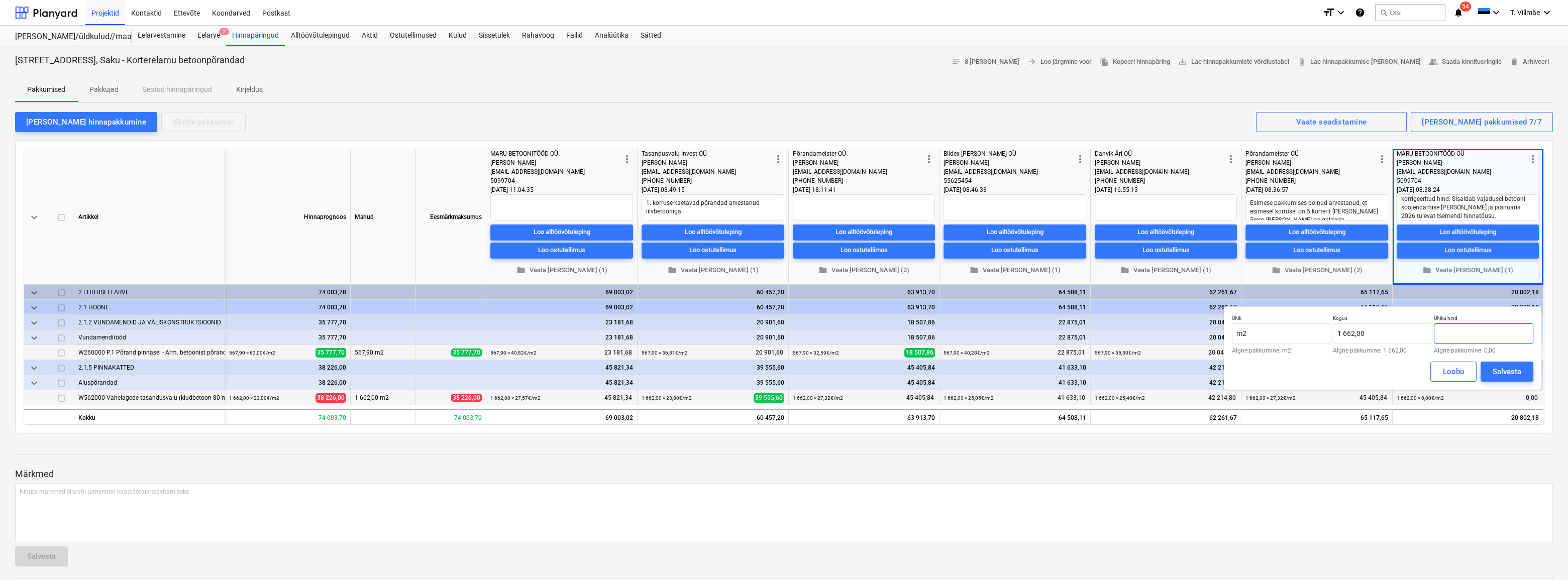
click at [1459, 335] on input "text" at bounding box center [1484, 333] width 100 height 20
click at [1519, 373] on div "Salvesta" at bounding box center [1507, 371] width 28 height 13
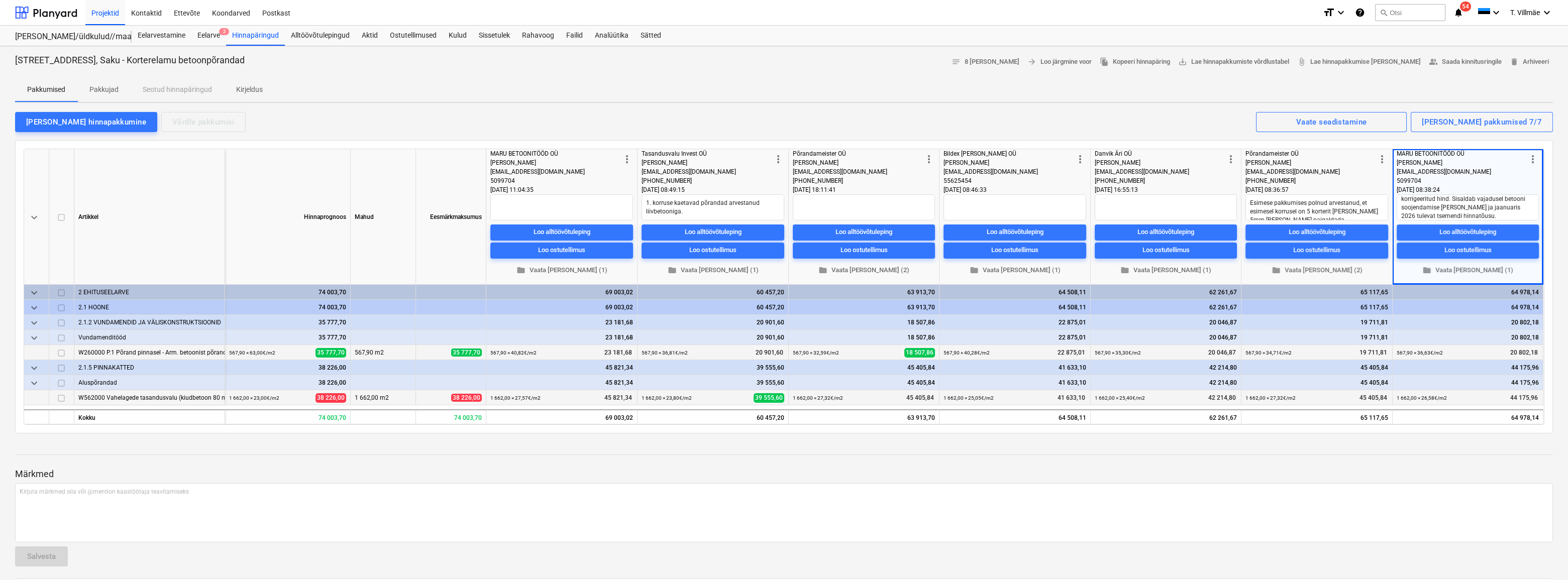
click at [1409, 461] on div at bounding box center [784, 463] width 1538 height 8
drag, startPoint x: 1251, startPoint y: 119, endPoint x: 1265, endPoint y: 137, distance: 22.8
click at [1250, 119] on div "[PERSON_NAME] hinnapakkumine Võrdle pakkumisi Kuvatud pakkumised 7/7 Vaate sead…" at bounding box center [784, 122] width 1538 height 21
click at [1319, 269] on span "folder Vaata [PERSON_NAME] (2)" at bounding box center [1317, 270] width 135 height 11
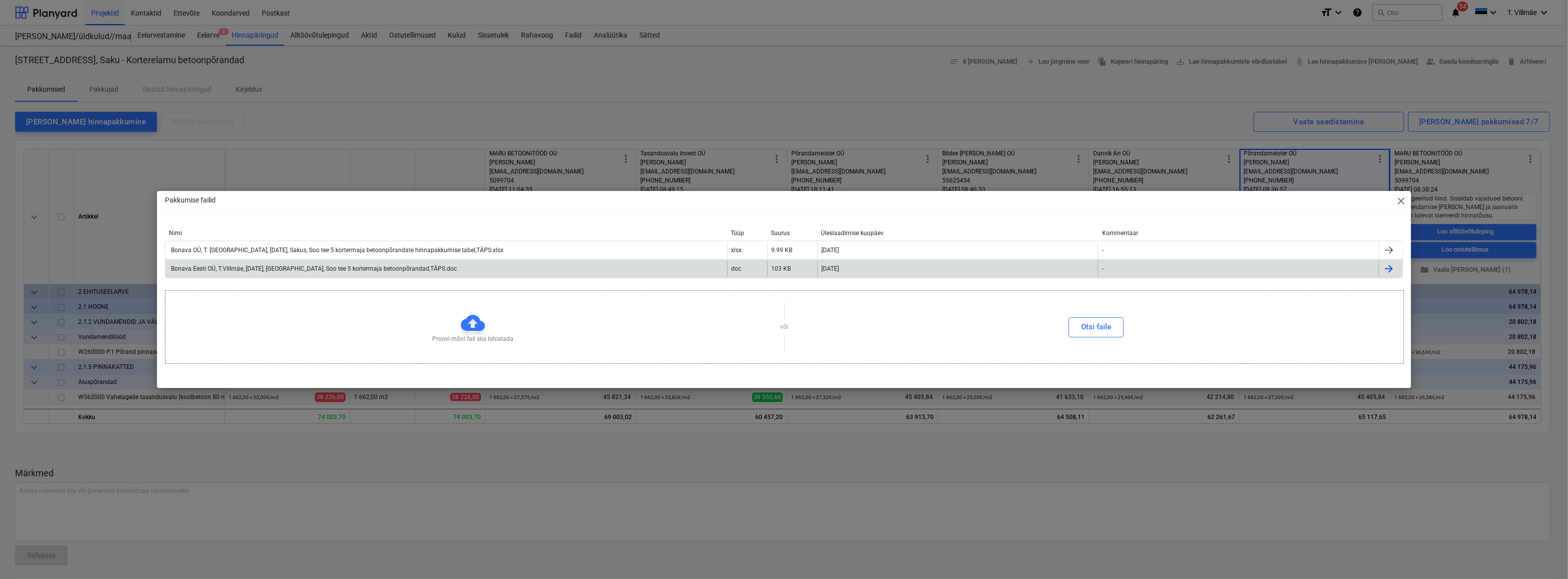
click at [353, 270] on div "Bonava Eesti OÜ, T.Villmäe, [DATE], [GEOGRAPHIC_DATA], Soo tee 5 kortermaja bet…" at bounding box center [313, 268] width 287 height 7
click at [1402, 198] on span "close" at bounding box center [1401, 201] width 12 height 12
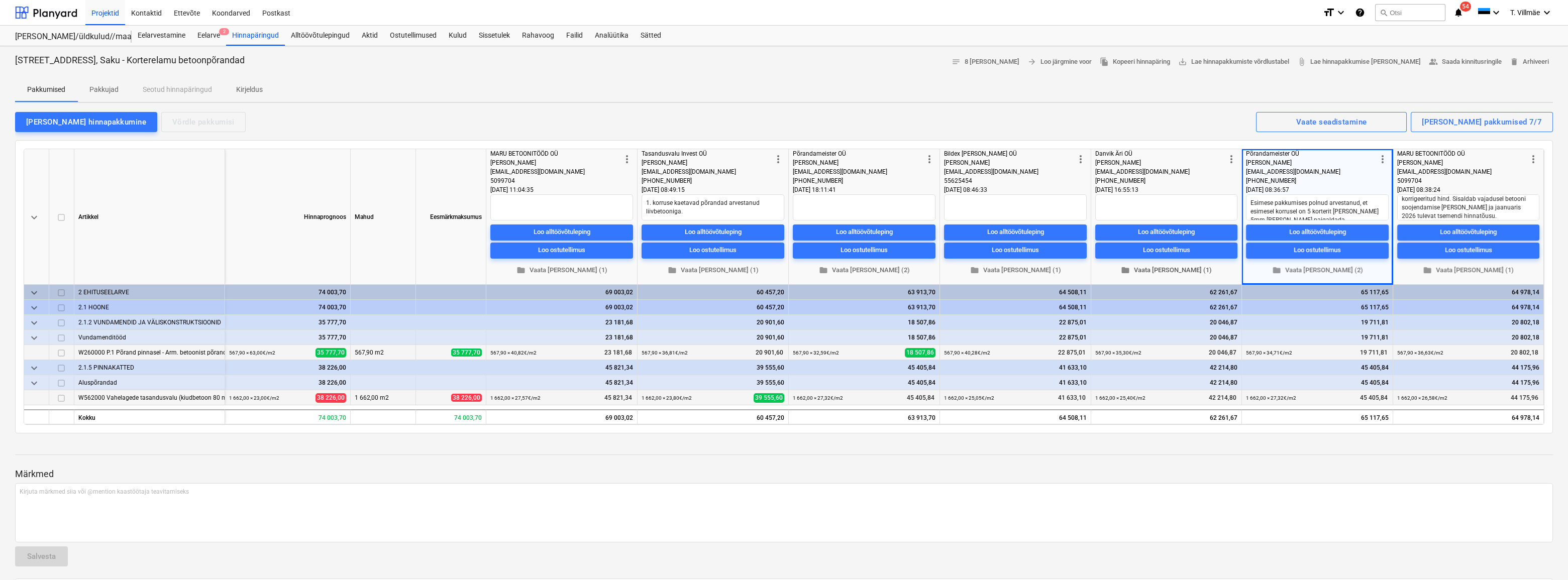
click at [1177, 273] on span "folder Vaata [PERSON_NAME] (1)" at bounding box center [1167, 270] width 135 height 11
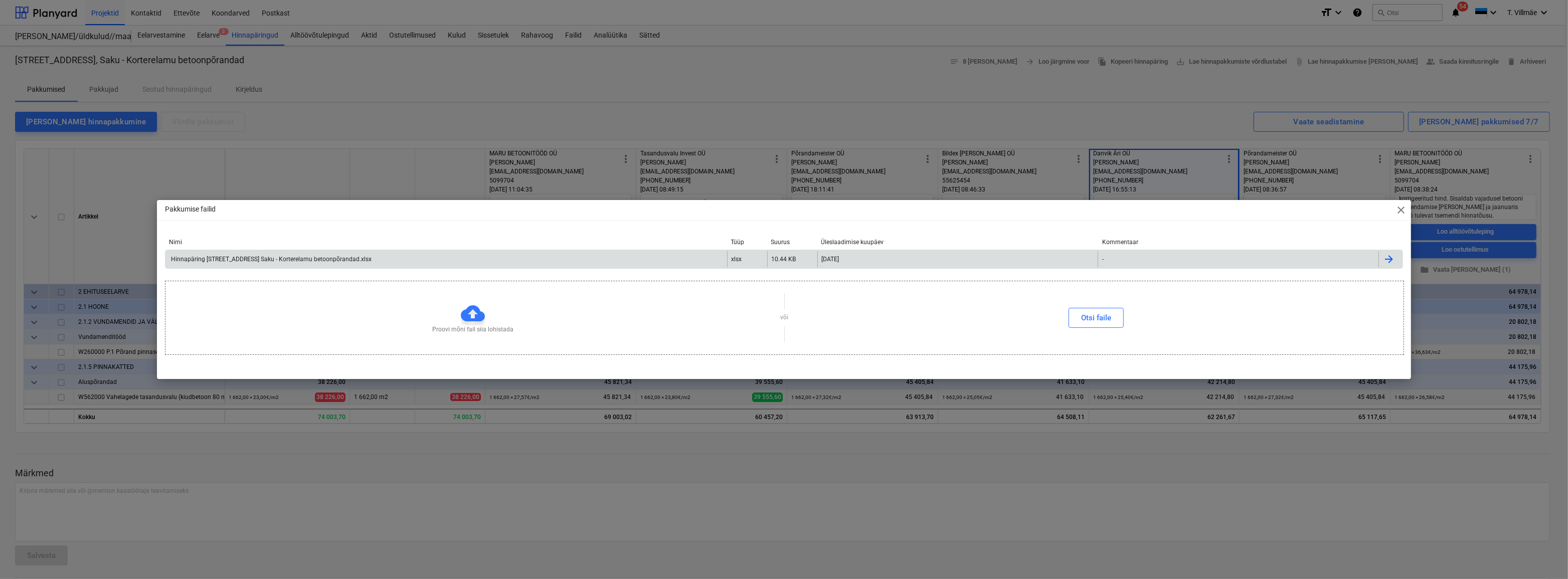
click at [215, 260] on div "Hinnapäring [STREET_ADDRESS] Saku - Korterelamu betoonpõrandad.xlsx" at bounding box center [271, 259] width 202 height 7
click at [1403, 207] on span "close" at bounding box center [1401, 210] width 12 height 12
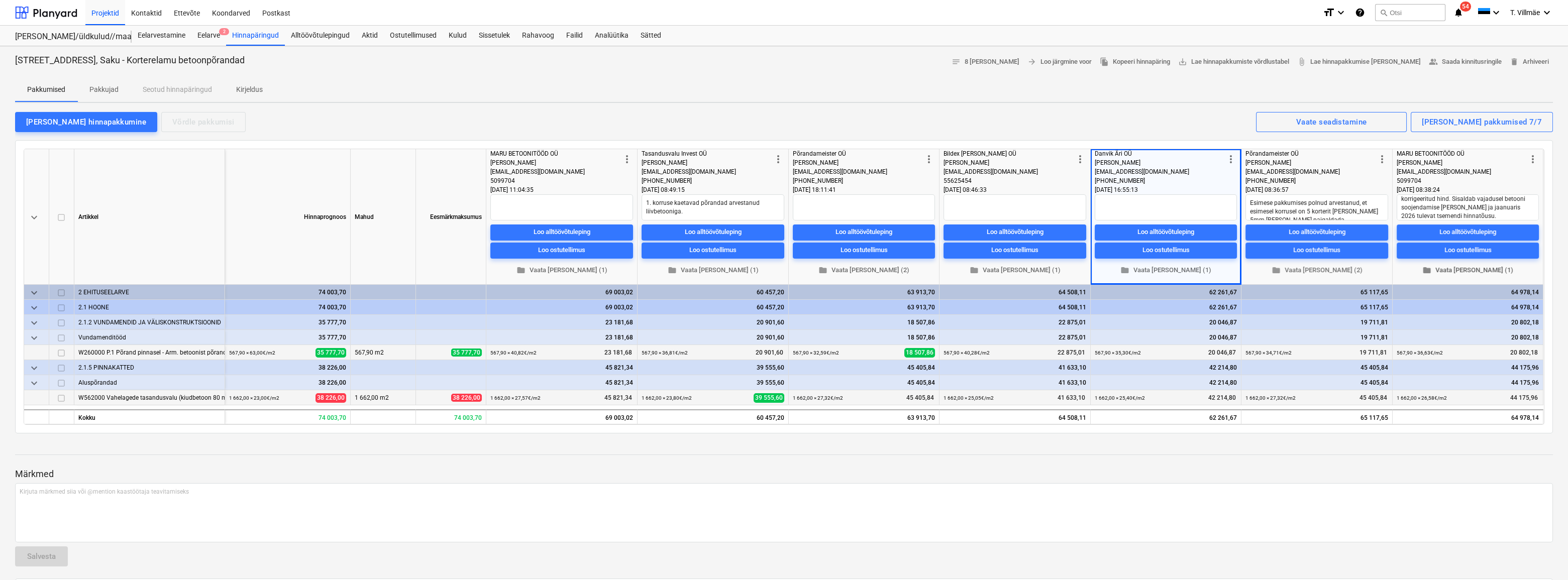
click at [1469, 268] on span "folder Vaata [PERSON_NAME] (1)" at bounding box center [1468, 270] width 135 height 11
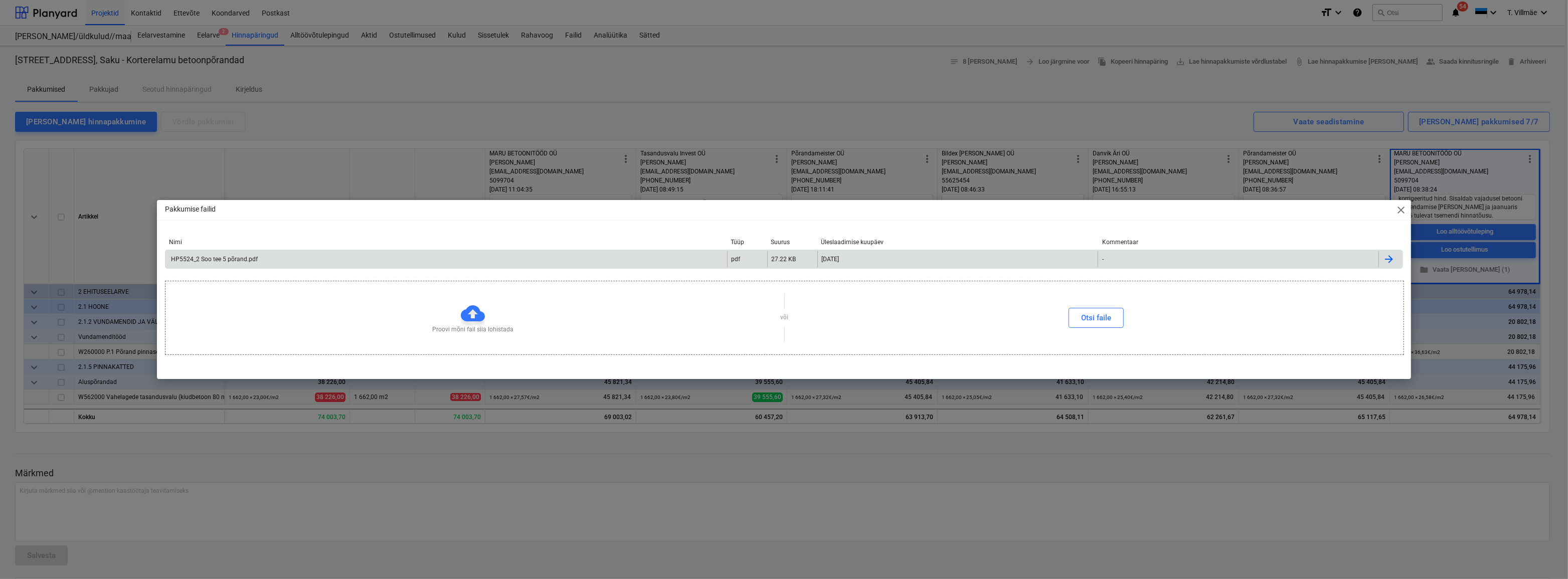
click at [225, 262] on div "HP5524_2 Soo tee 5 põrand.pdf" at bounding box center [213, 259] width 88 height 7
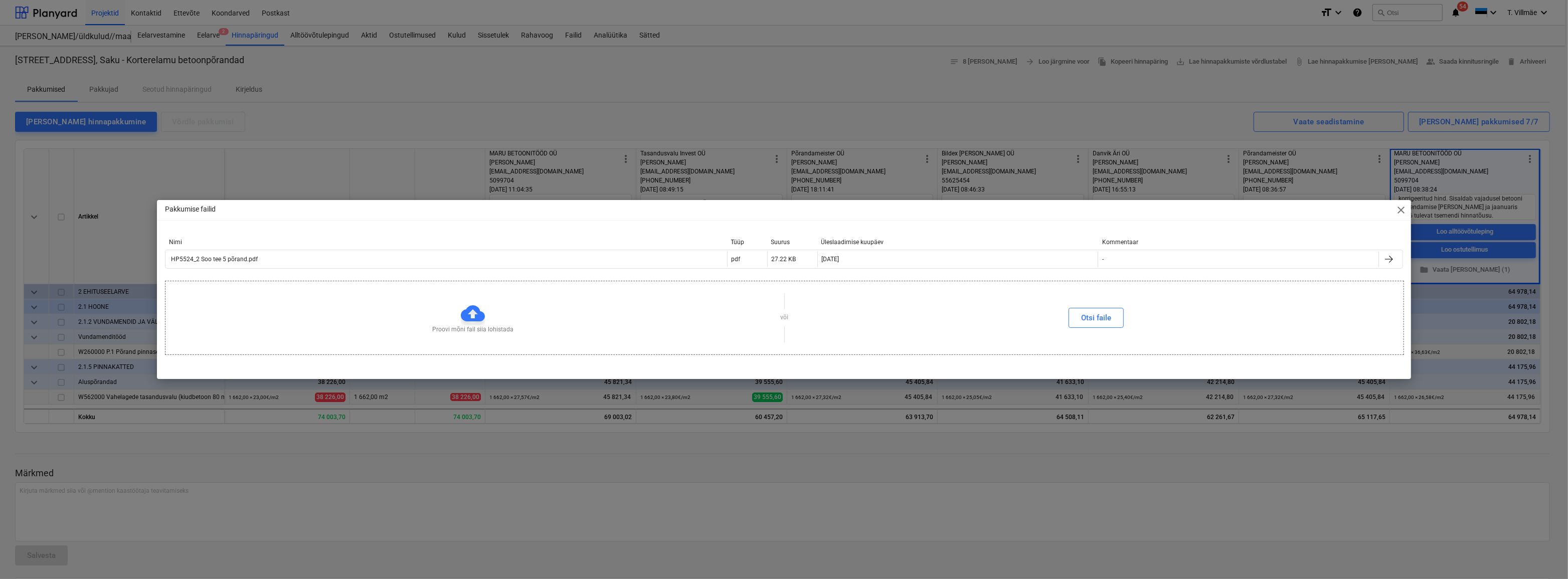
click at [1403, 210] on span "close" at bounding box center [1401, 210] width 12 height 12
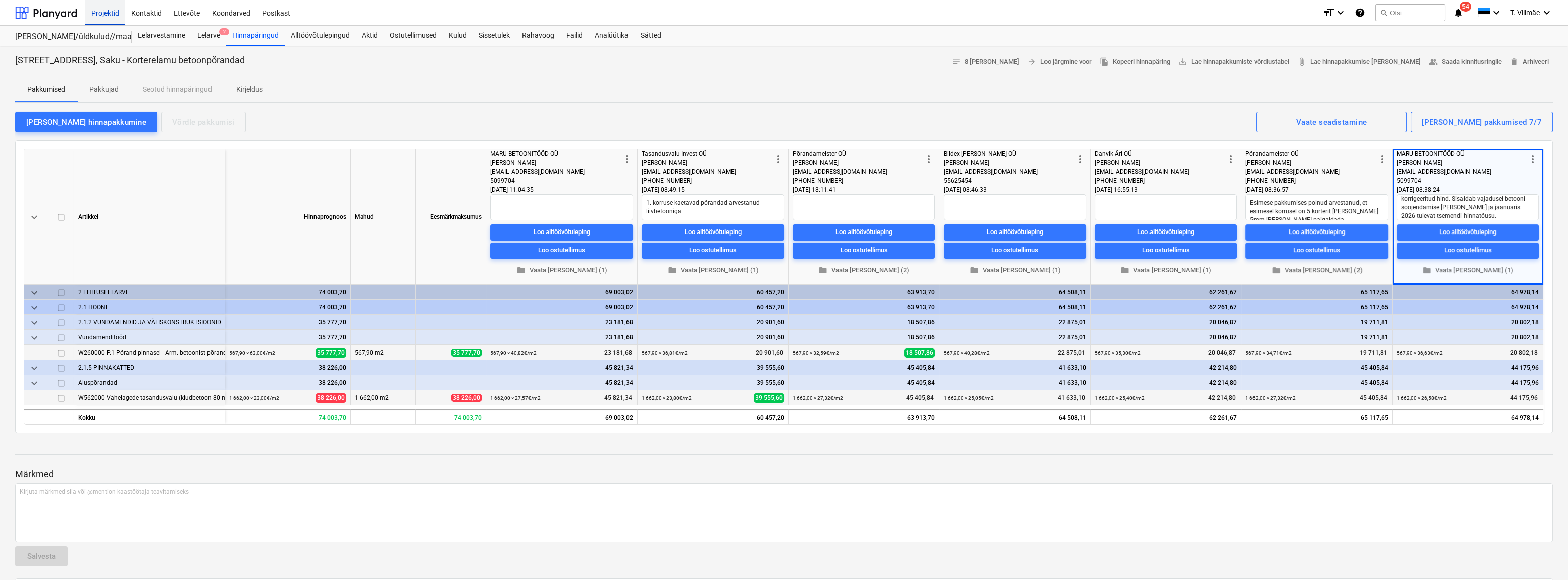
click at [101, 14] on div "Projektid" at bounding box center [105, 12] width 40 height 25
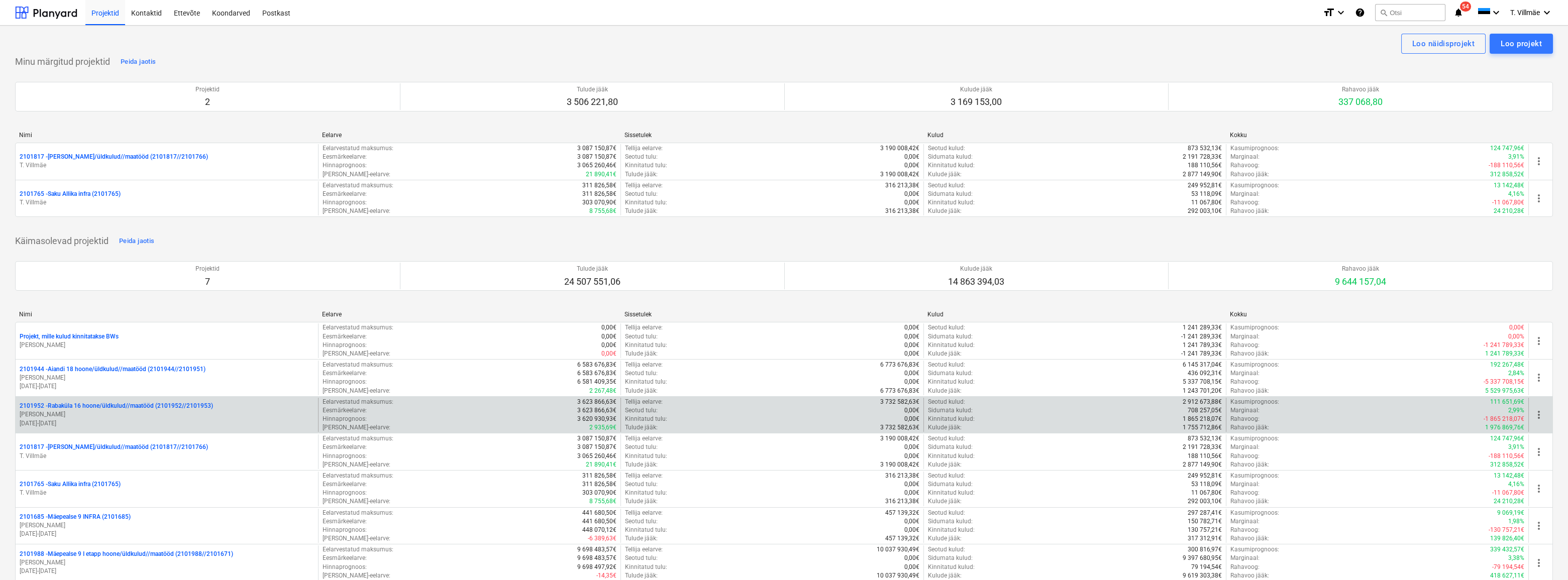
click at [75, 418] on p "[PERSON_NAME]" at bounding box center [167, 414] width 294 height 8
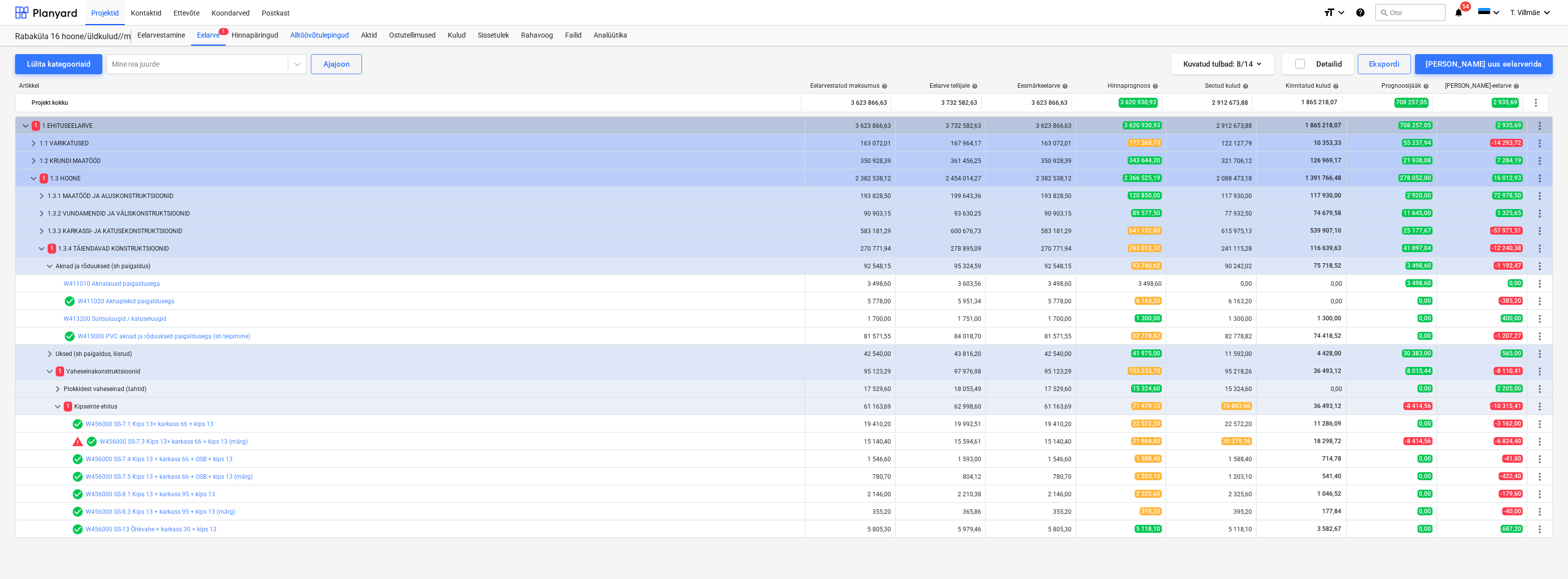
click at [316, 33] on div "Alltöövõtulepingud" at bounding box center [319, 35] width 71 height 20
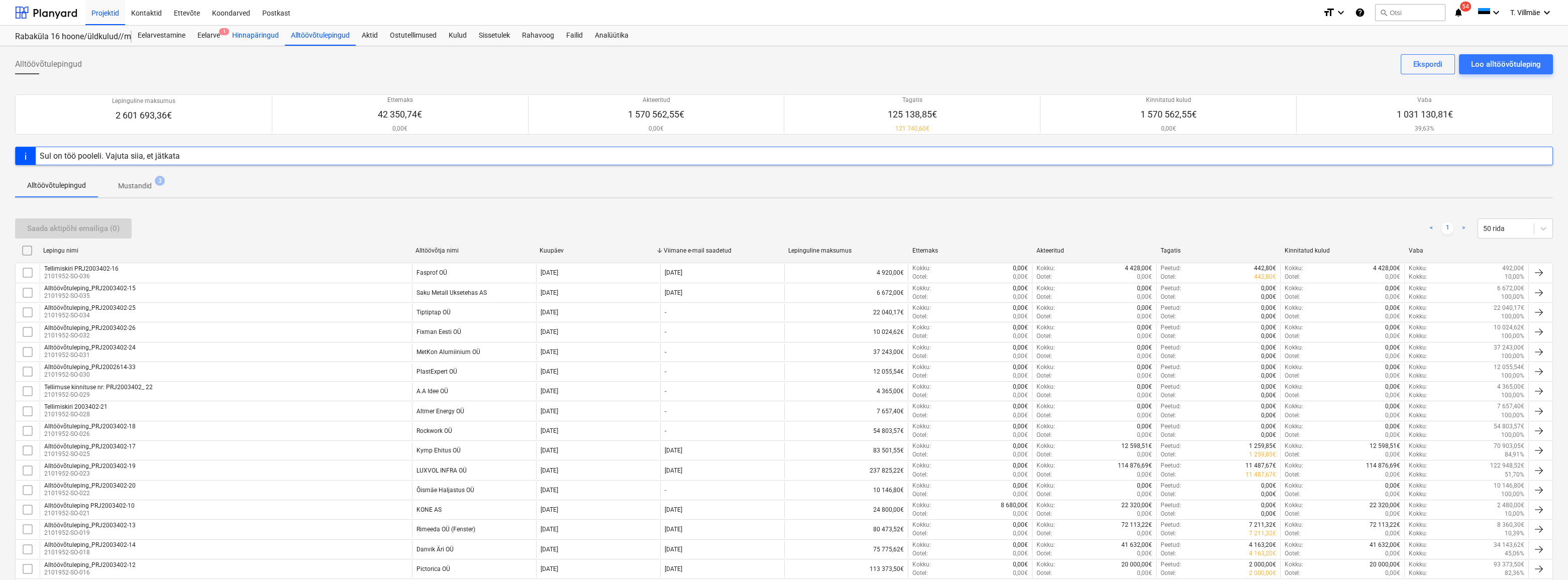
click at [266, 34] on div "Hinnapäringud" at bounding box center [255, 35] width 59 height 20
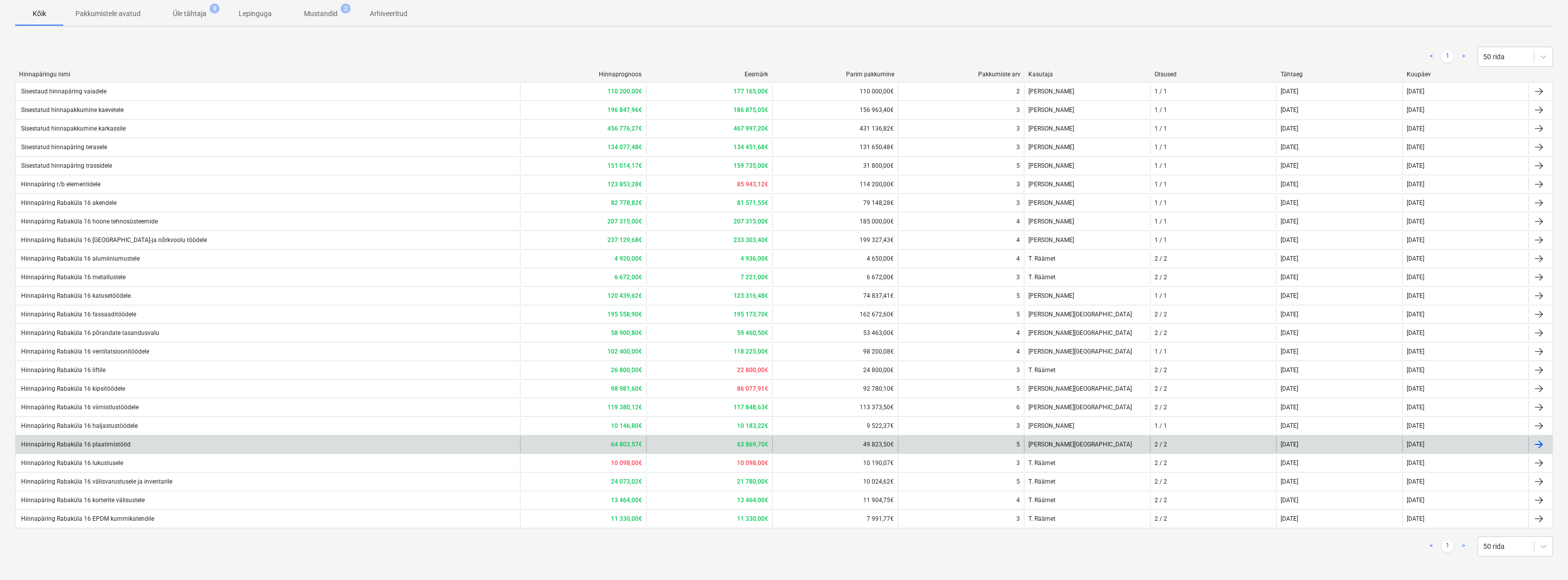
scroll to position [110, 0]
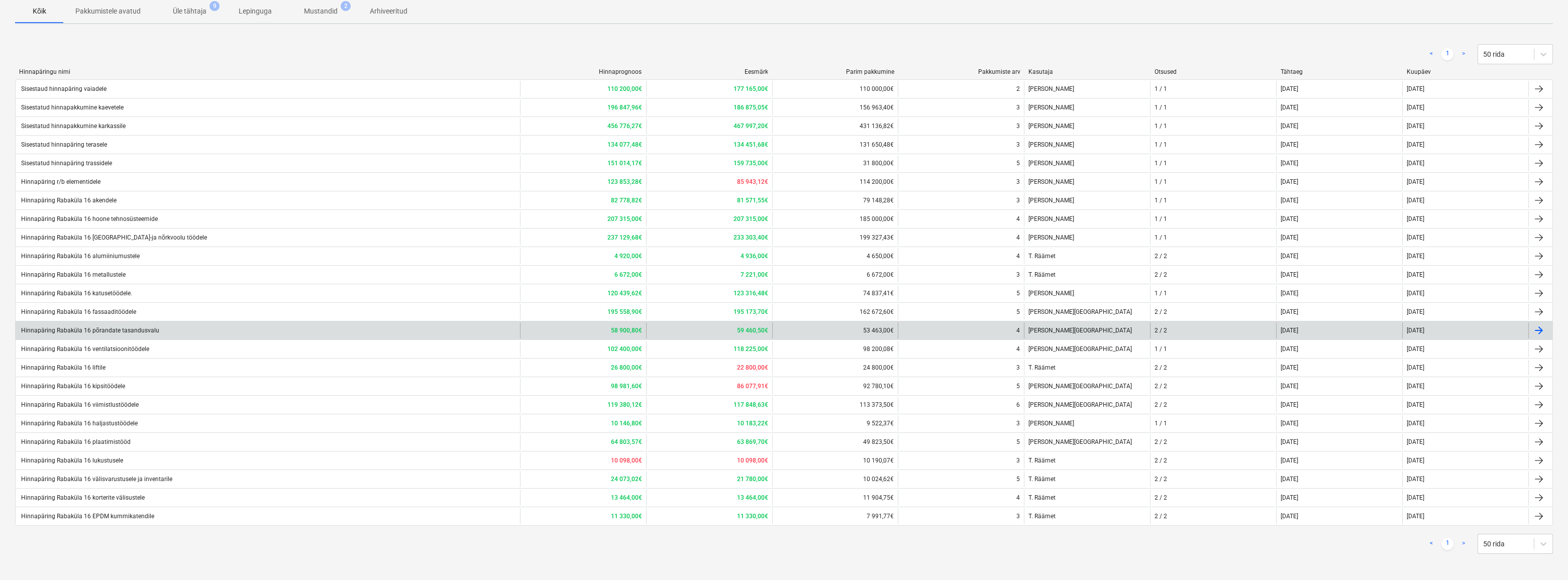
click at [108, 333] on div "Hinnapäring Rabaküla 16 põrandate tasandusvalu" at bounding box center [268, 330] width 505 height 16
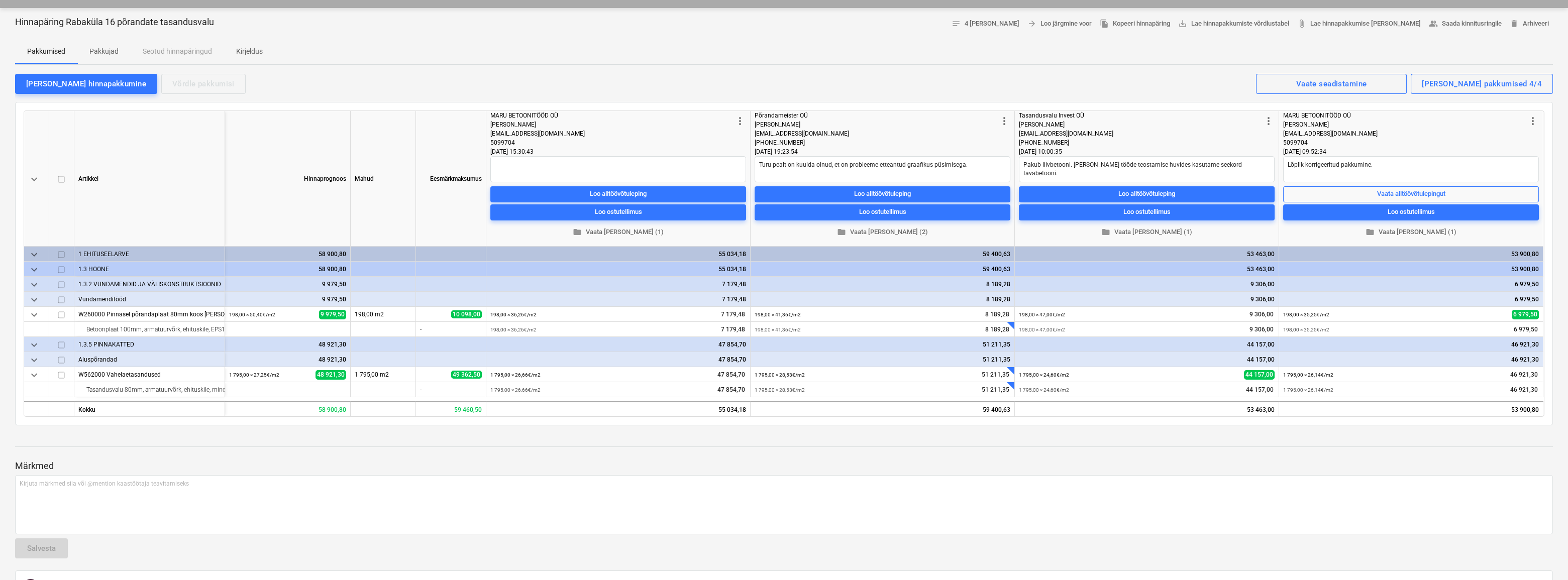
scroll to position [91, 0]
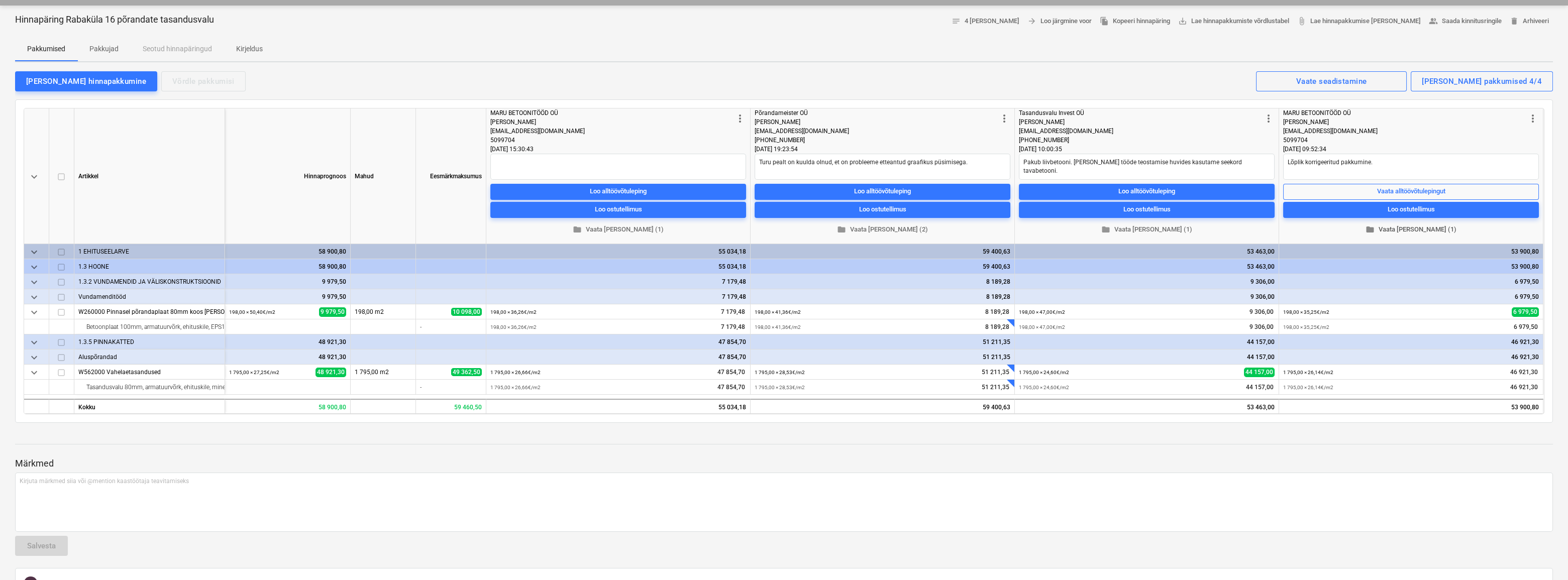
click at [1407, 227] on span "folder Vaata [PERSON_NAME] (1)" at bounding box center [1412, 230] width 248 height 11
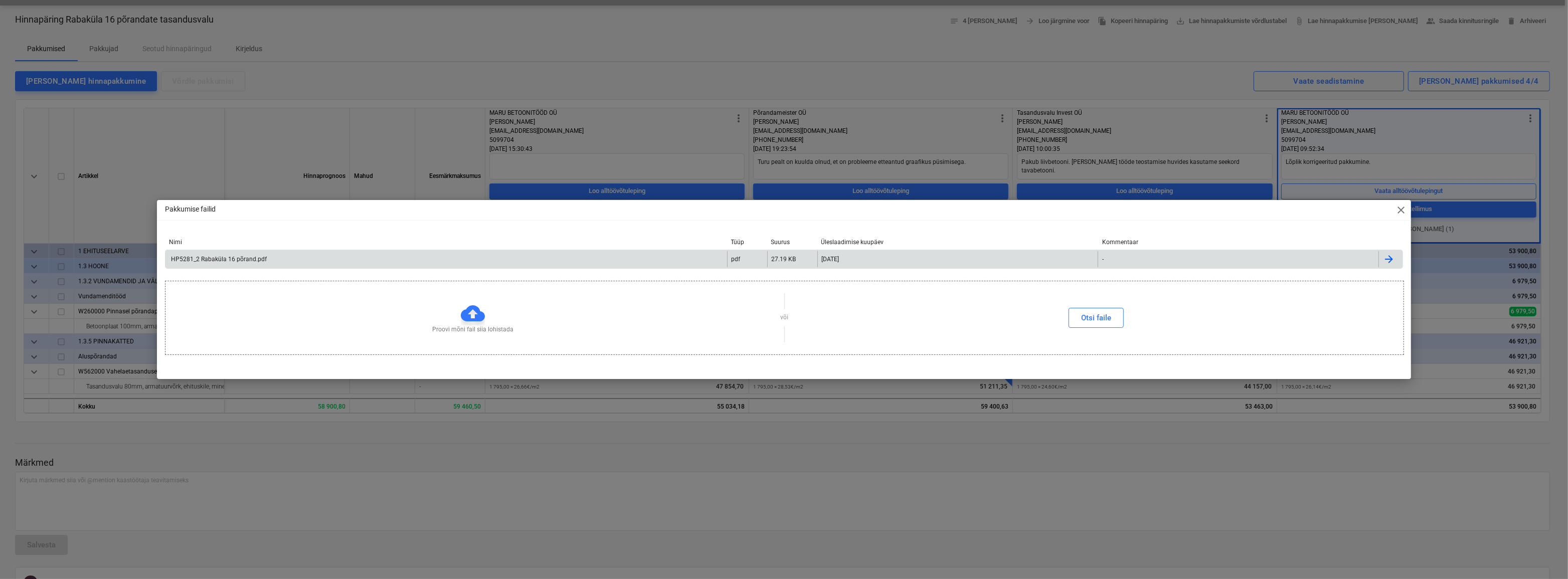
click at [244, 258] on div "HP5281_2 Rabaküla 16 põrand.pdf" at bounding box center [218, 259] width 97 height 7
click at [1403, 208] on span "close" at bounding box center [1401, 210] width 12 height 12
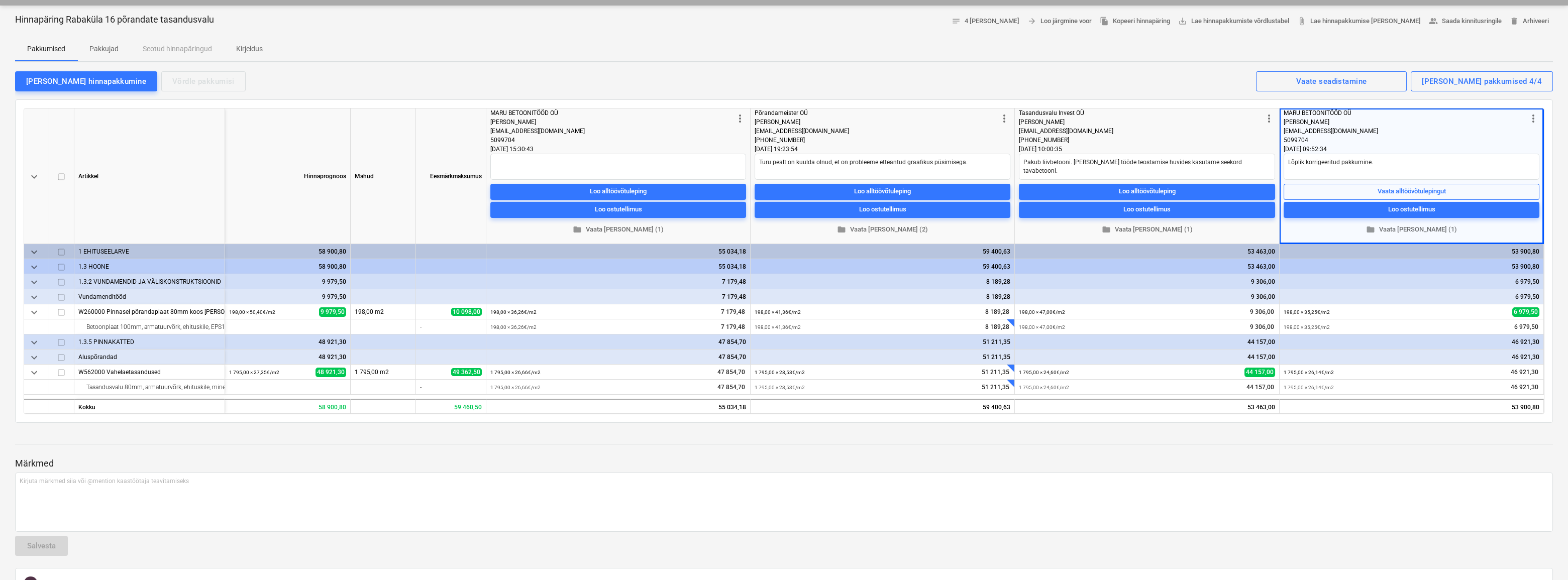
click at [907, 88] on div "[PERSON_NAME] hinnapakkumine Võrdle pakkumisi Kuvatud pakkumised 4/4 Vaate sead…" at bounding box center [784, 81] width 1538 height 21
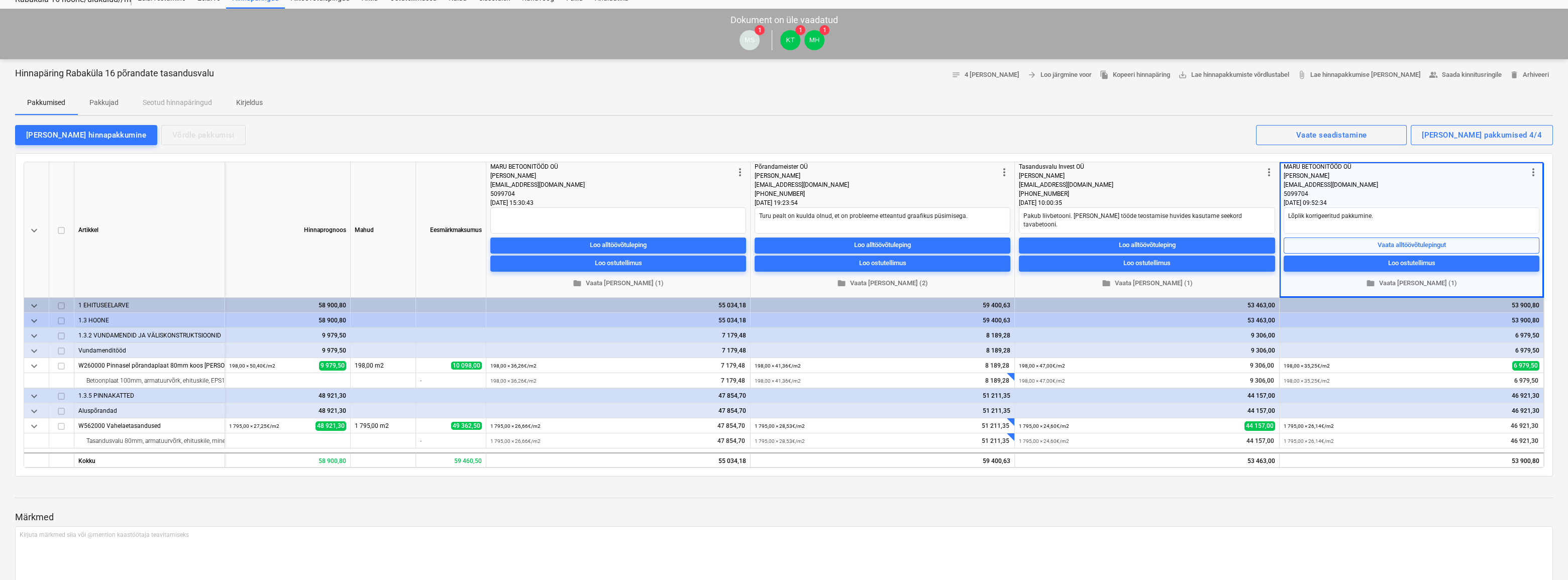
scroll to position [0, 0]
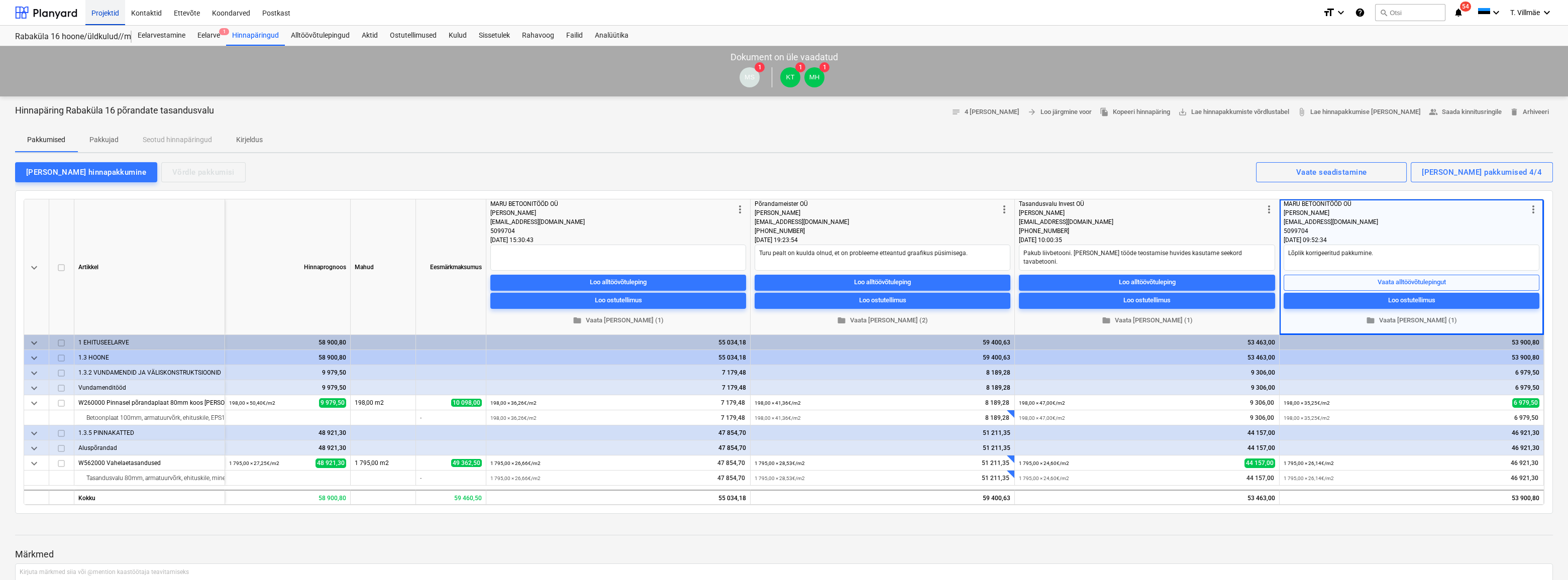
click at [110, 11] on div "Projektid" at bounding box center [105, 12] width 40 height 25
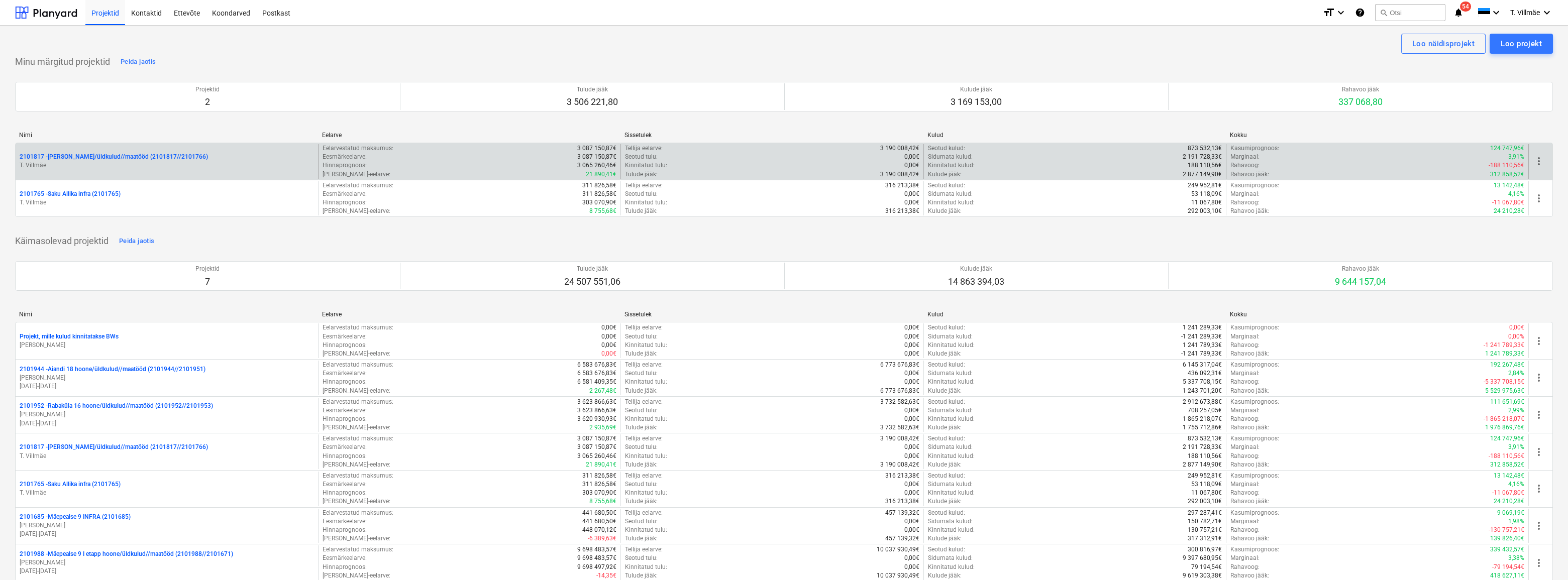
click at [105, 160] on p "2101817 - [PERSON_NAME]/üldkulud//maatööd (2101817//2101766)" at bounding box center [114, 157] width 188 height 8
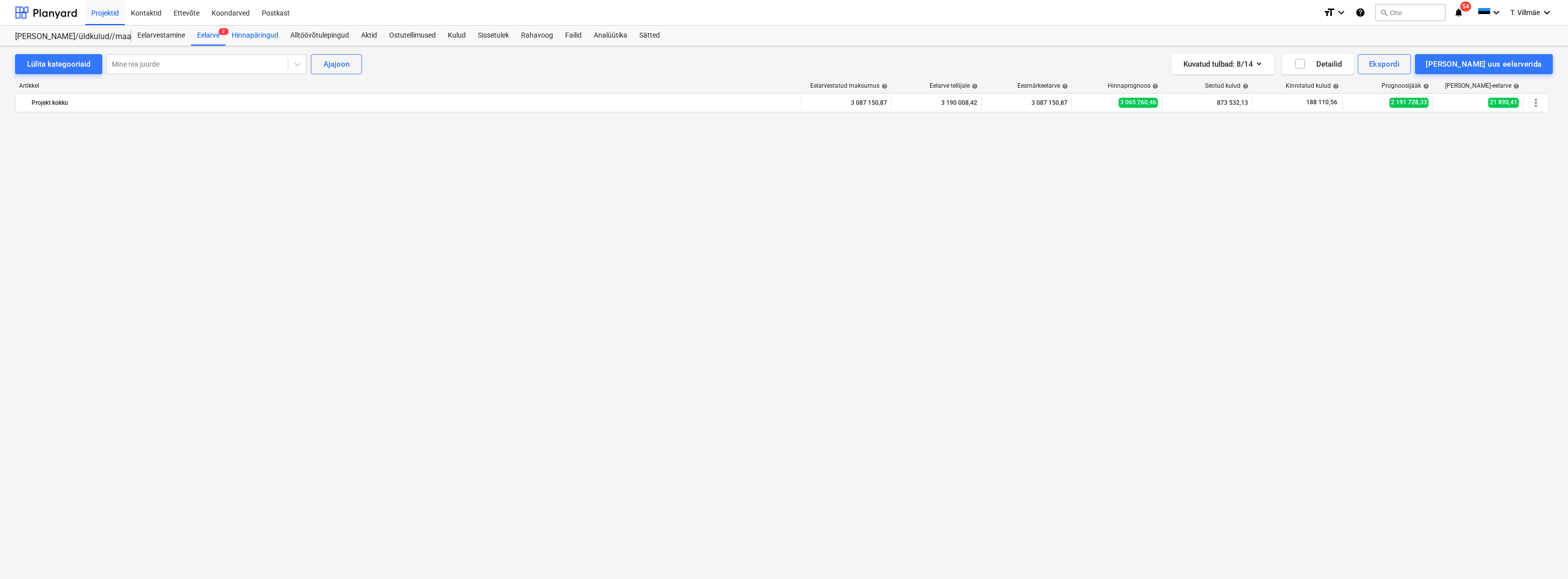
click at [247, 35] on div "Hinnapäringud" at bounding box center [254, 35] width 59 height 20
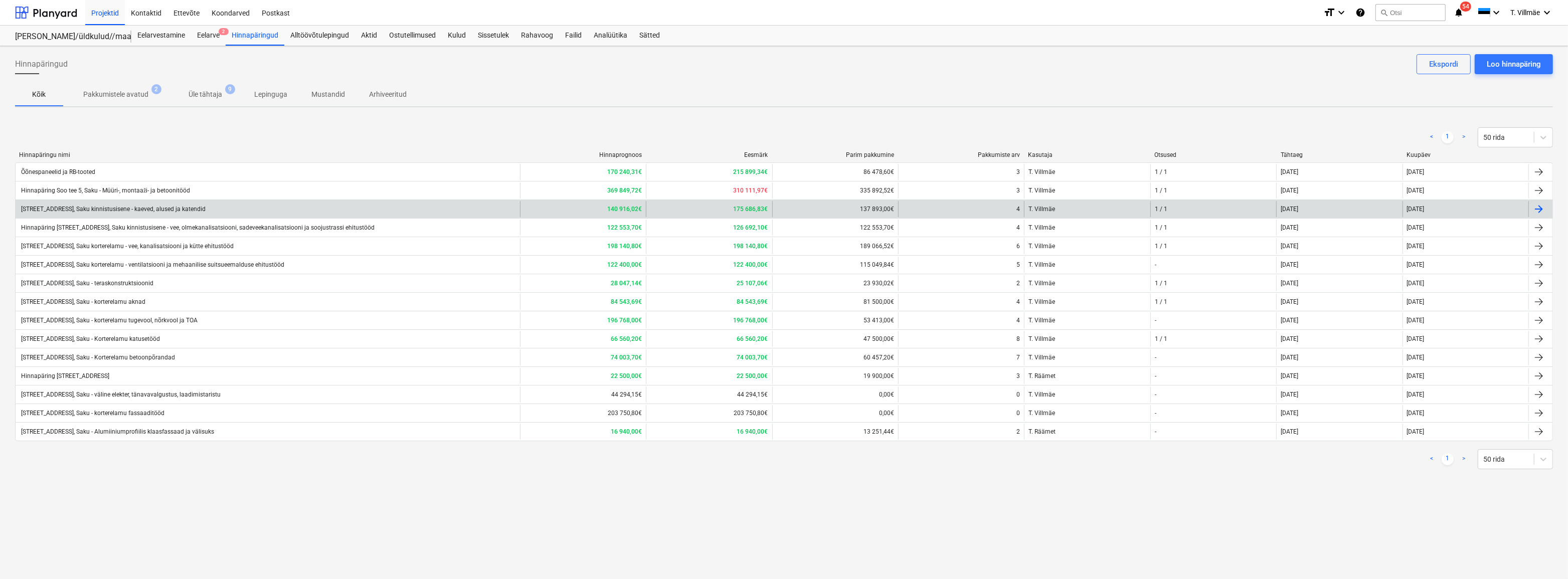
click at [82, 206] on div "[STREET_ADDRESS], Saku kinnistusisene - kaeved, alused ja katendid" at bounding box center [112, 209] width 186 height 7
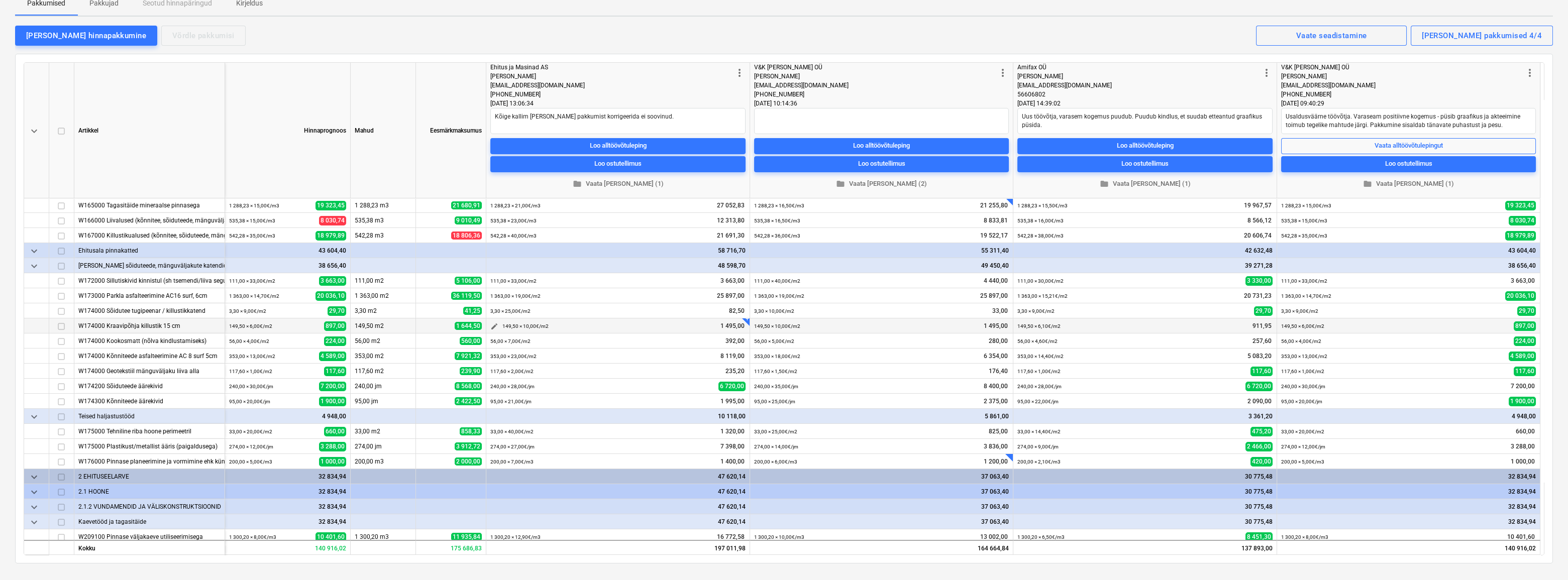
scroll to position [45, 0]
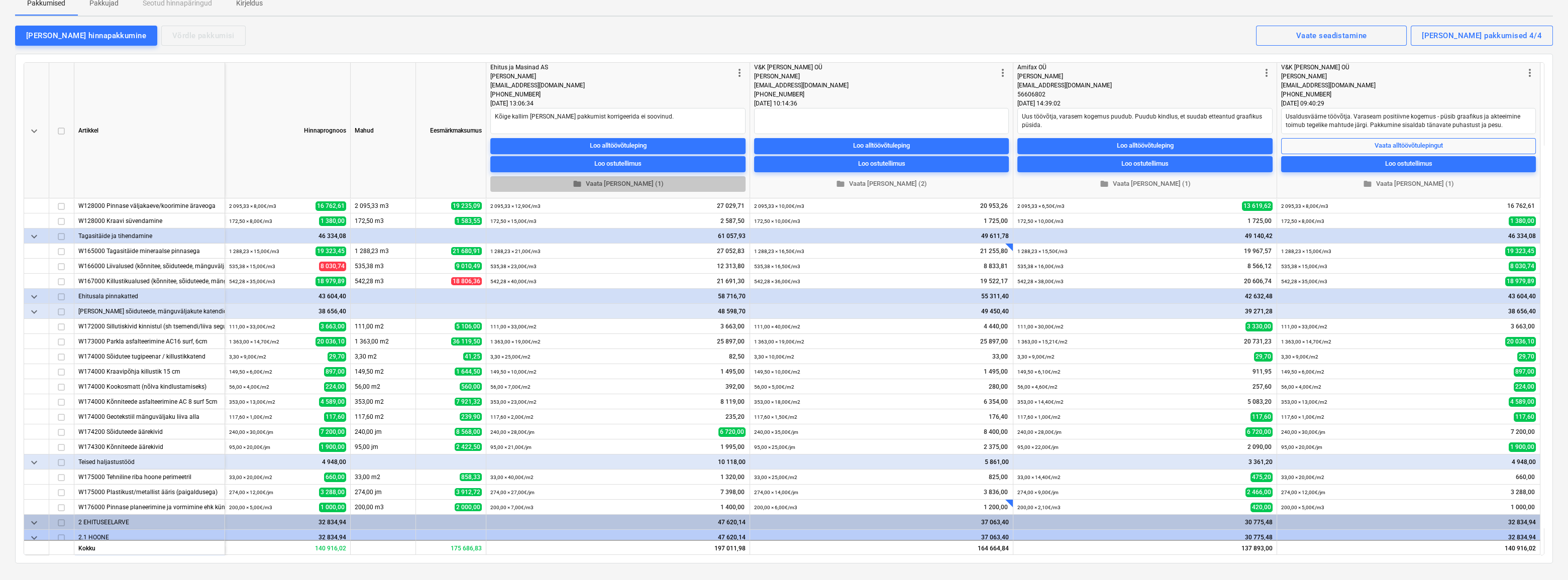
click at [621, 185] on span "folder Vaata [PERSON_NAME] (1)" at bounding box center [617, 184] width 247 height 11
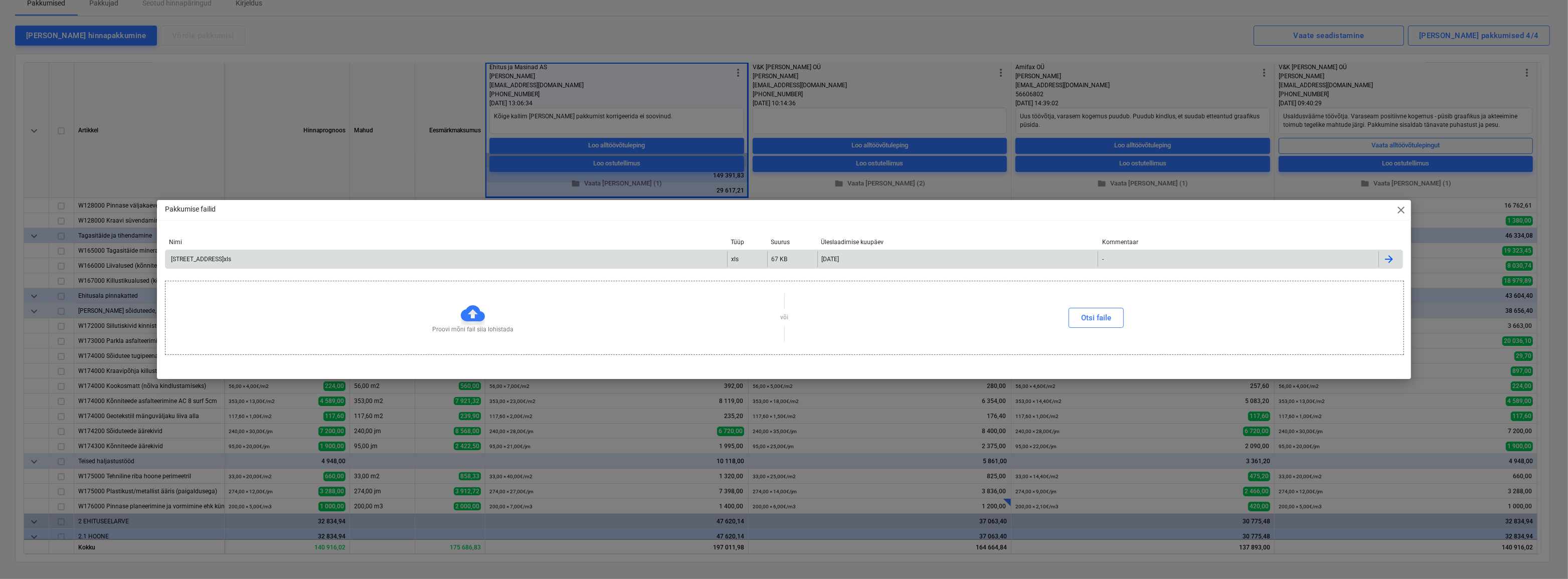
click at [215, 258] on div "[STREET_ADDRESS]xls" at bounding box center [200, 259] width 61 height 7
click at [1398, 209] on span "close" at bounding box center [1401, 210] width 12 height 12
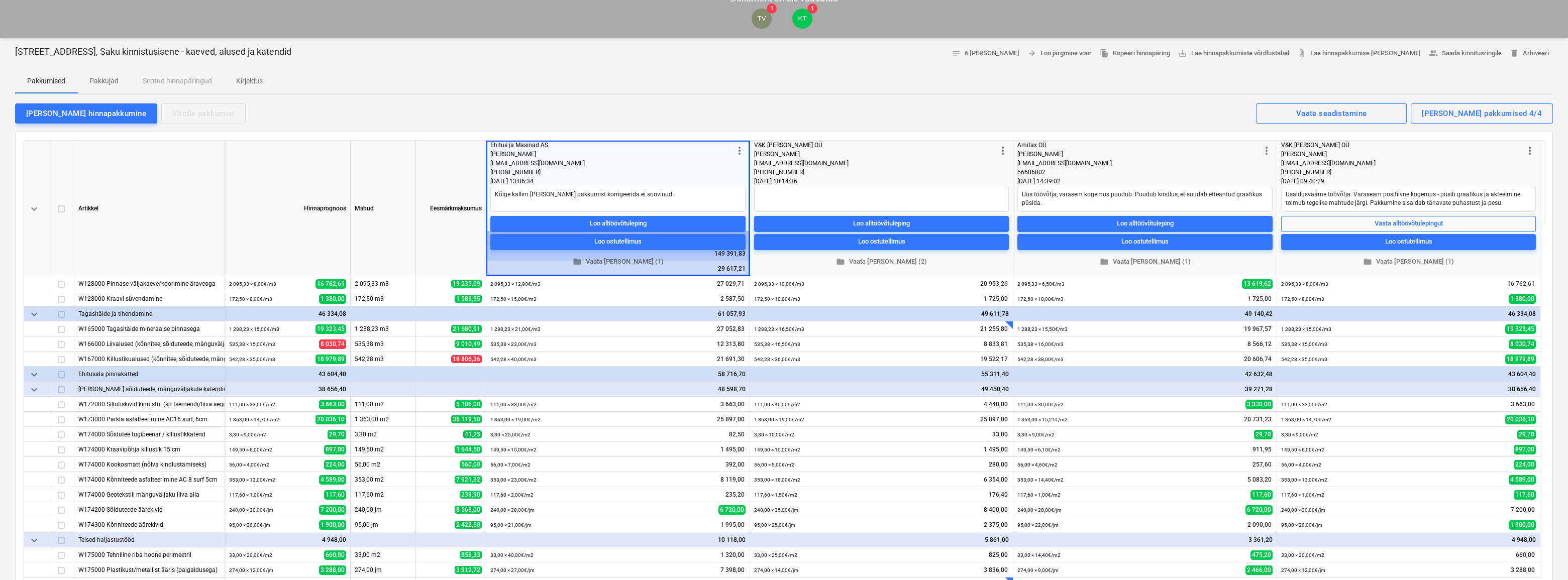
scroll to position [0, 0]
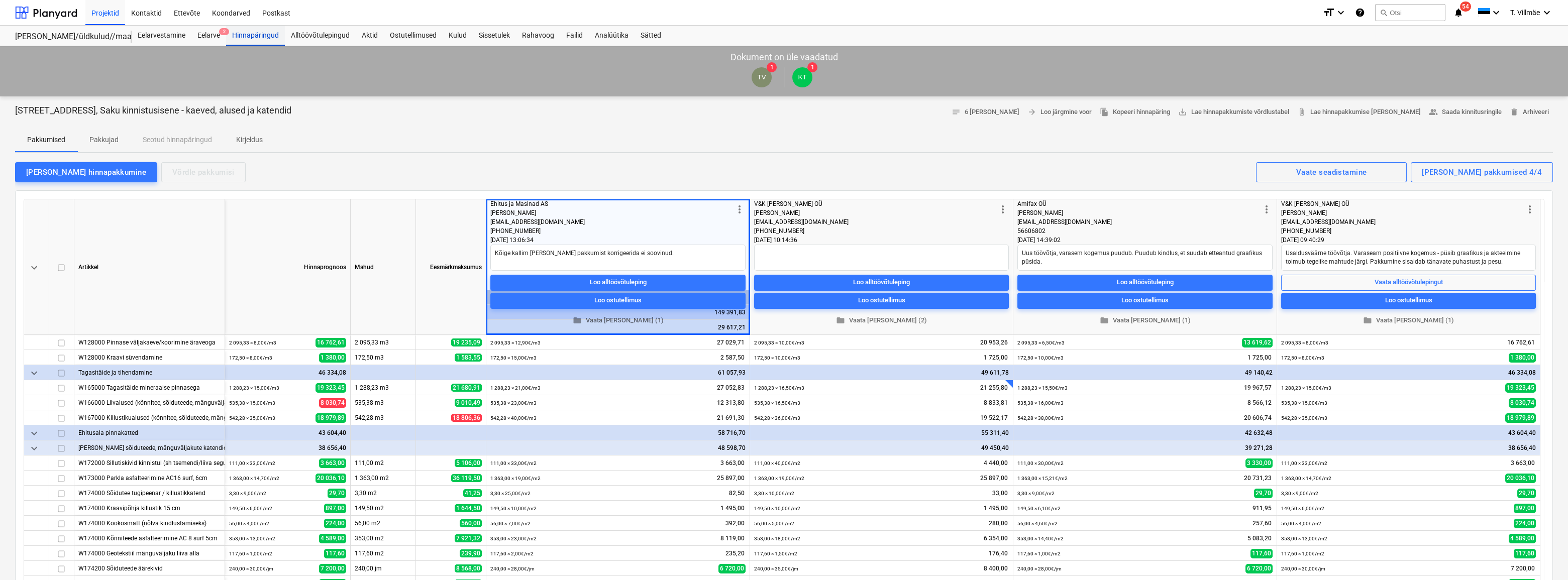
click at [250, 37] on div "Hinnapäringud" at bounding box center [255, 35] width 59 height 20
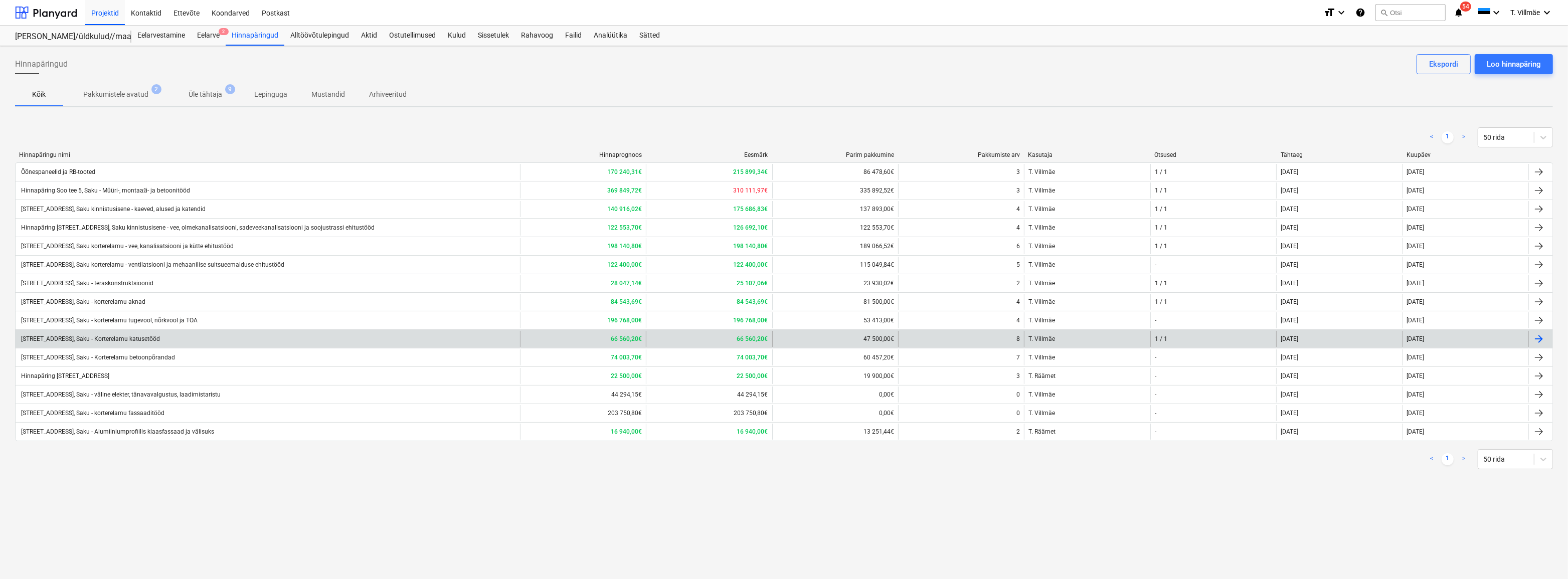
click at [1536, 340] on div at bounding box center [1538, 338] width 12 height 12
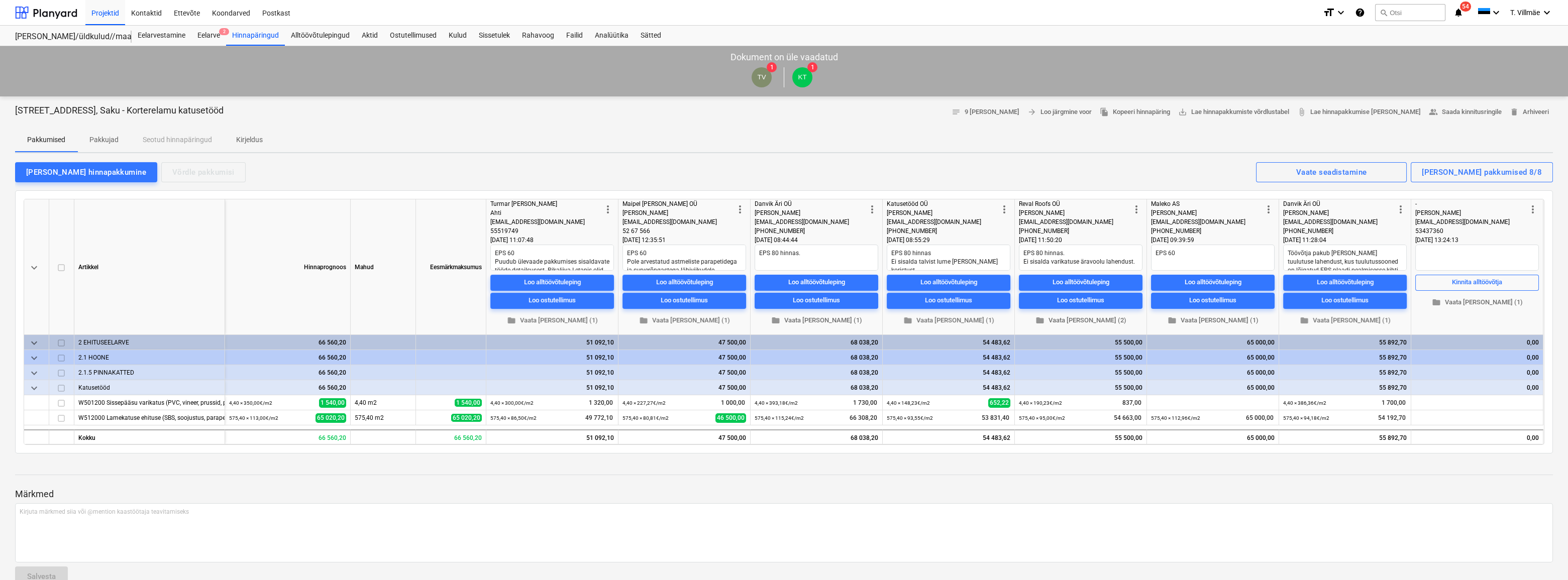
click at [477, 128] on div "Pakkumised Pakkujad Seotud hinnapäringud Kirjeldus" at bounding box center [784, 140] width 1538 height 24
click at [270, 37] on div "Hinnapäringud" at bounding box center [255, 35] width 59 height 20
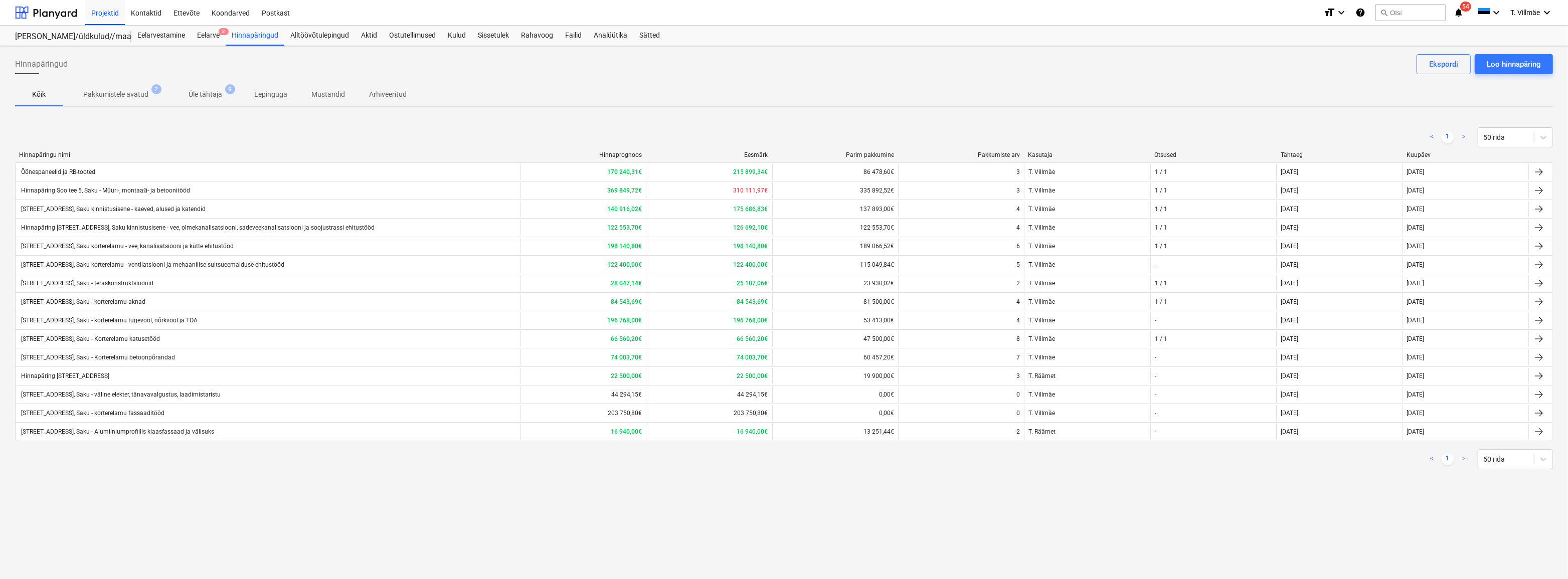
click at [160, 227] on div "Hinnapäring [STREET_ADDRESS], Saku kinnistusisene - vee, olmekanalisatsiooni, s…" at bounding box center [197, 227] width 355 height 7
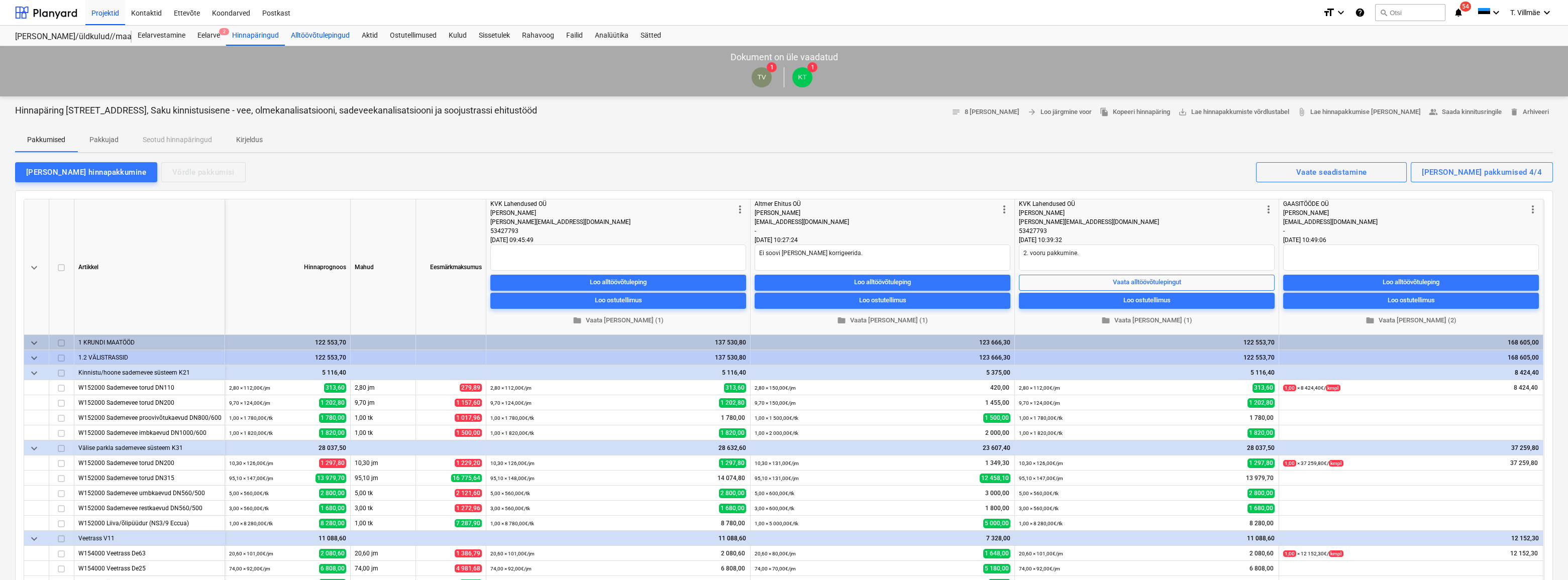
click at [319, 32] on div "Alltöövõtulepingud" at bounding box center [320, 35] width 71 height 20
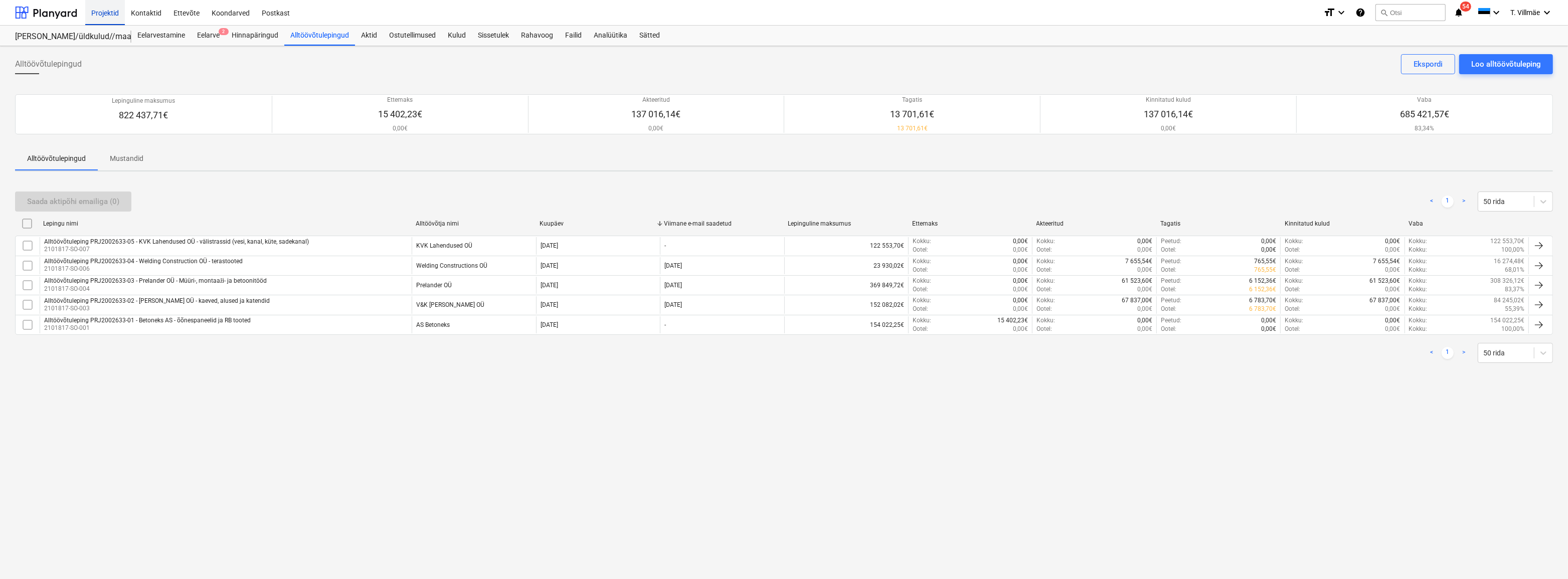
click at [116, 10] on div "Projektid" at bounding box center [105, 12] width 40 height 25
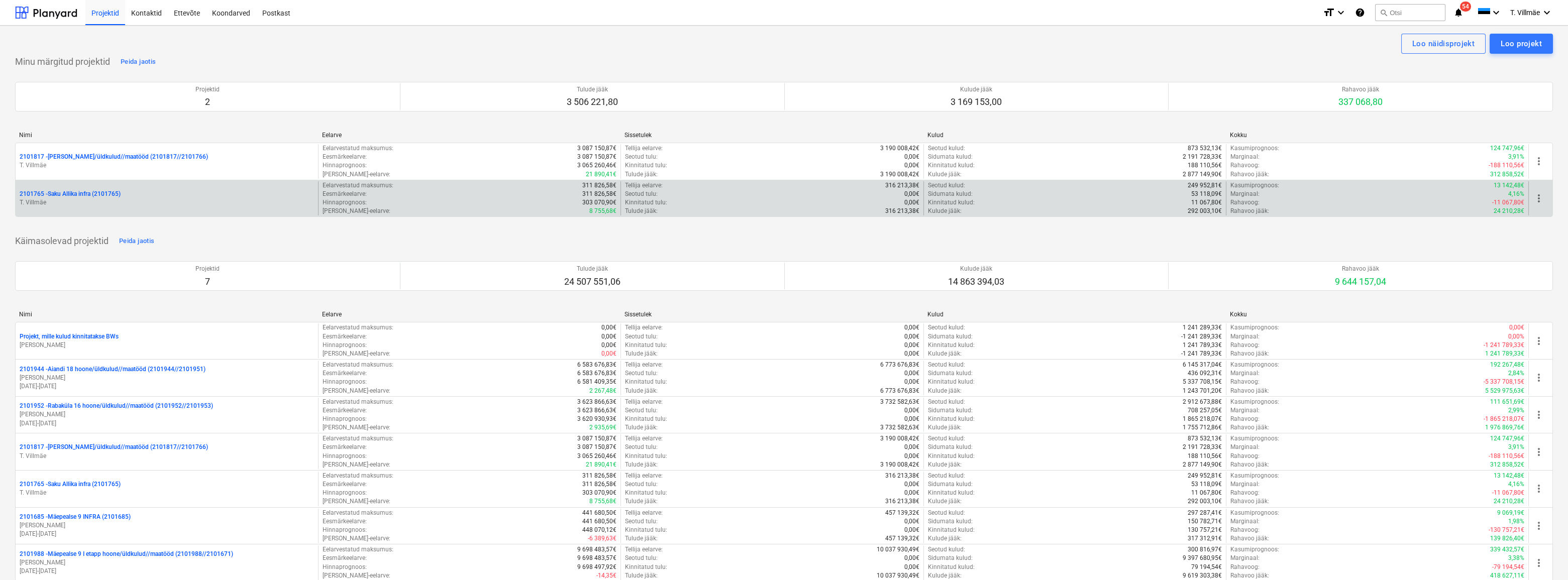
click at [70, 201] on p "T. Villmäe" at bounding box center [167, 202] width 294 height 8
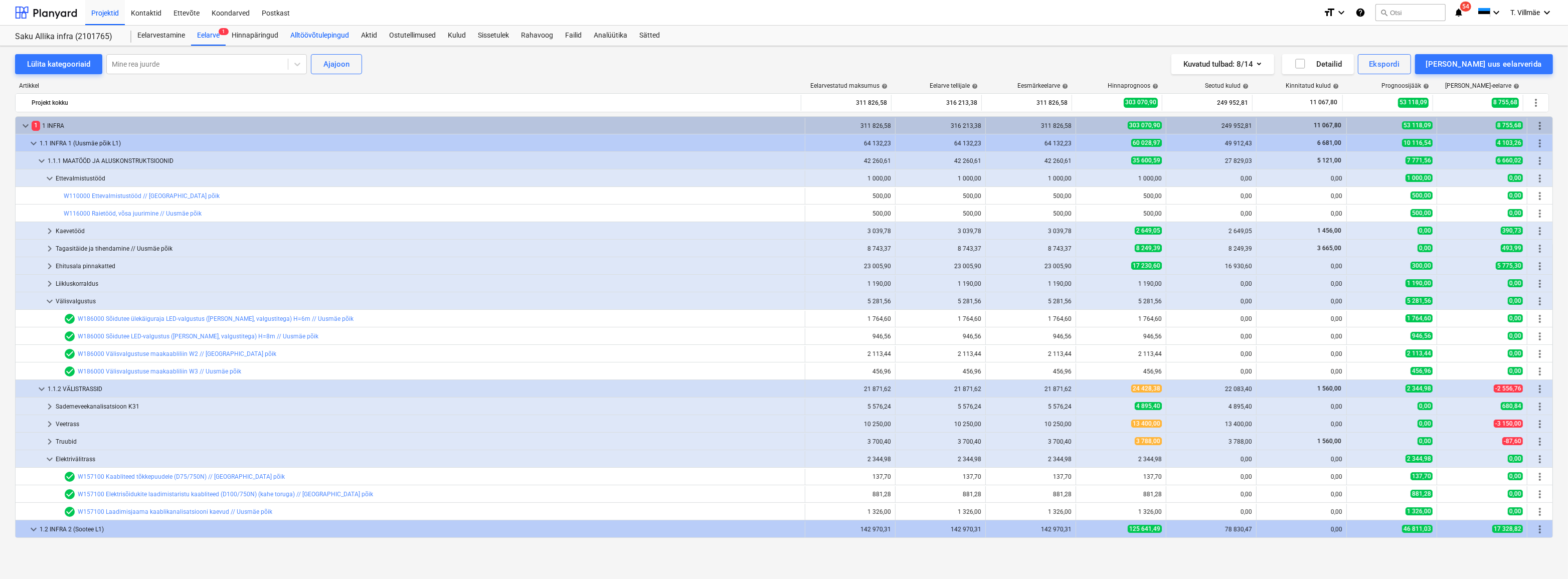
click at [323, 35] on div "Alltöövõtulepingud" at bounding box center [319, 35] width 71 height 20
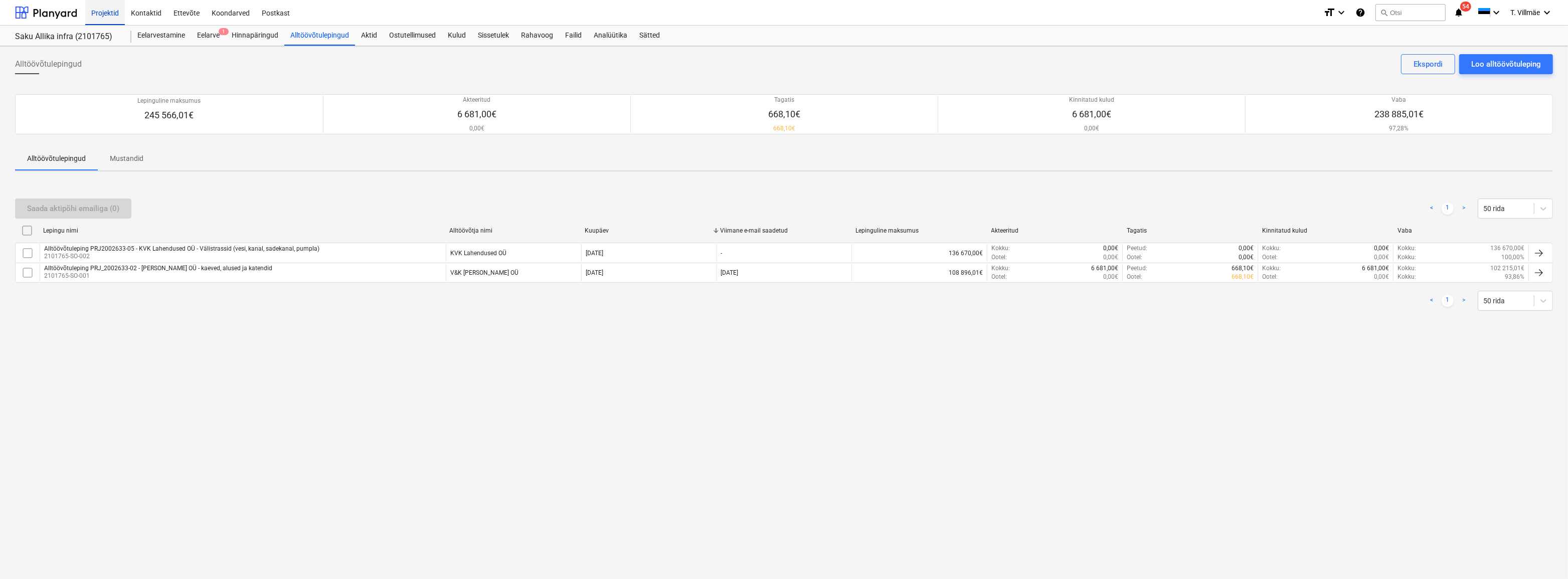
click at [107, 14] on div "Projektid" at bounding box center [105, 12] width 40 height 25
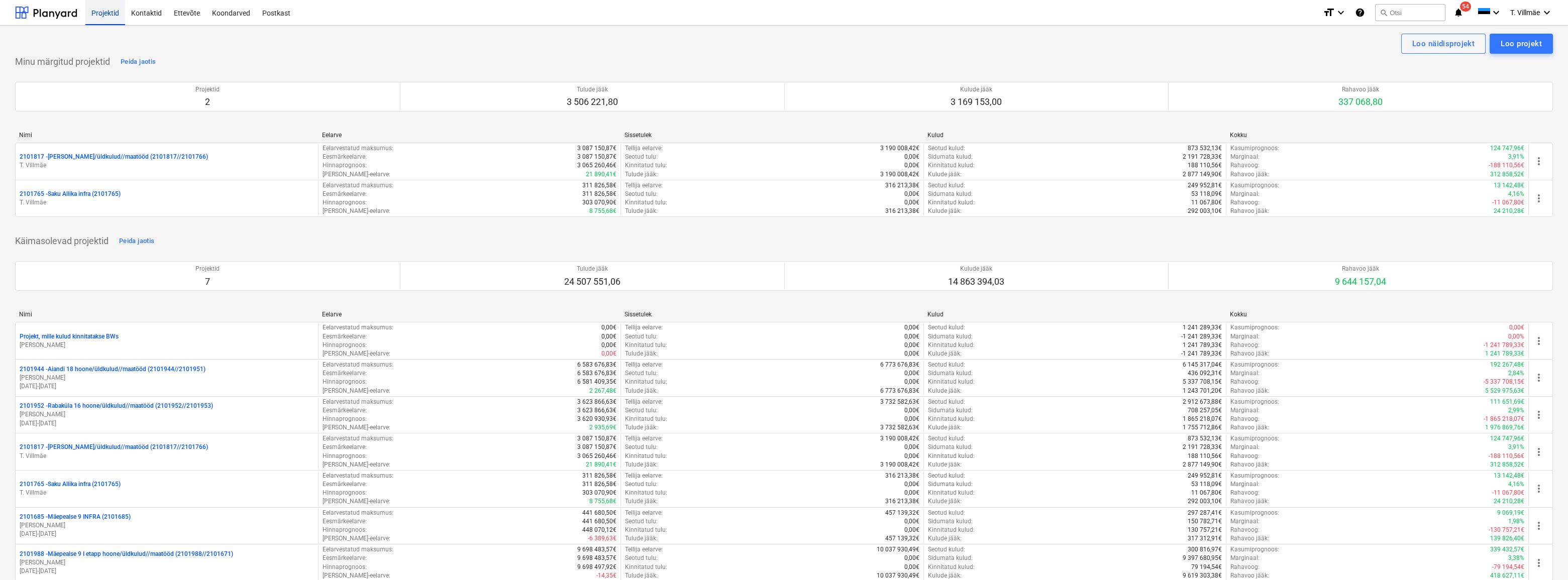
click at [110, 16] on div "Projektid" at bounding box center [105, 12] width 40 height 25
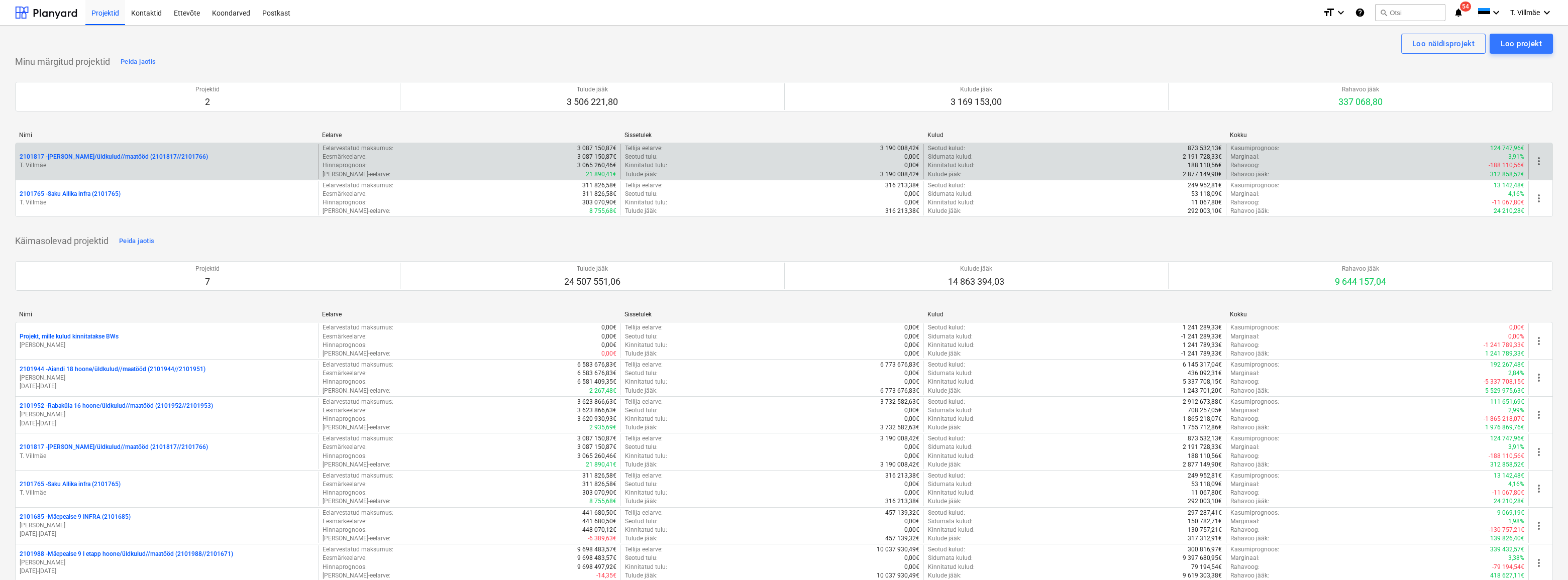
click at [86, 161] on p "T. Villmäe" at bounding box center [167, 166] width 294 height 8
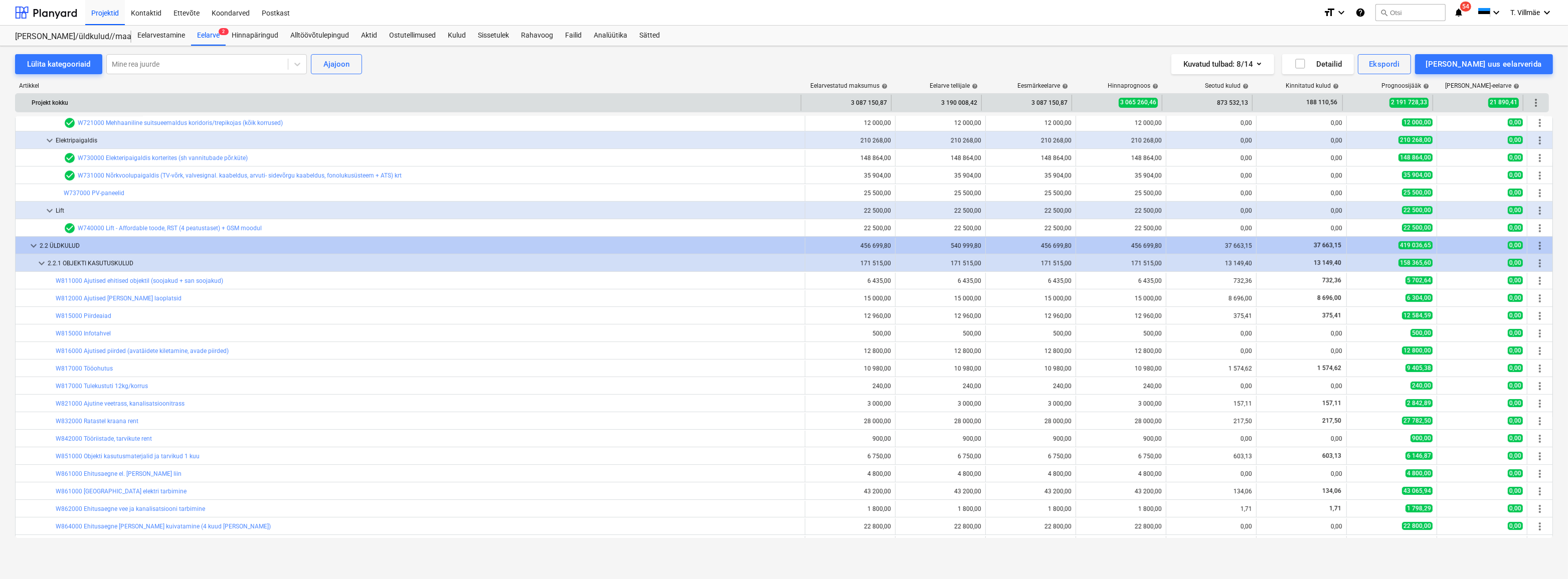
scroll to position [4564, 0]
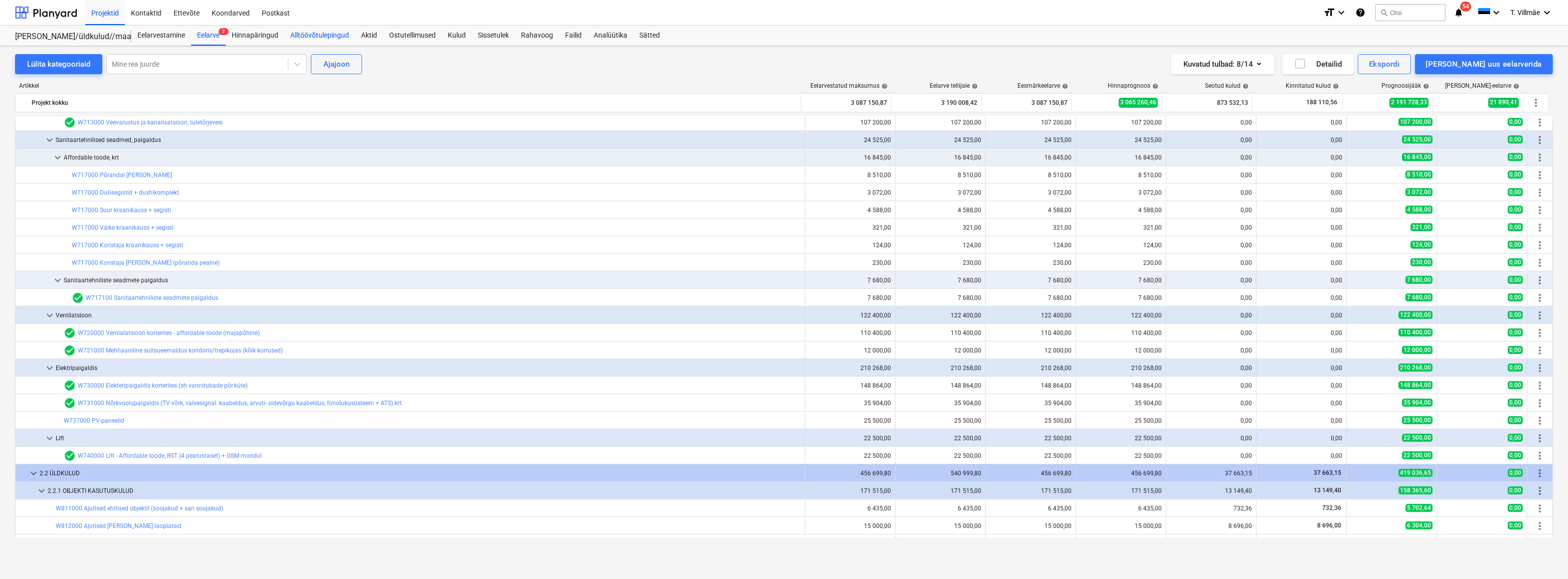
click at [306, 35] on div "Alltöövõtulepingud" at bounding box center [319, 35] width 71 height 20
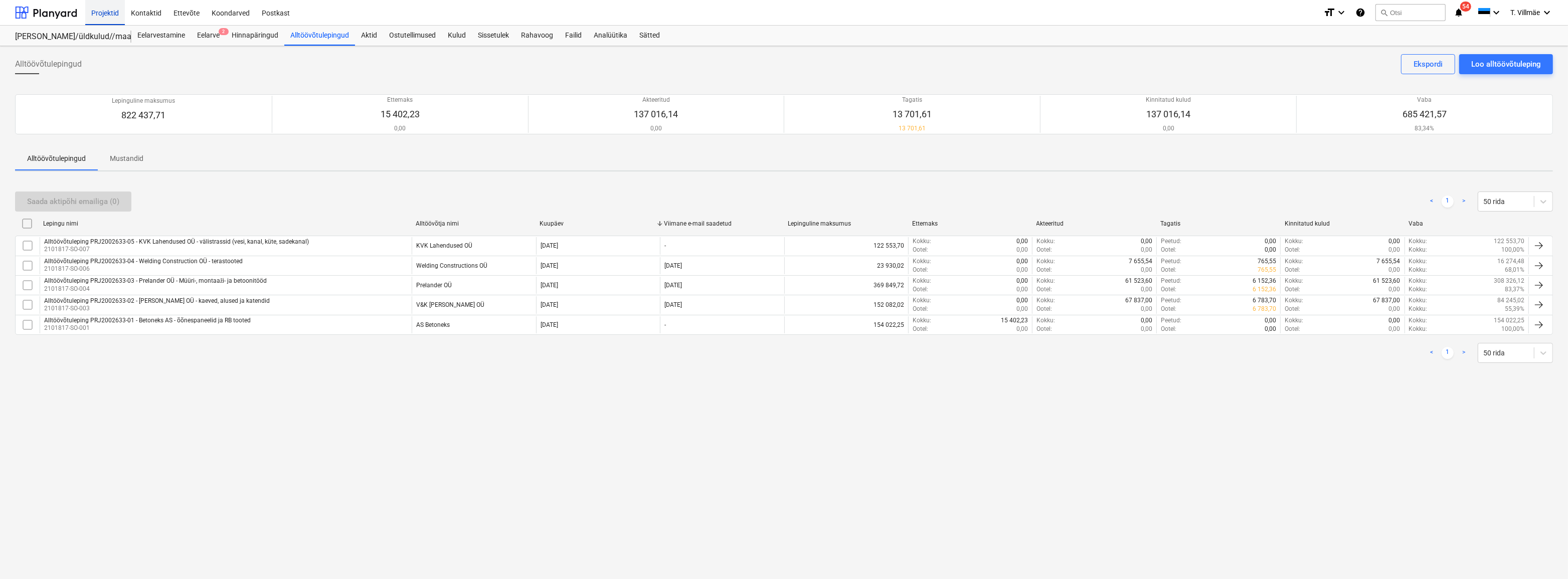
click at [107, 13] on div "Projektid" at bounding box center [105, 12] width 40 height 25
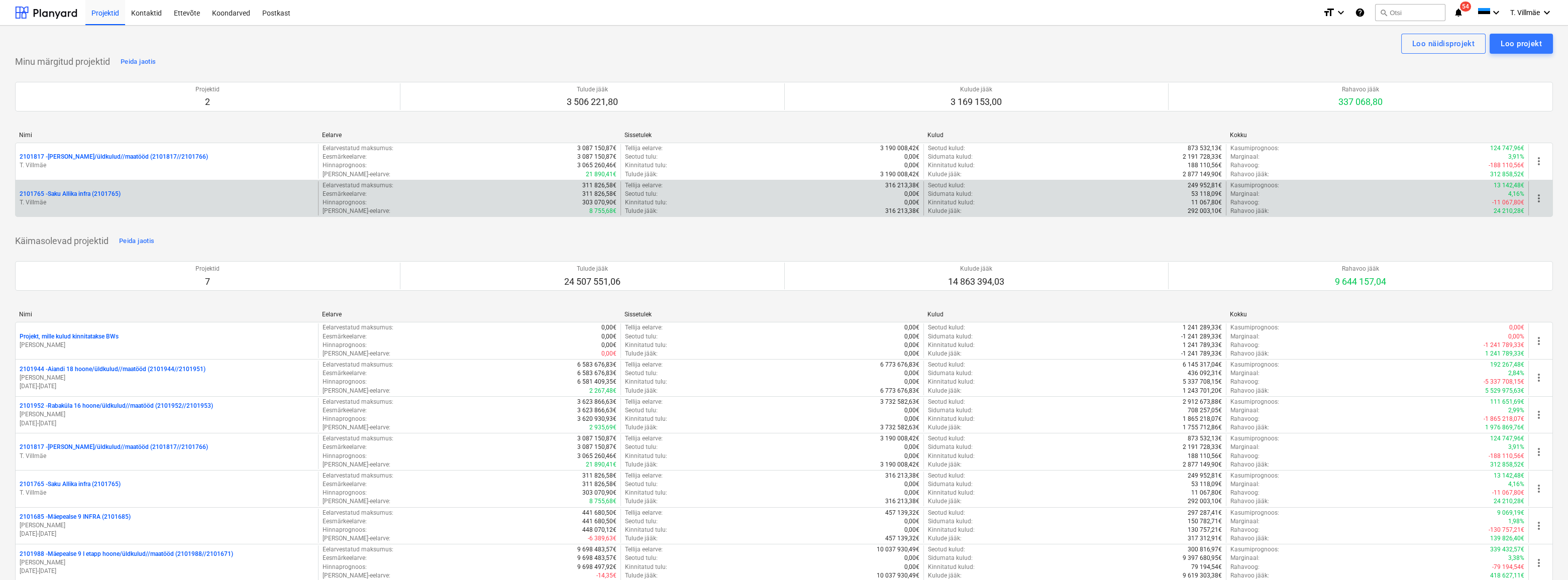
click at [84, 195] on p "2101765 - Saku Allika infra (2101765)" at bounding box center [70, 194] width 101 height 8
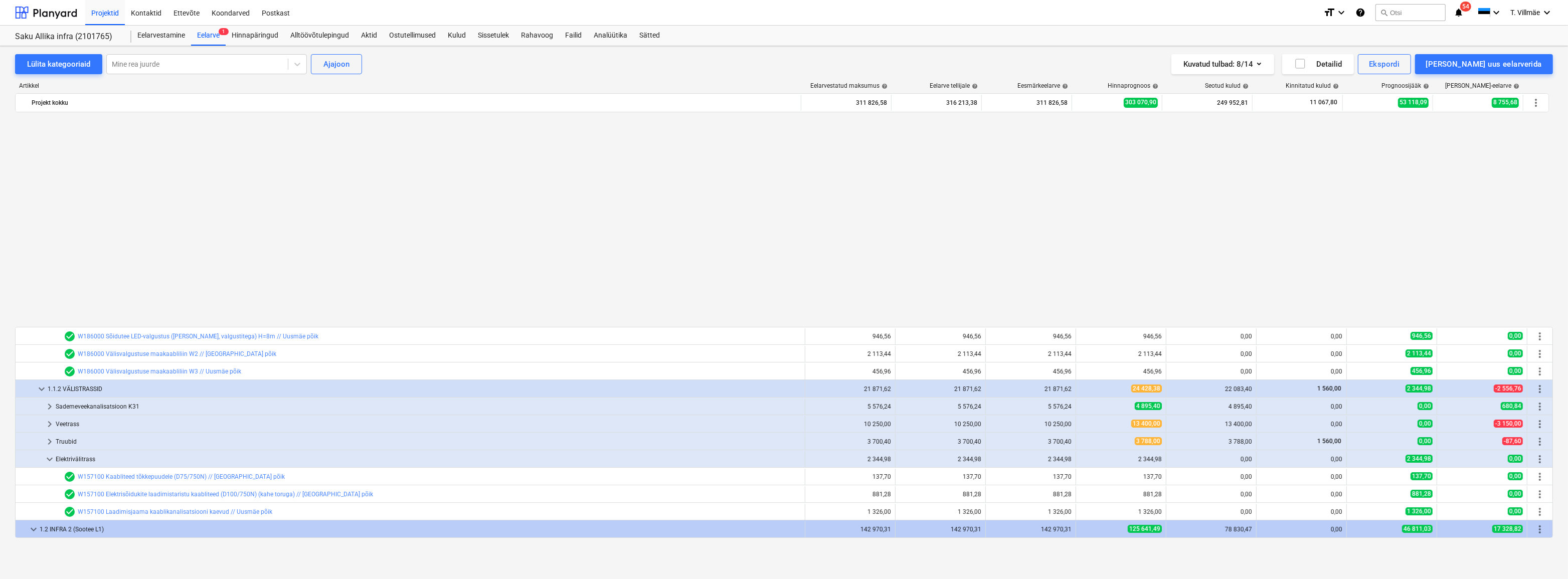
scroll to position [578, 0]
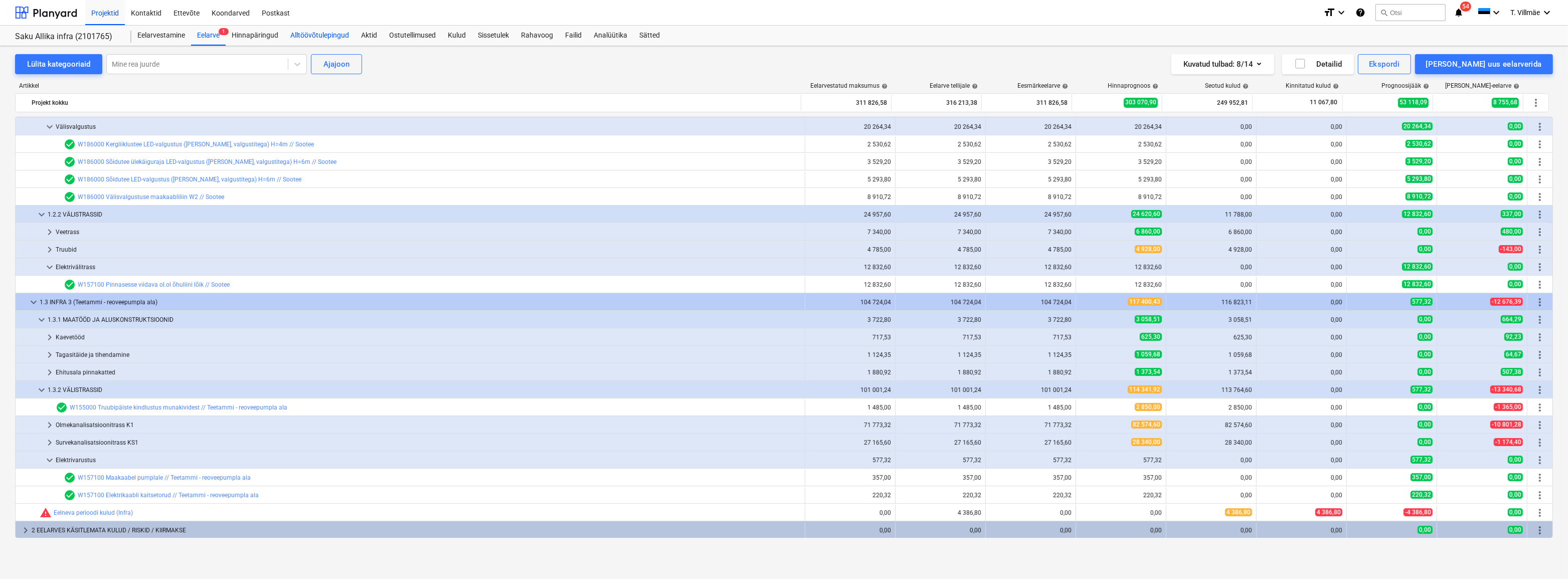
click at [290, 34] on div "Alltöövõtulepingud" at bounding box center [319, 35] width 71 height 20
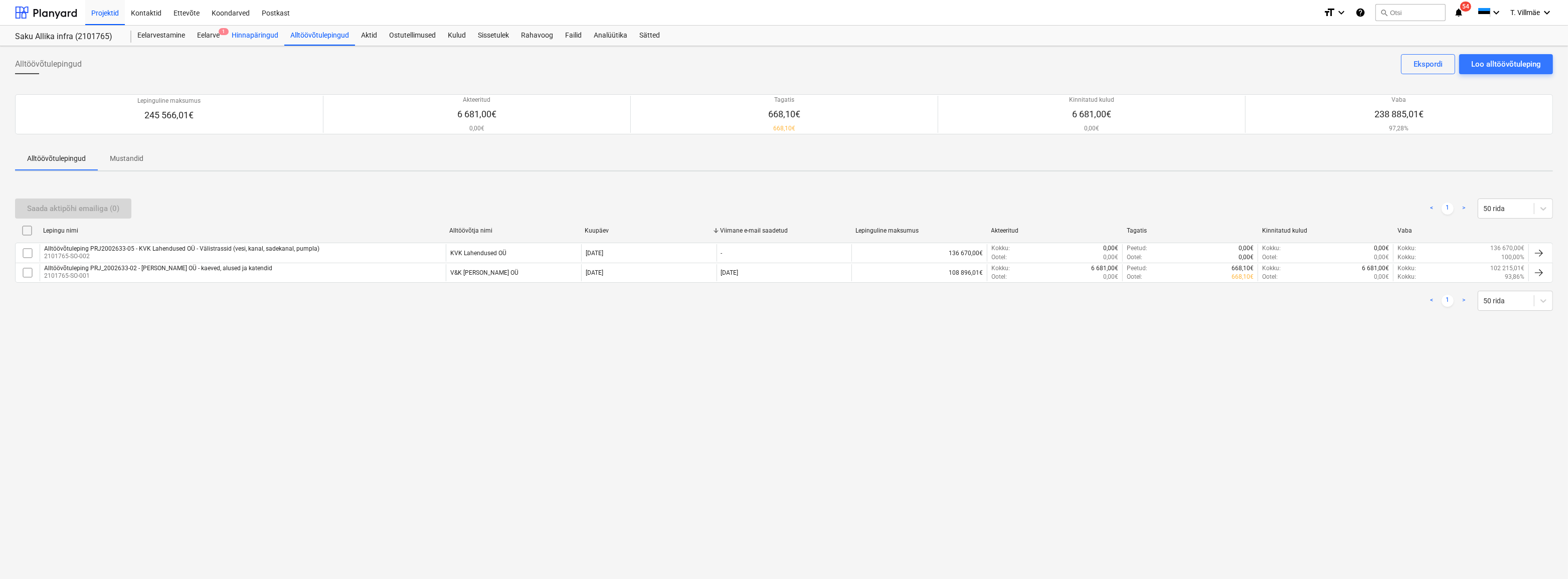
click at [263, 35] on div "Hinnapäringud" at bounding box center [254, 35] width 59 height 20
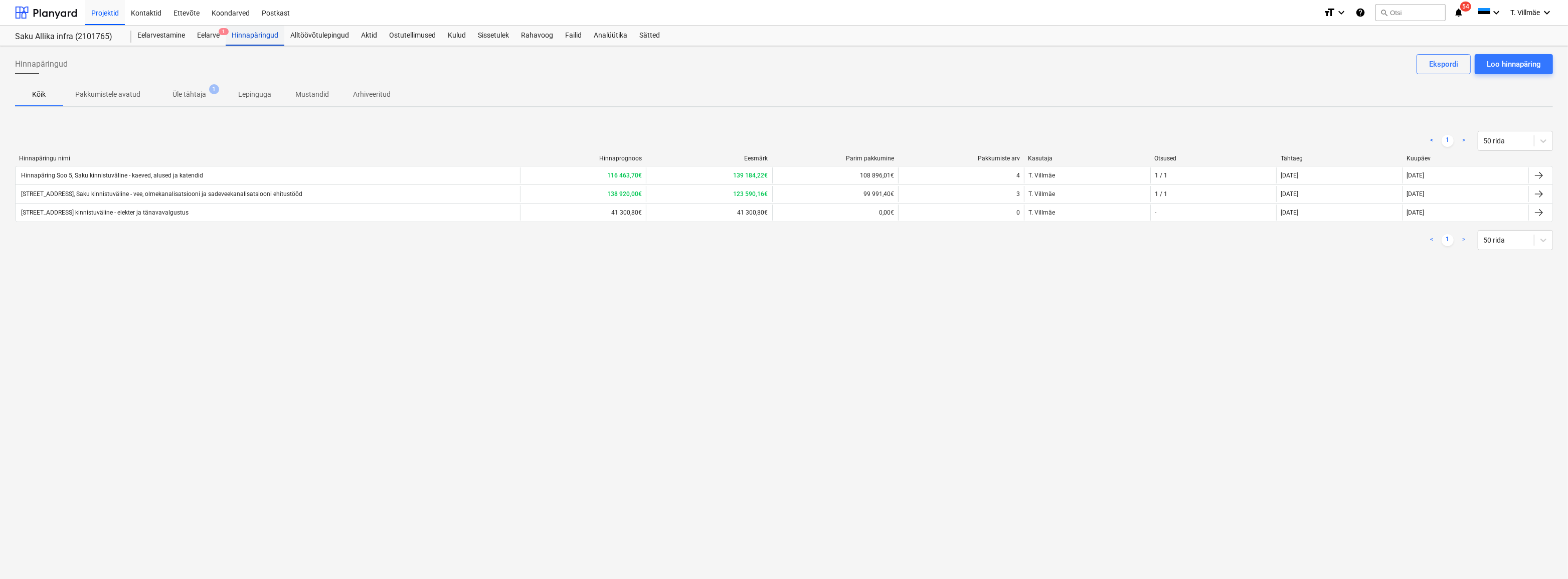
click at [251, 37] on div "Hinnapäringud" at bounding box center [254, 35] width 59 height 20
click at [100, 13] on div "Projektid" at bounding box center [105, 12] width 40 height 25
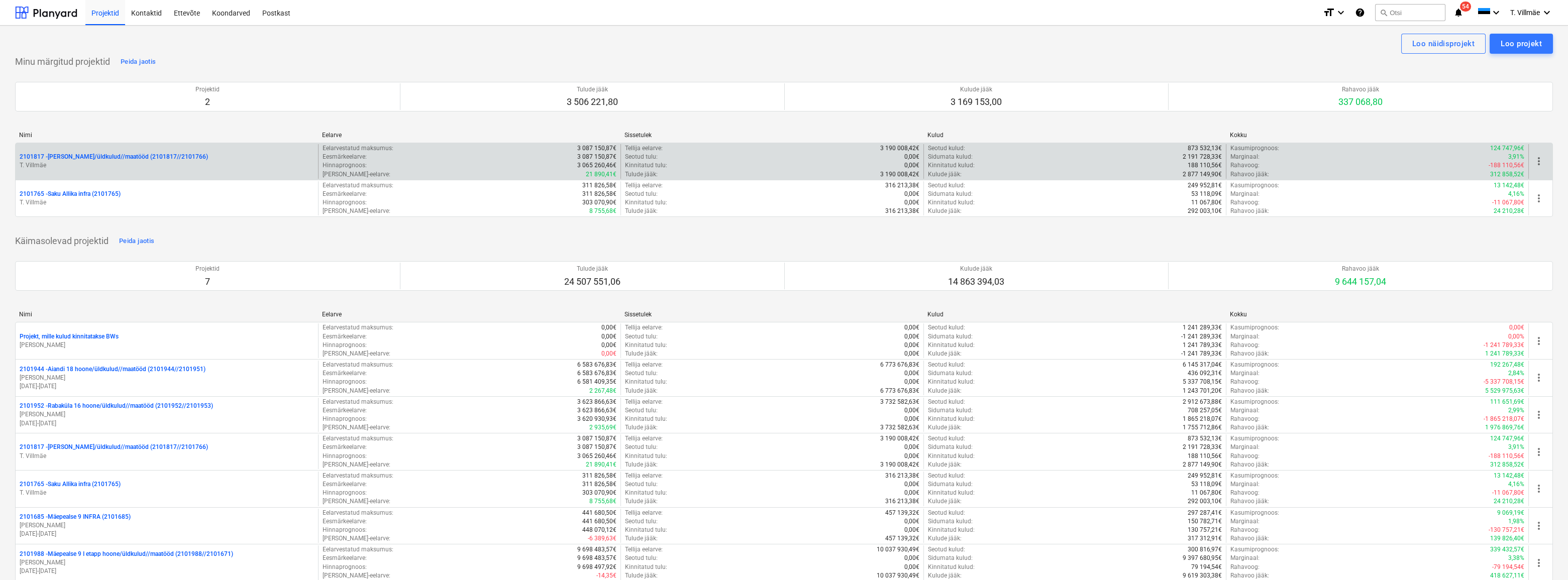
click at [96, 161] on p "2101817 - [PERSON_NAME]/üldkulud//maatööd (2101817//2101766)" at bounding box center [114, 157] width 188 height 8
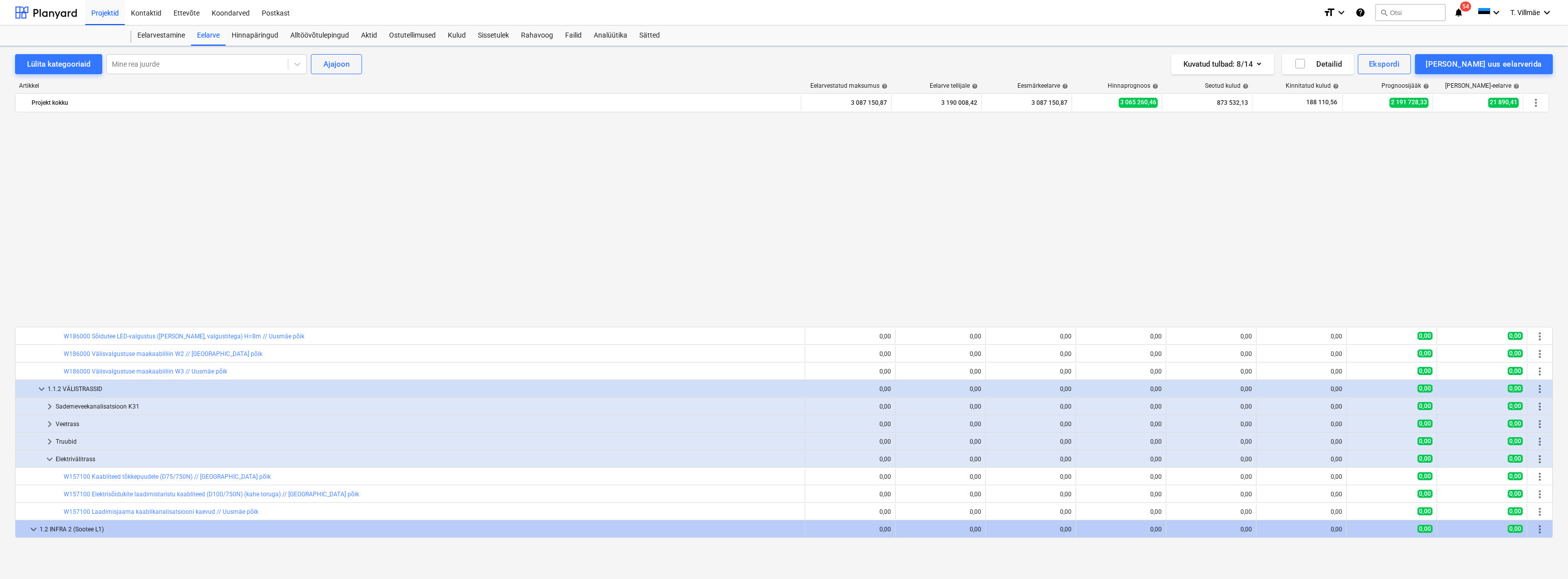
scroll to position [578, 0]
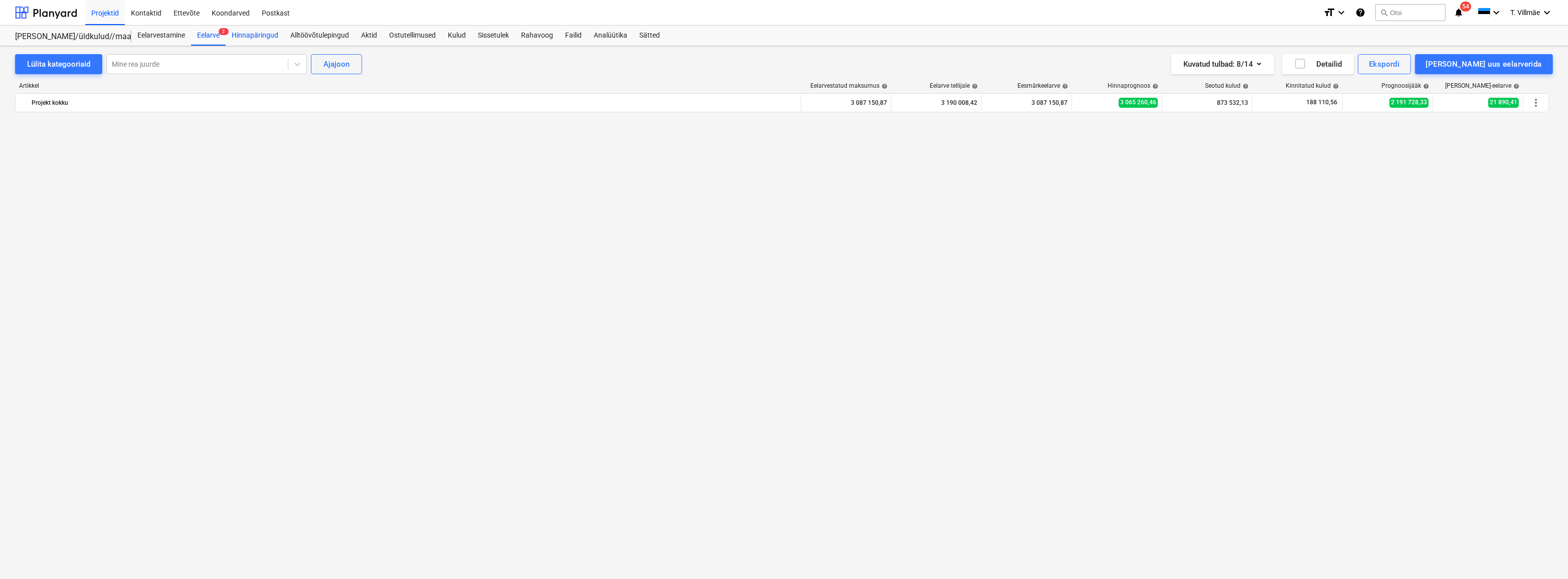
click at [260, 32] on div "Hinnapäringud" at bounding box center [254, 35] width 59 height 20
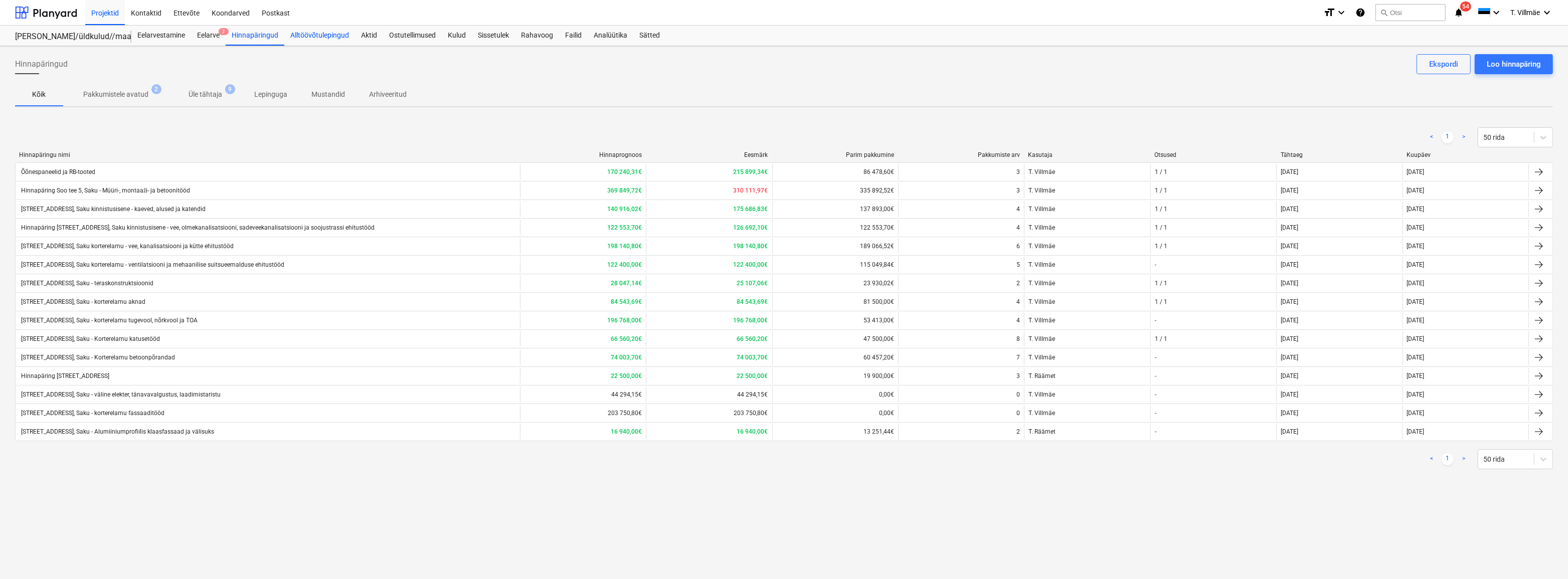
click at [308, 34] on div "Alltöövõtulepingud" at bounding box center [319, 35] width 71 height 20
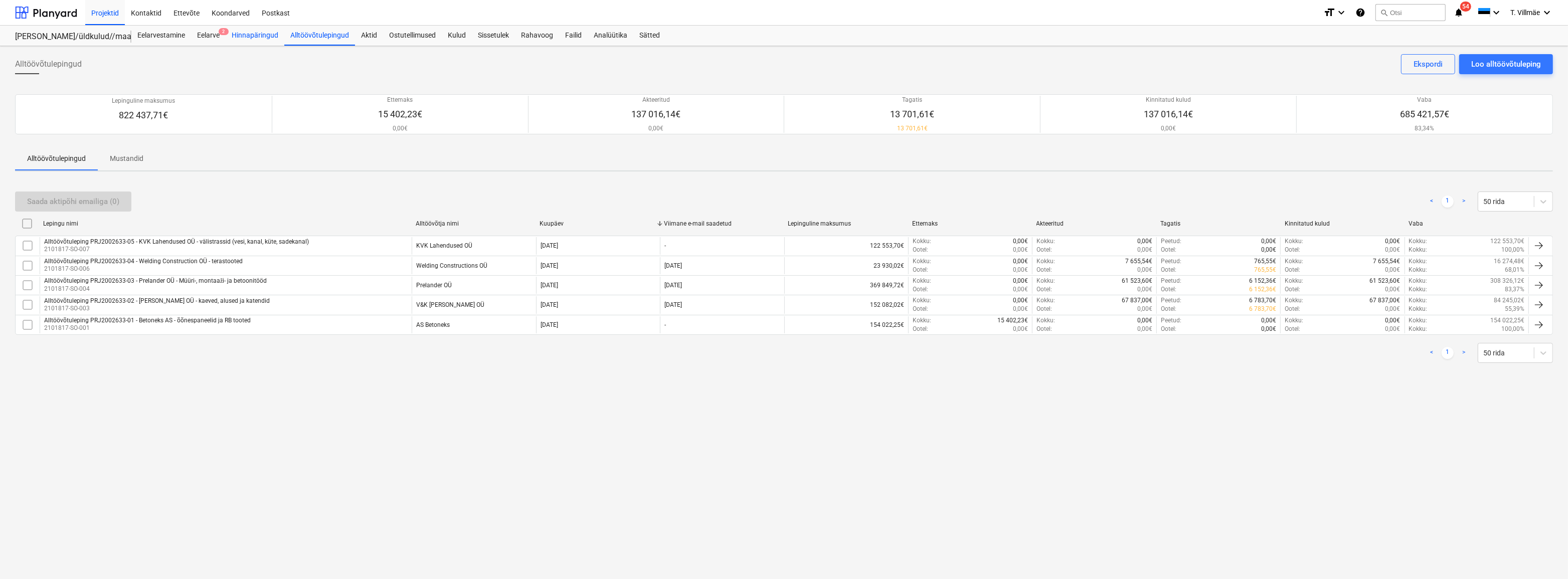
click at [258, 35] on div "Hinnapäringud" at bounding box center [254, 35] width 59 height 20
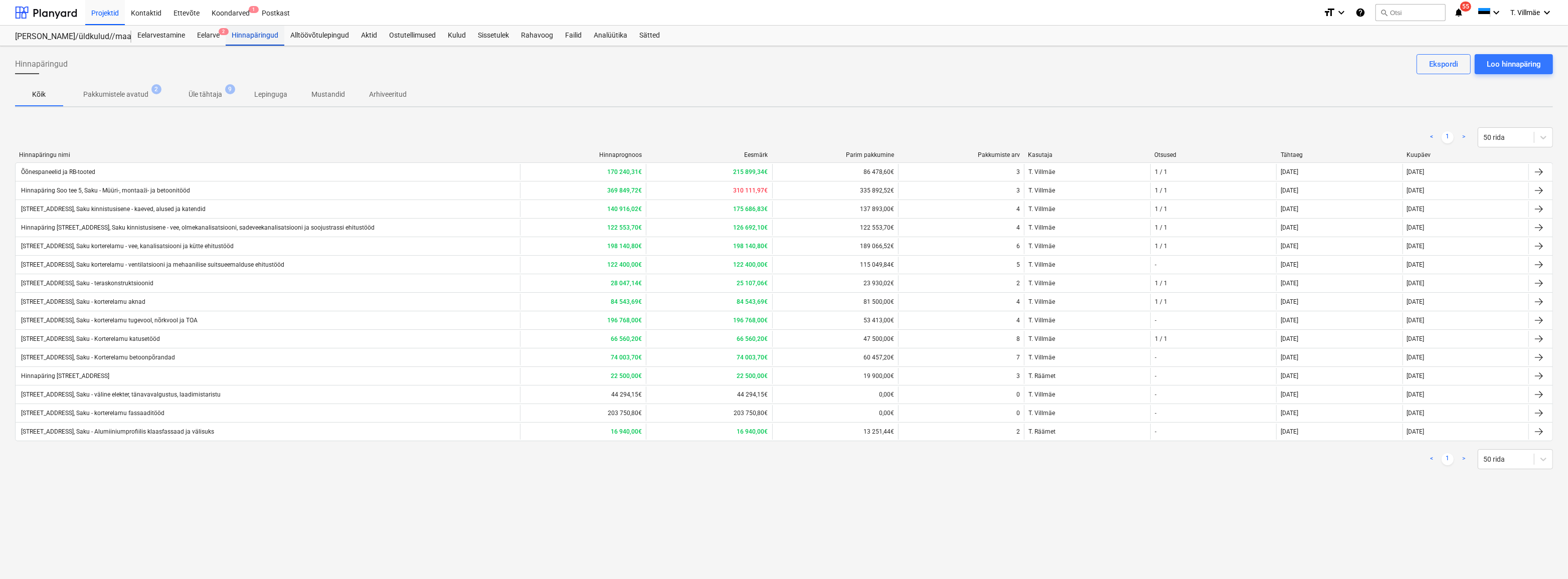
click at [256, 37] on div "Hinnapäringud" at bounding box center [254, 35] width 59 height 20
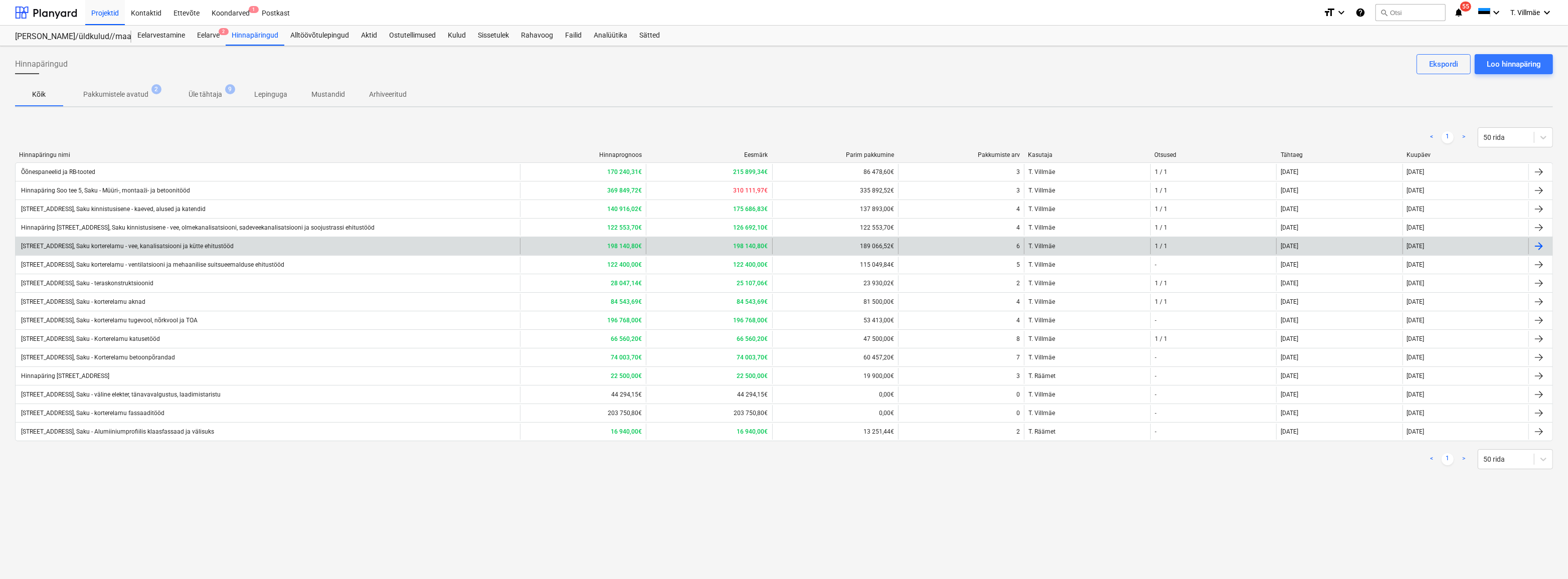
click at [172, 247] on div "[STREET_ADDRESS], Saku korterelamu - vee, kanalisatsiooni ja kütte ehitustööd" at bounding box center [126, 246] width 214 height 7
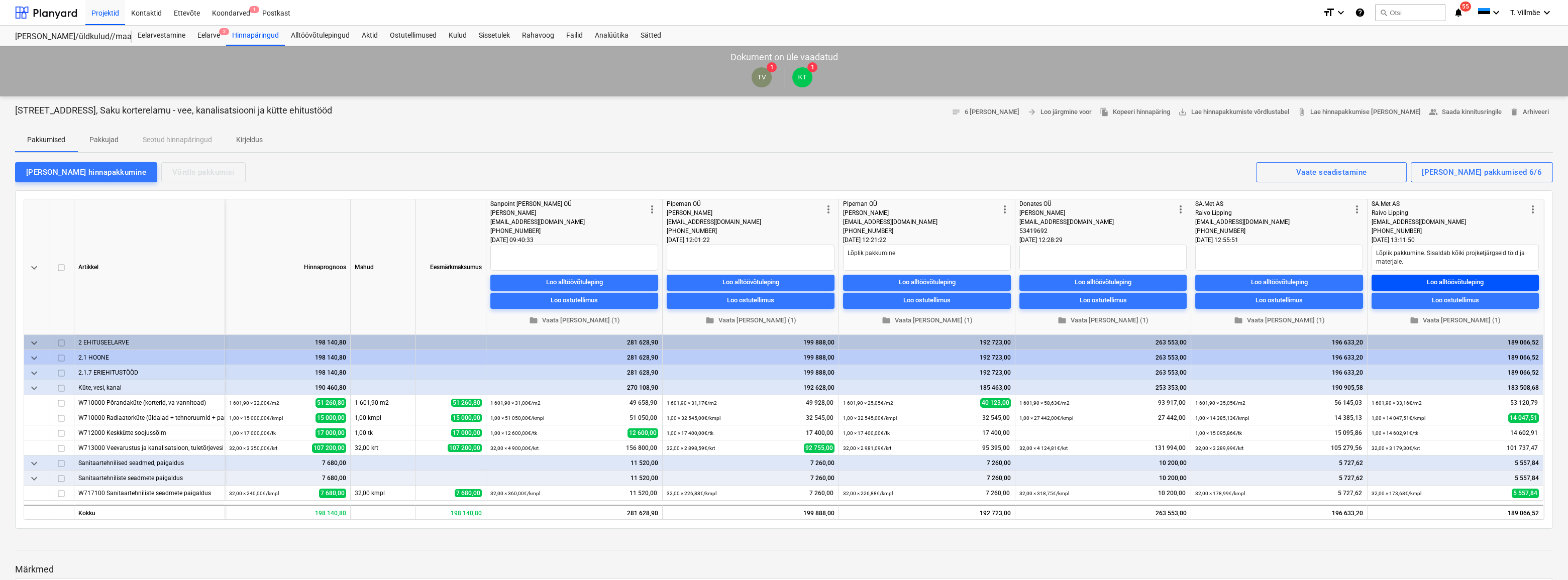
click at [1427, 283] on div "Loo alltöövõtuleping" at bounding box center [1455, 282] width 57 height 11
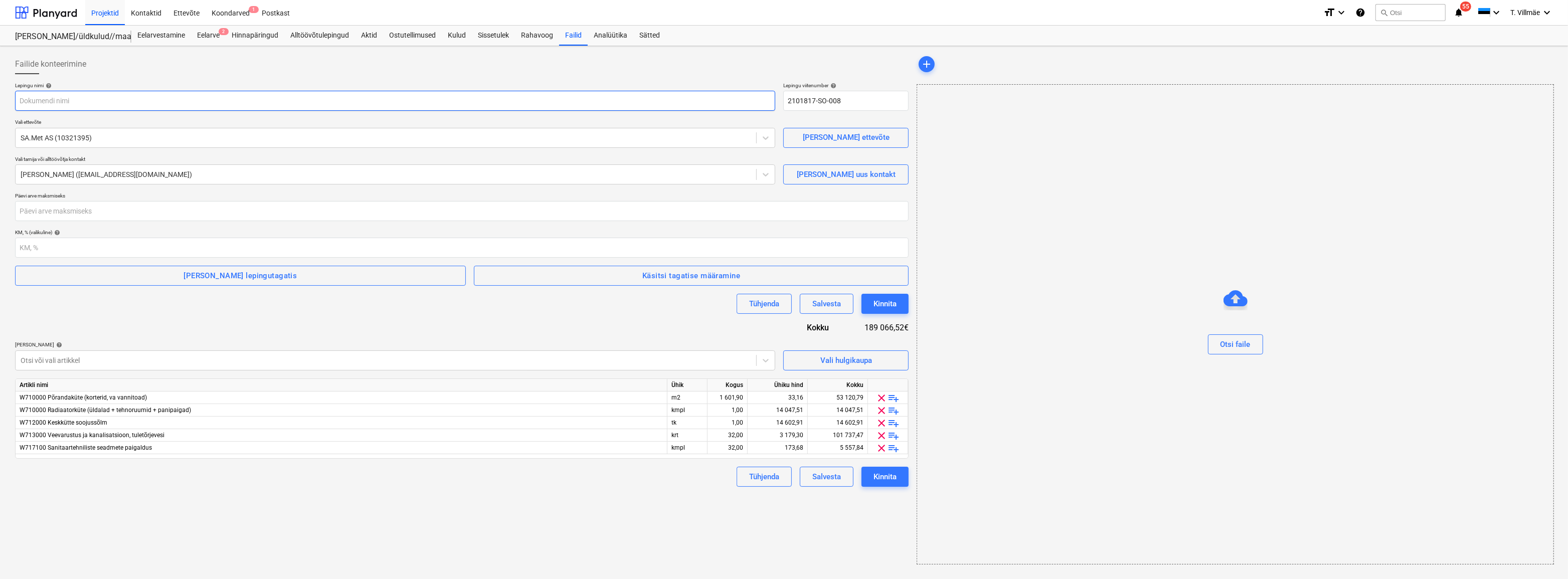
click at [89, 97] on input "text" at bounding box center [395, 100] width 760 height 20
click at [174, 96] on input "Alltöövõtuleping PRJ2002633-06 - Sa.Met AS" at bounding box center [395, 100] width 760 height 20
click at [213, 100] on input "Alltöövõtuleping PRJ2002633-06 - Sa.Met AS - küte, kanalisastioon ja vesi hoones" at bounding box center [395, 100] width 760 height 20
click at [193, 118] on div "Lepingu nimi help Alltöövõtuleping PRJ2002633-06 - Sa.Met AS - küte, kanalisats…" at bounding box center [461, 284] width 893 height 405
click at [120, 212] on input "number" at bounding box center [461, 211] width 893 height 20
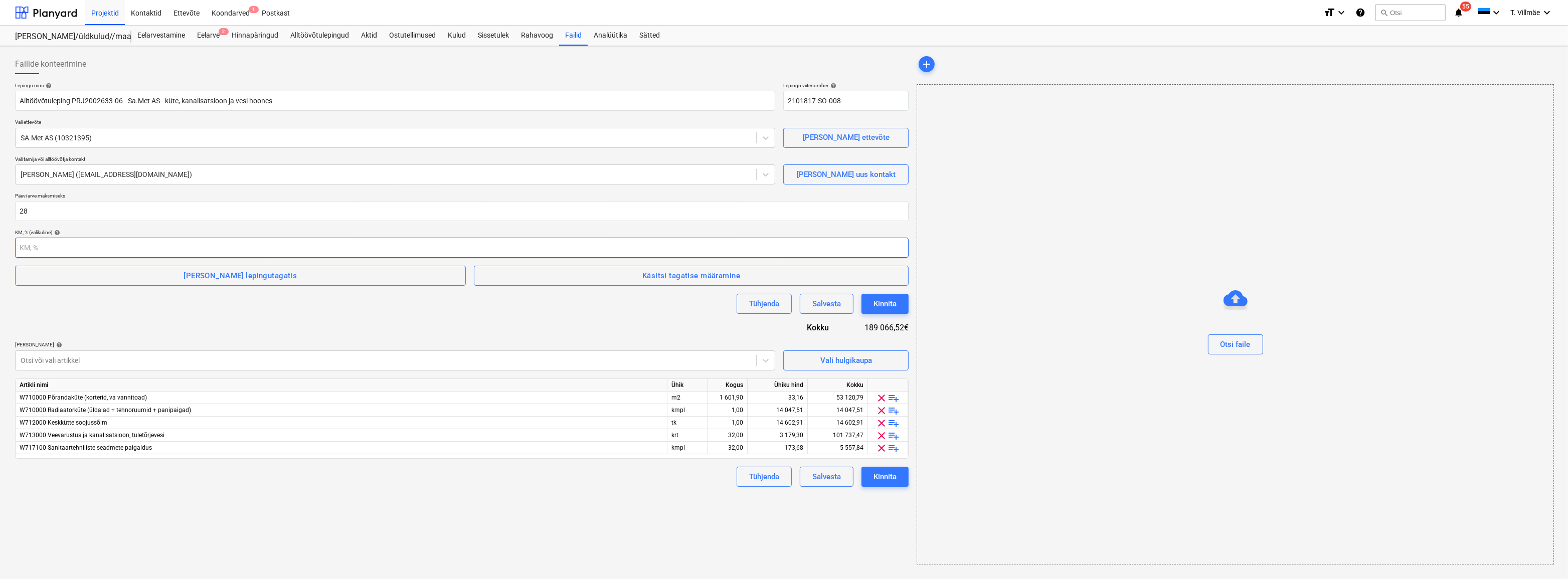
click at [85, 243] on input "number" at bounding box center [461, 247] width 893 height 20
click at [215, 275] on div "[PERSON_NAME] lepingutagatis" at bounding box center [240, 275] width 113 height 13
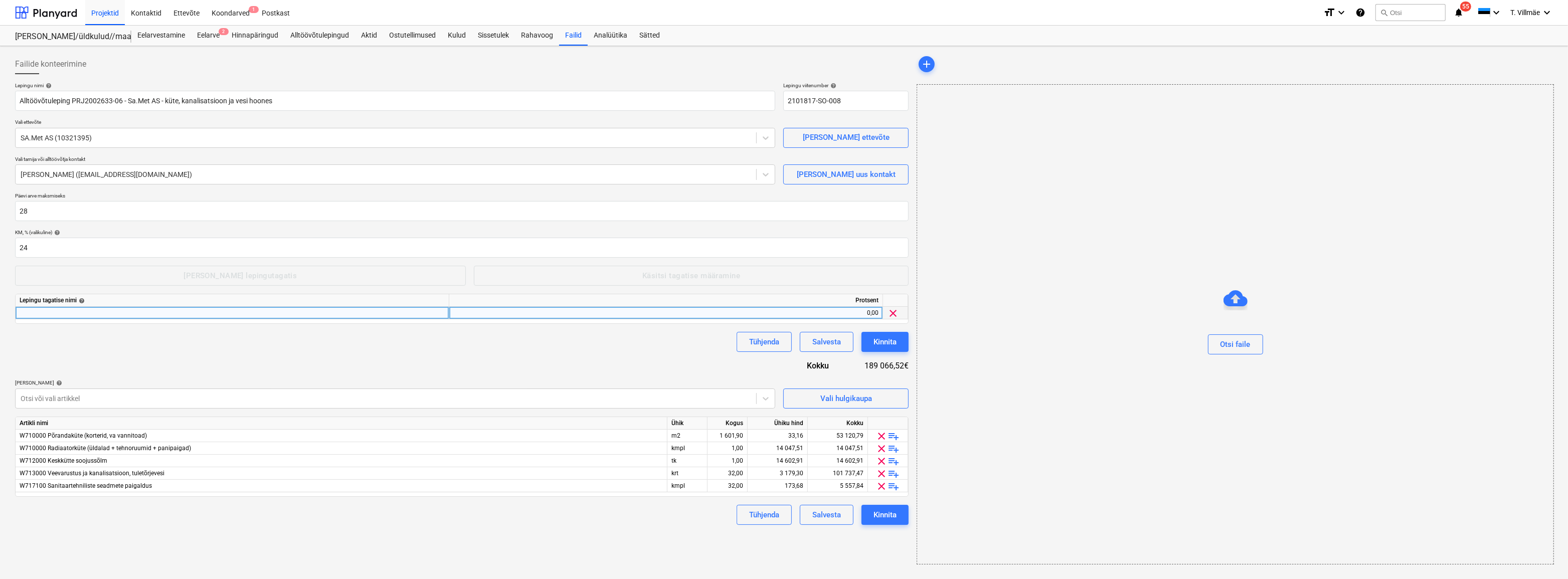
click at [128, 314] on div at bounding box center [232, 313] width 434 height 13
click at [846, 317] on div "0,00" at bounding box center [666, 313] width 425 height 13
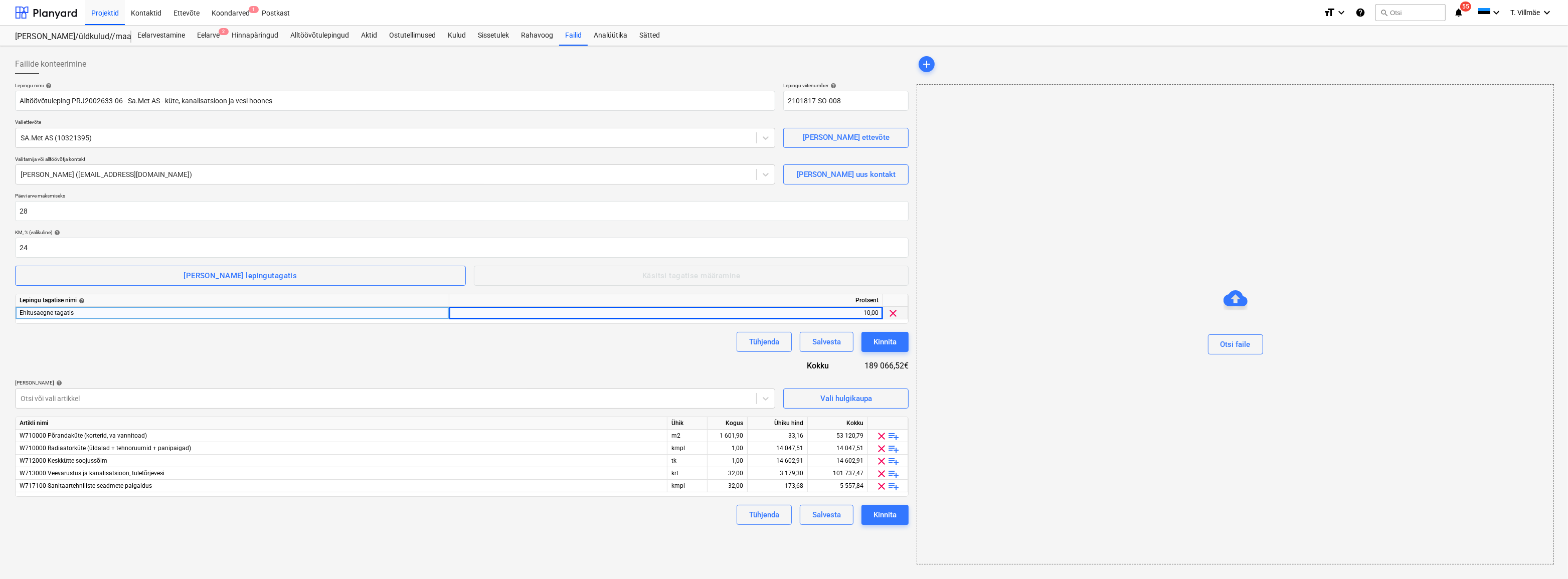
click at [660, 341] on div "Tühjenda Salvesta Kinnita" at bounding box center [461, 342] width 893 height 20
click at [290, 357] on div "Lepingu nimi help Alltöövõtuleping PRJ2002633-06 - Sa.Met AS - küte, kanalisats…" at bounding box center [461, 303] width 893 height 443
click at [886, 515] on div "Kinnita" at bounding box center [885, 515] width 23 height 13
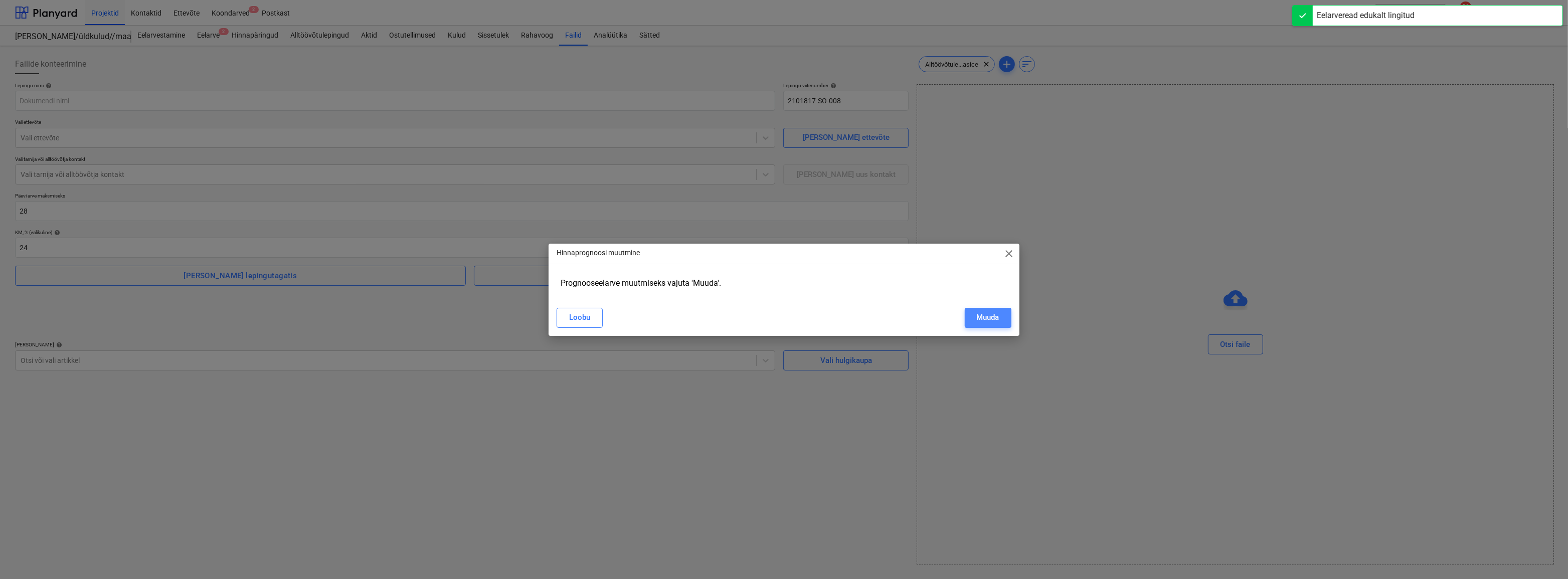
click at [978, 317] on div "Muuda" at bounding box center [988, 317] width 23 height 13
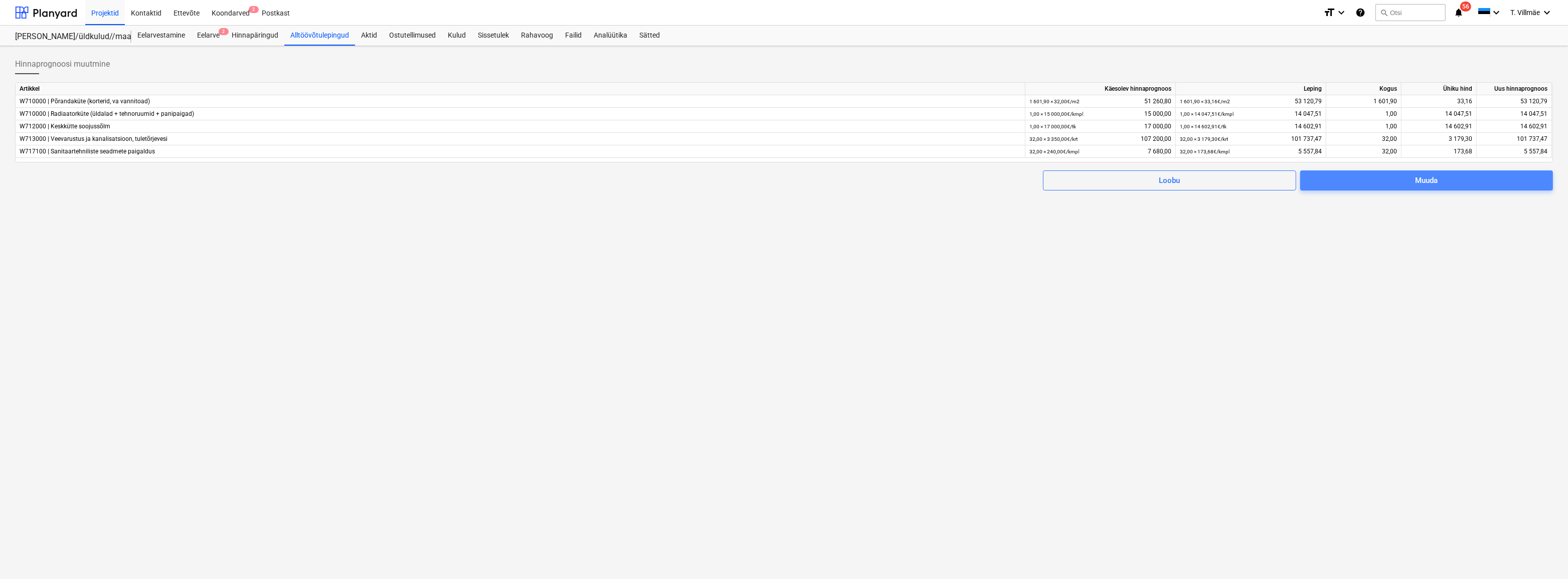
click at [1415, 184] on div "Muuda" at bounding box center [1426, 180] width 23 height 13
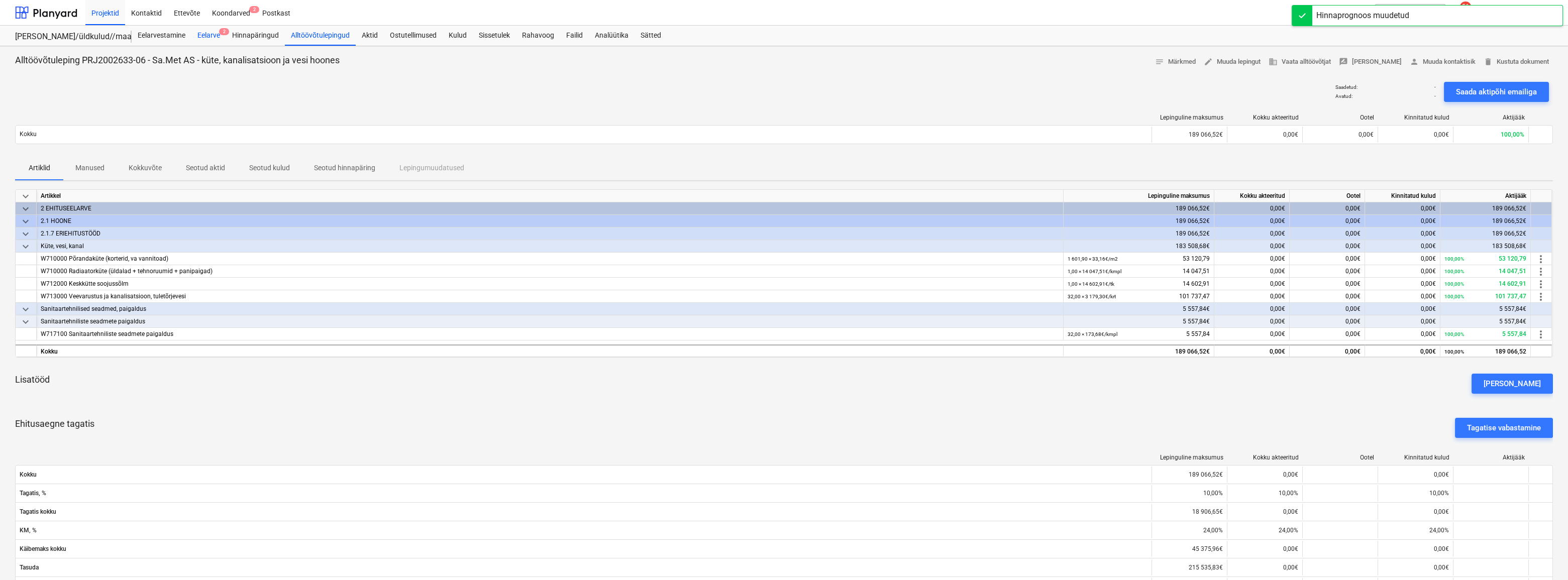
click at [211, 35] on div "Eelarve 2" at bounding box center [208, 35] width 35 height 20
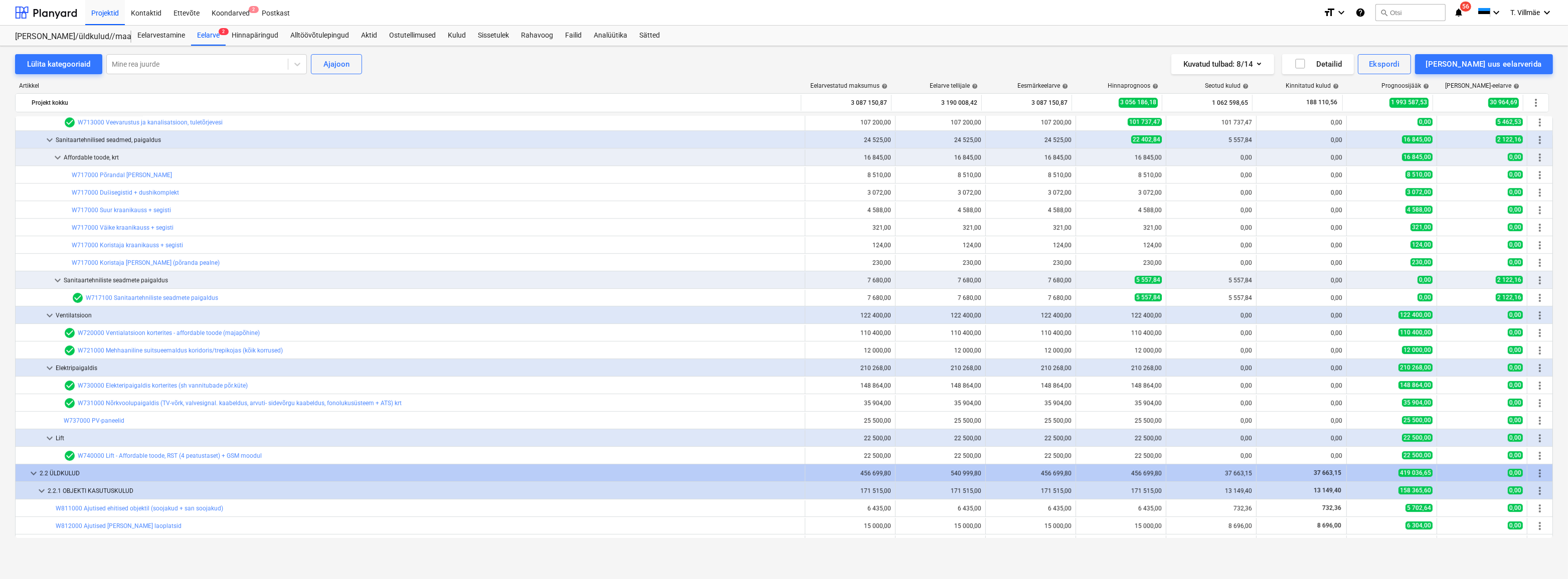
scroll to position [4336, 0]
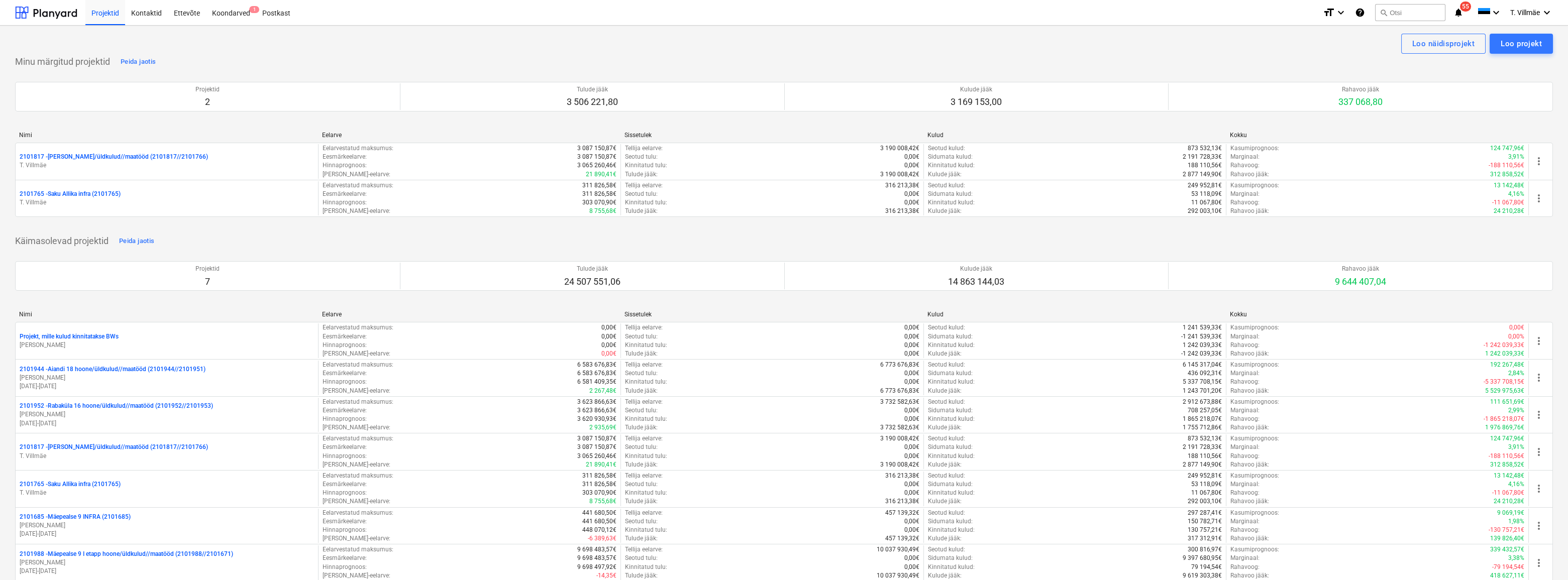
click at [102, 156] on p "2101817 - [PERSON_NAME]/üldkulud//maatööd (2101817//2101766)" at bounding box center [114, 157] width 188 height 8
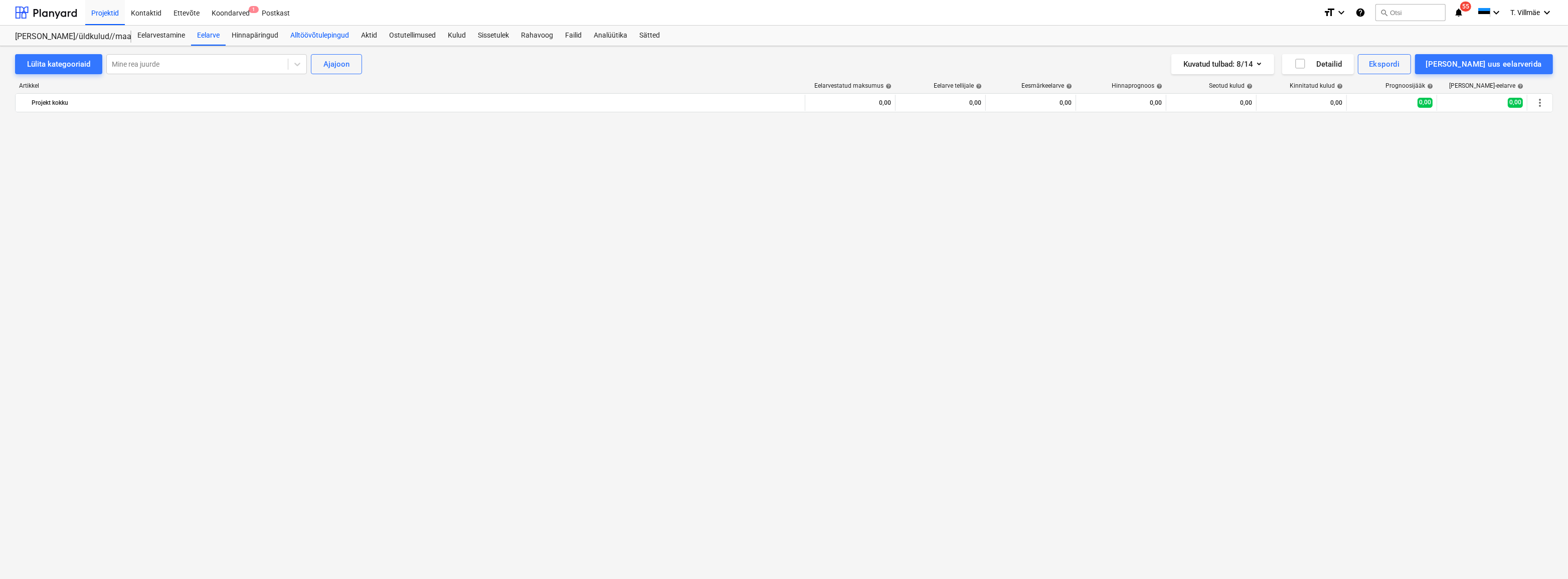
click at [323, 37] on div "Alltöövõtulepingud" at bounding box center [319, 35] width 71 height 20
